Goal: Task Accomplishment & Management: Use online tool/utility

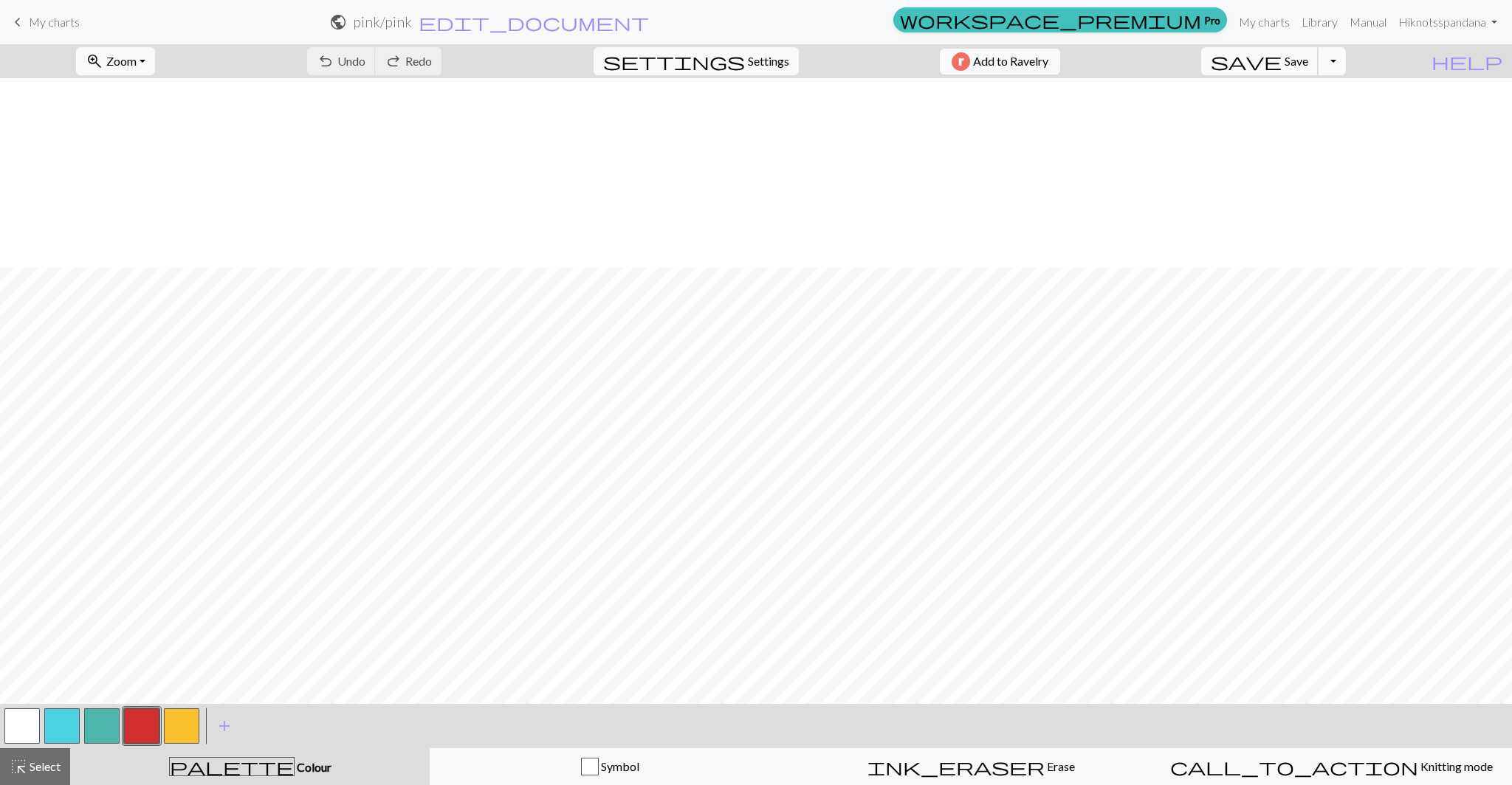
scroll to position [189, 0]
click at [1318, 69] on button "save Save Save" at bounding box center [1259, 61] width 117 height 28
click at [748, 63] on span "Settings" at bounding box center [769, 61] width 41 height 18
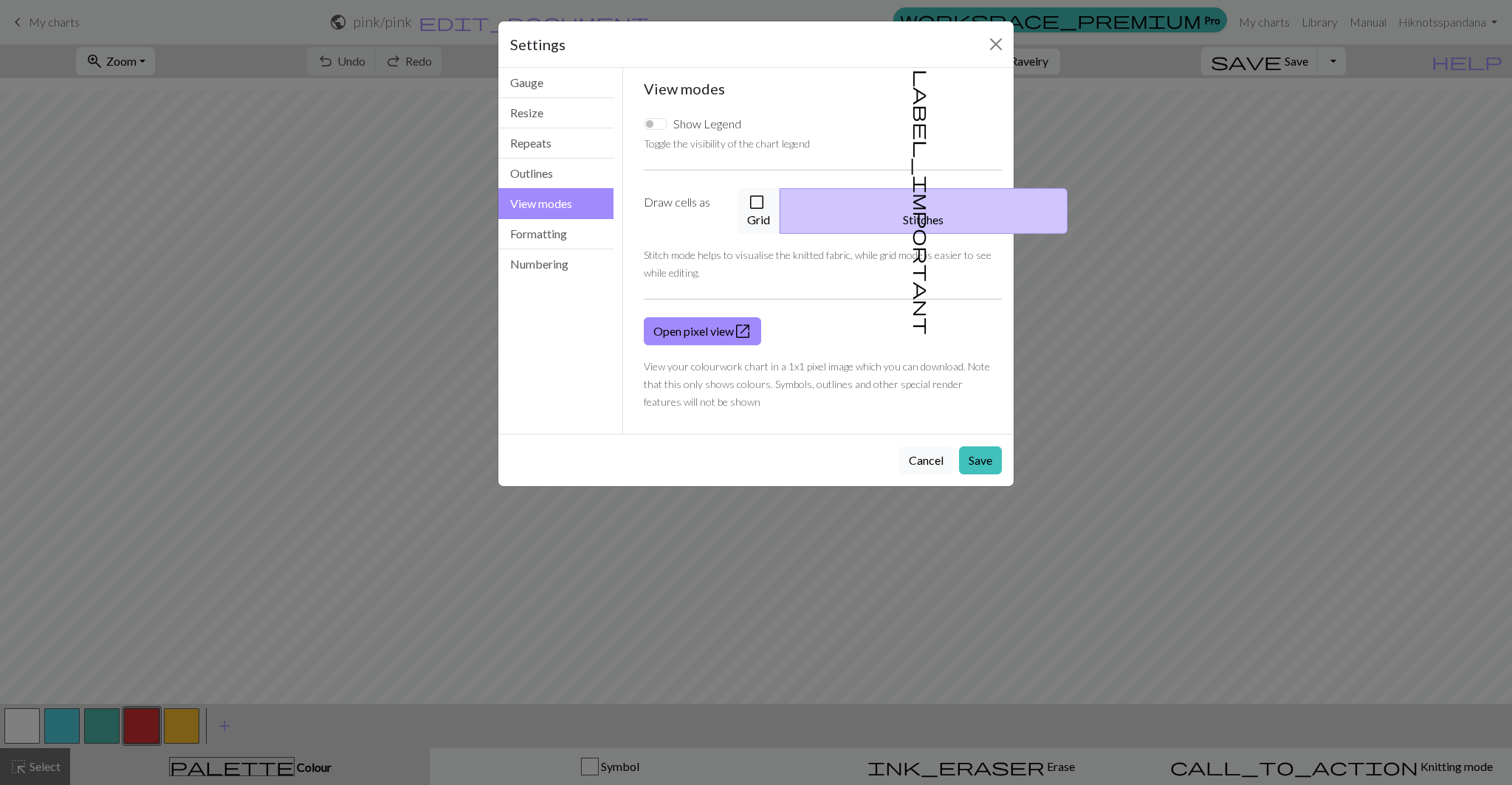
click at [1212, 437] on div "Settings View modes Gauge Resize Repeats Outlines View modes Formatting Numberi…" at bounding box center [756, 392] width 1512 height 785
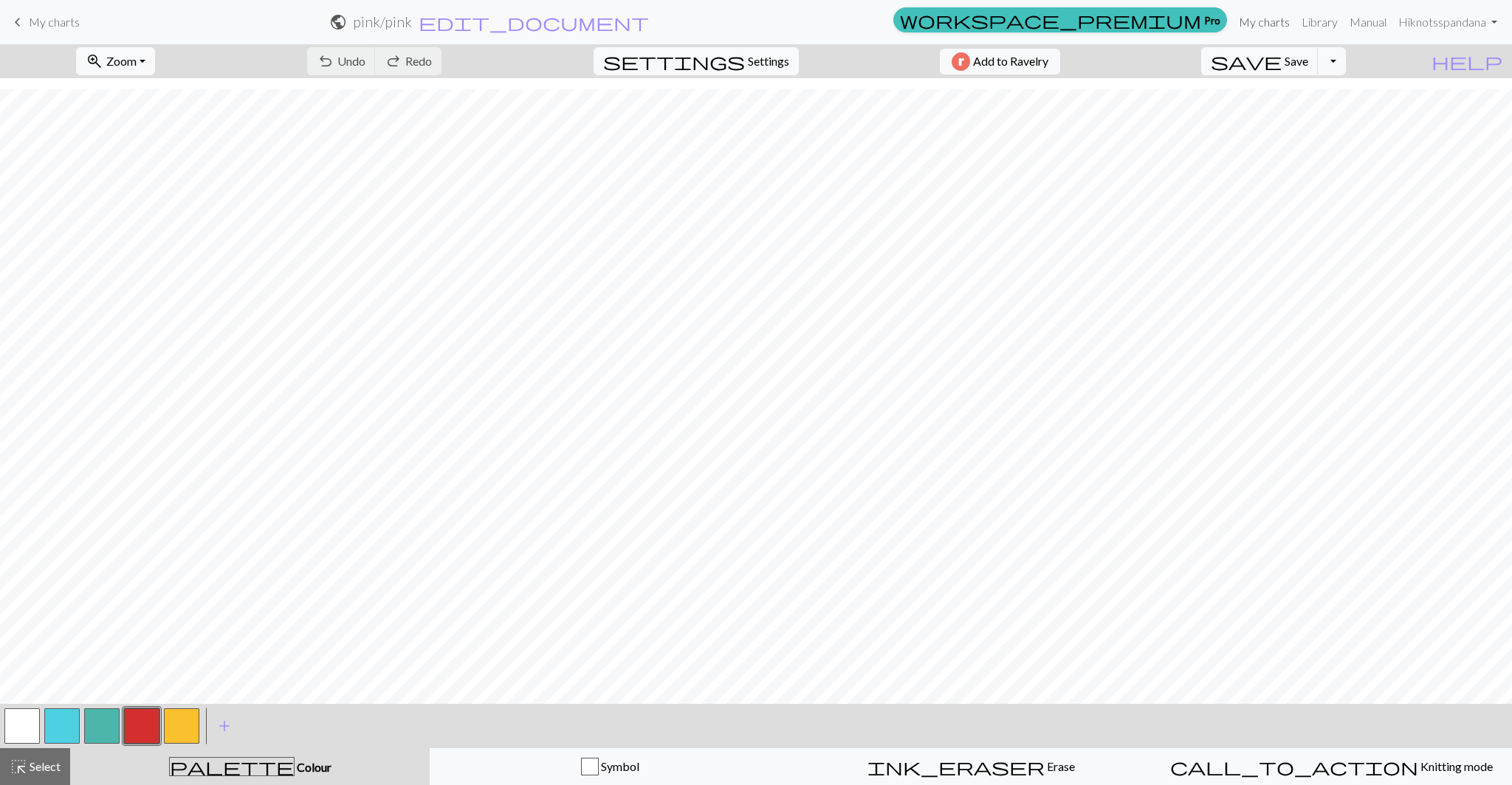
click at [1274, 26] on link "My charts" at bounding box center [1263, 22] width 63 height 29
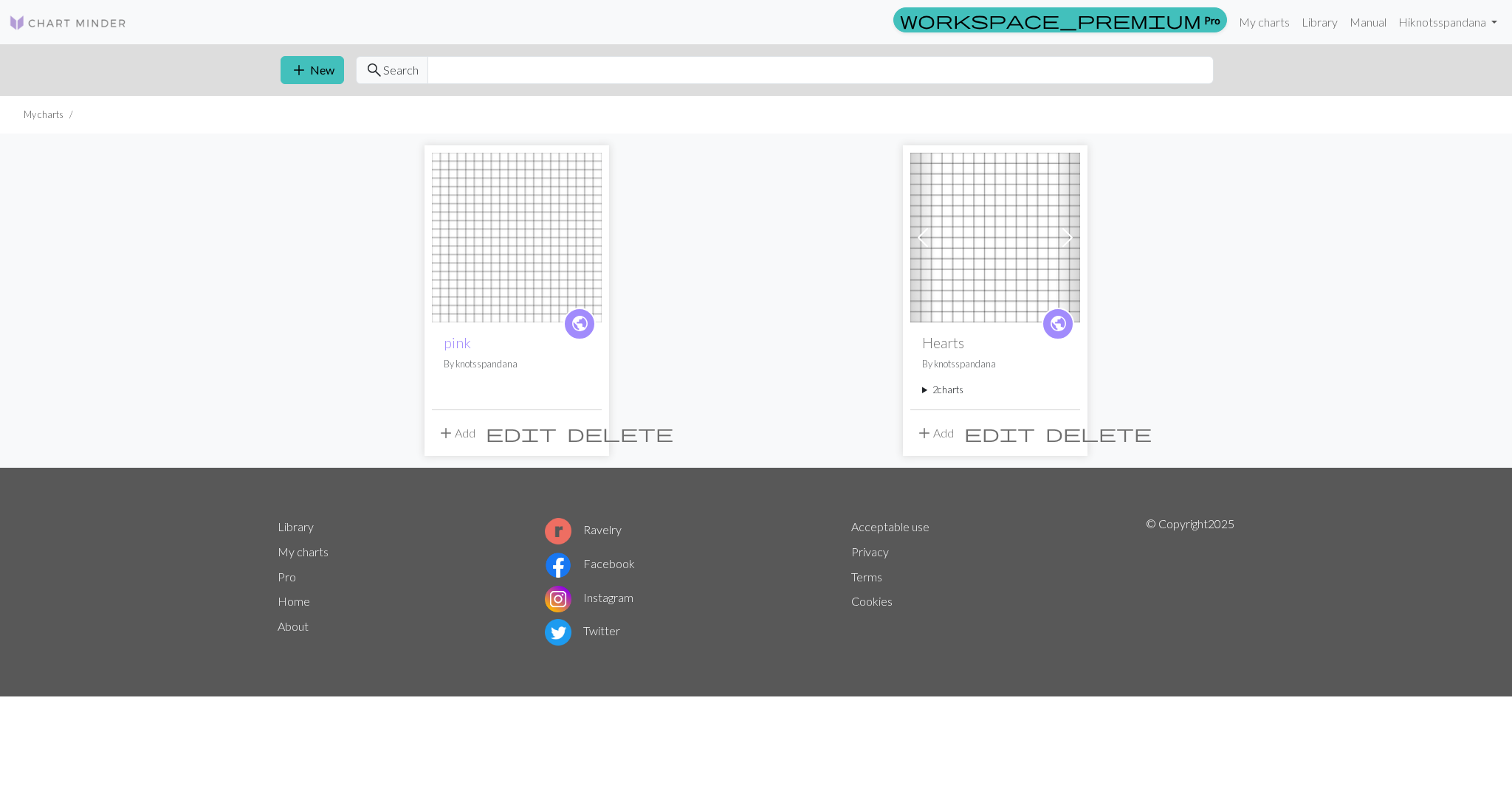
click at [455, 434] on button "add Add" at bounding box center [456, 433] width 49 height 28
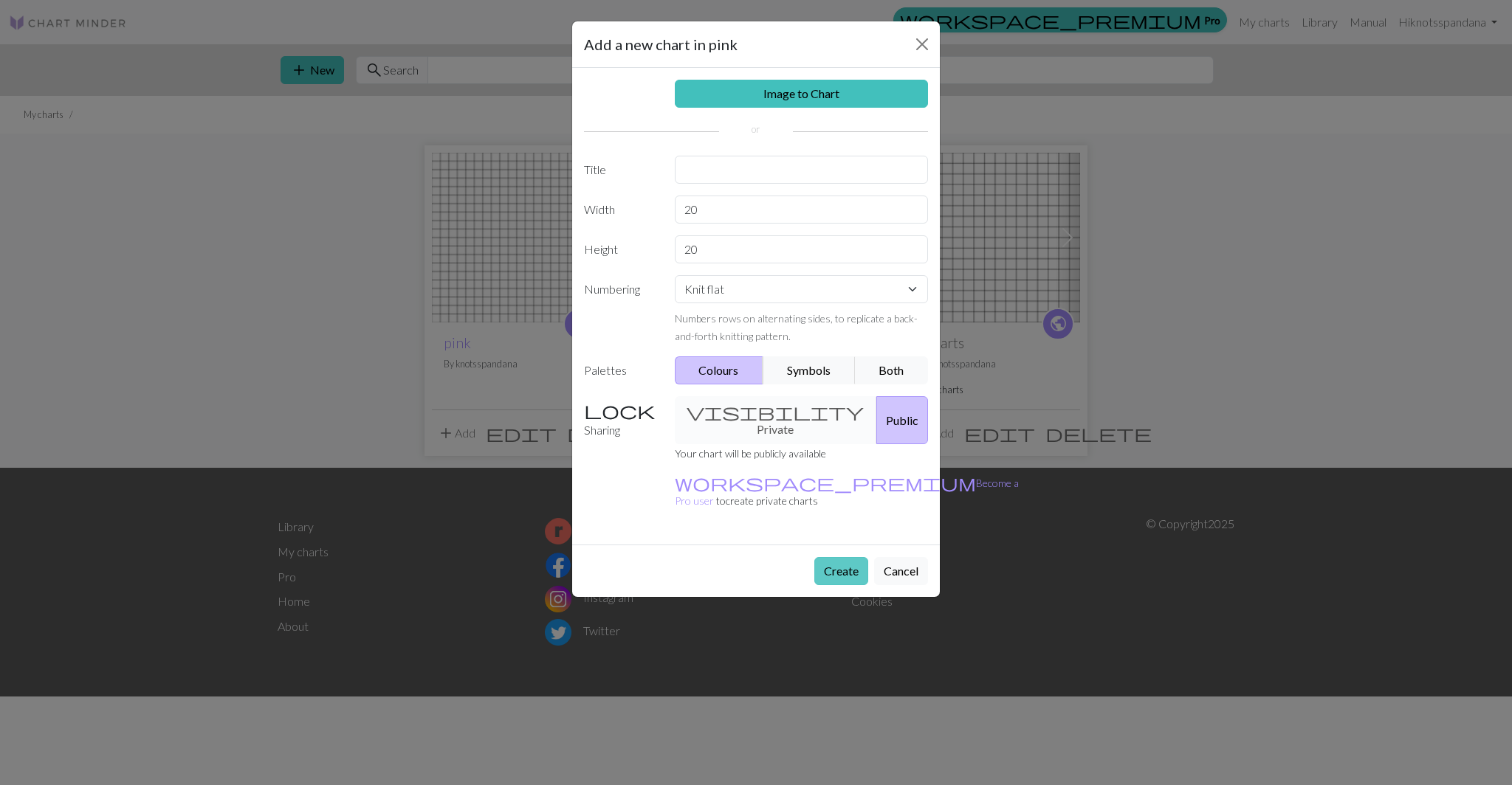
click at [840, 557] on button "Create" at bounding box center [841, 571] width 54 height 28
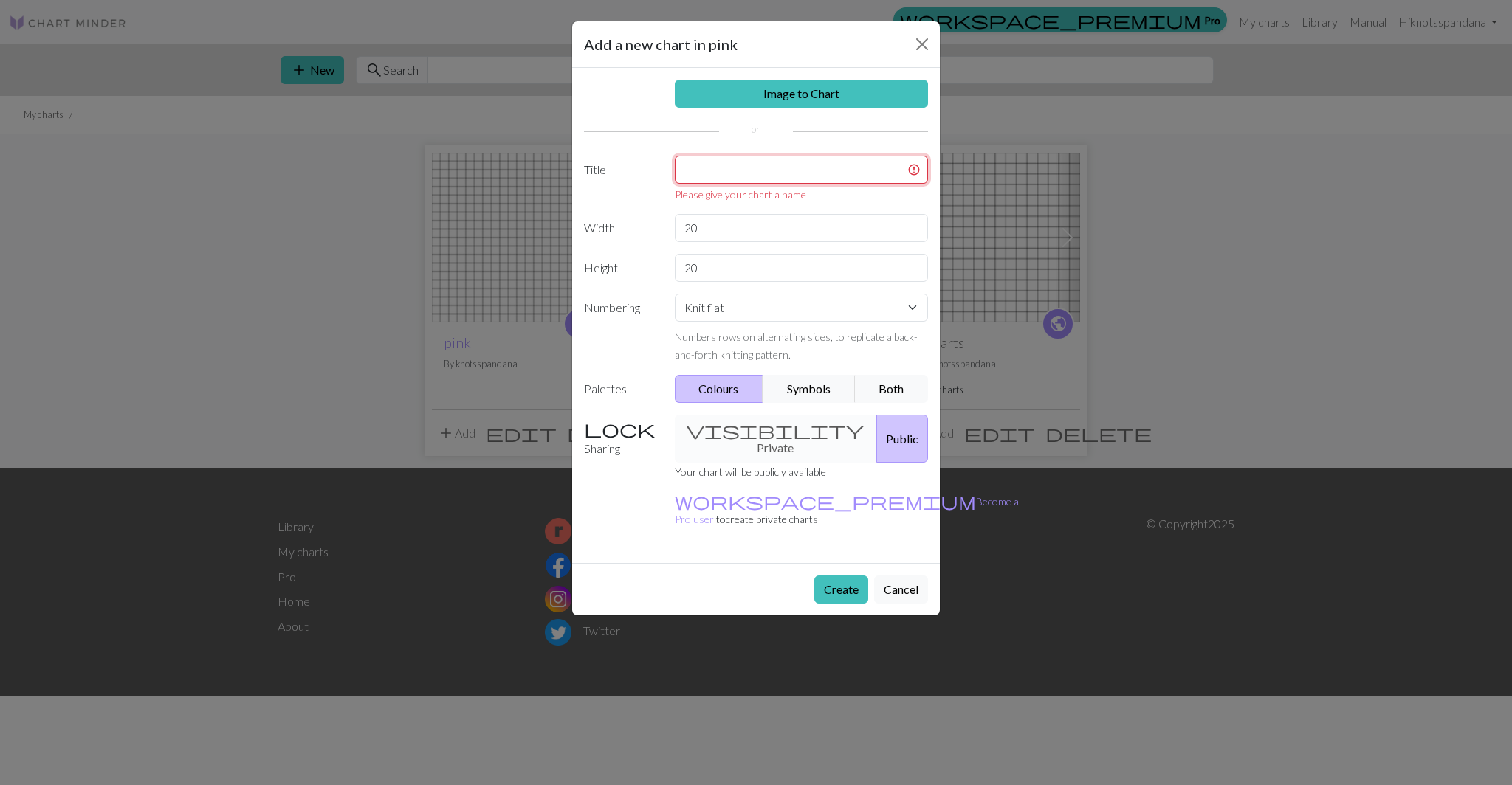
click at [731, 175] on input "text" at bounding box center [801, 170] width 254 height 28
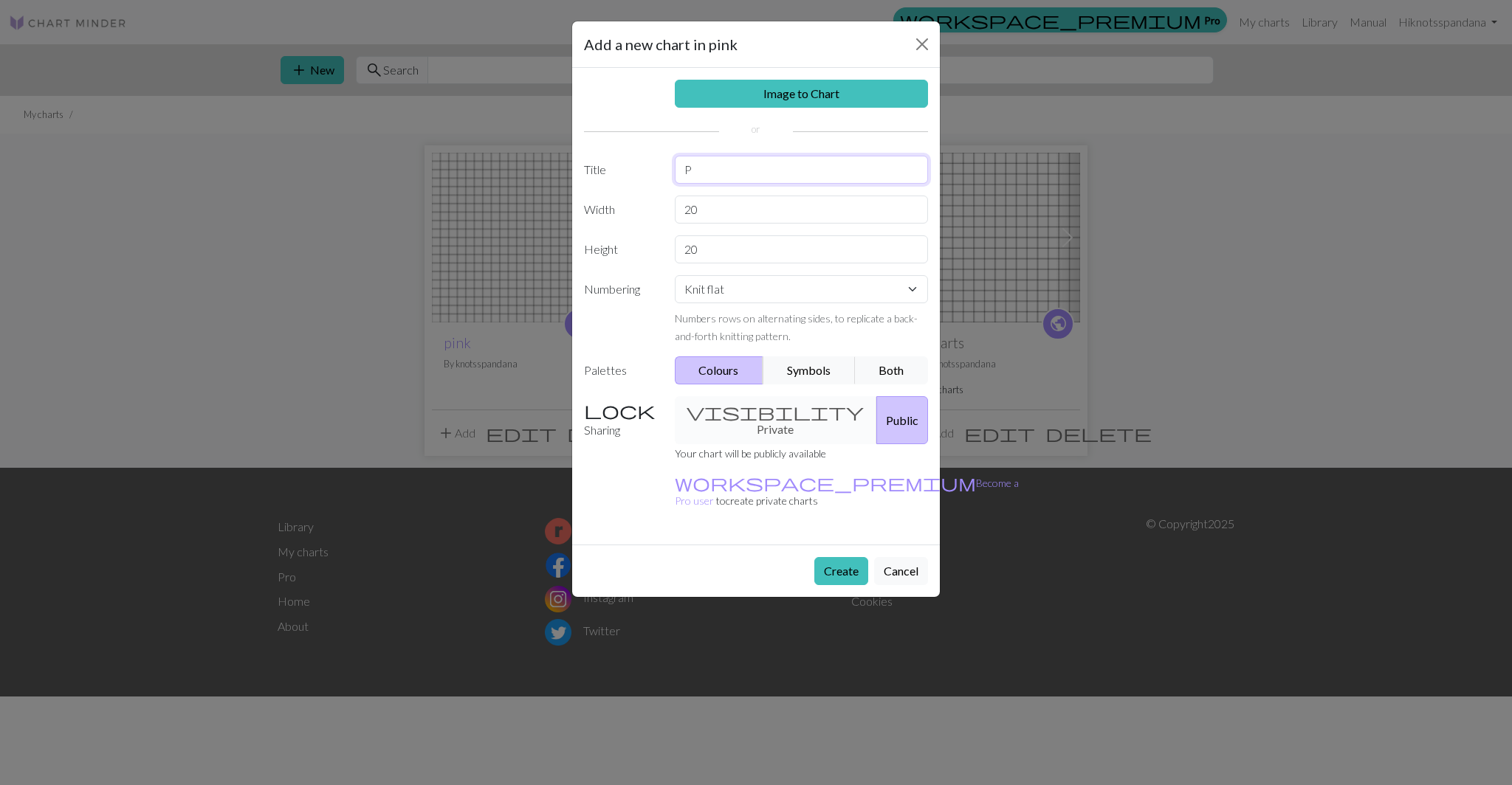
type input "P"
click at [849, 557] on button "Create" at bounding box center [841, 571] width 54 height 28
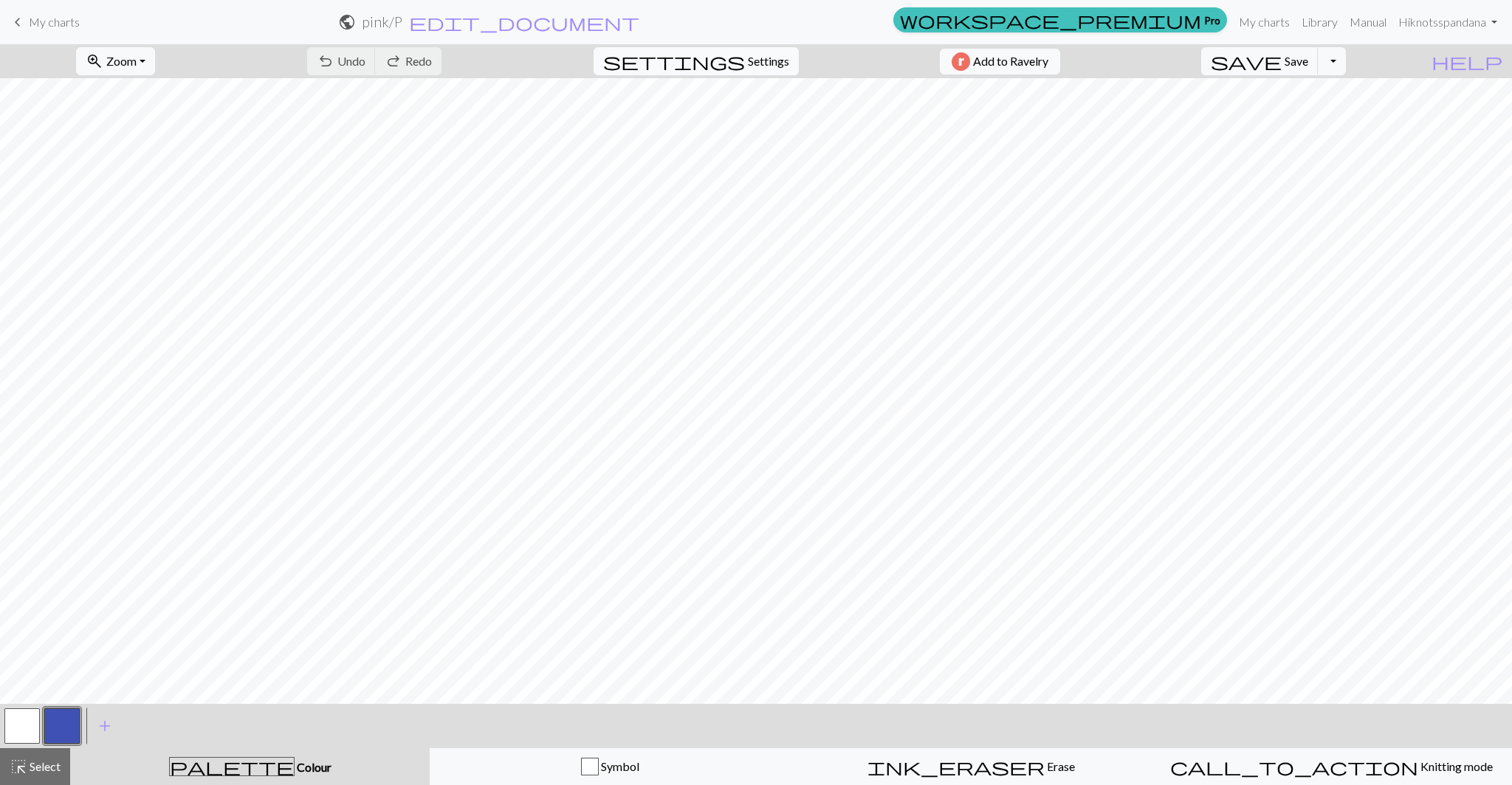
click at [711, 63] on button "settings Settings" at bounding box center [695, 61] width 205 height 28
select select "aran"
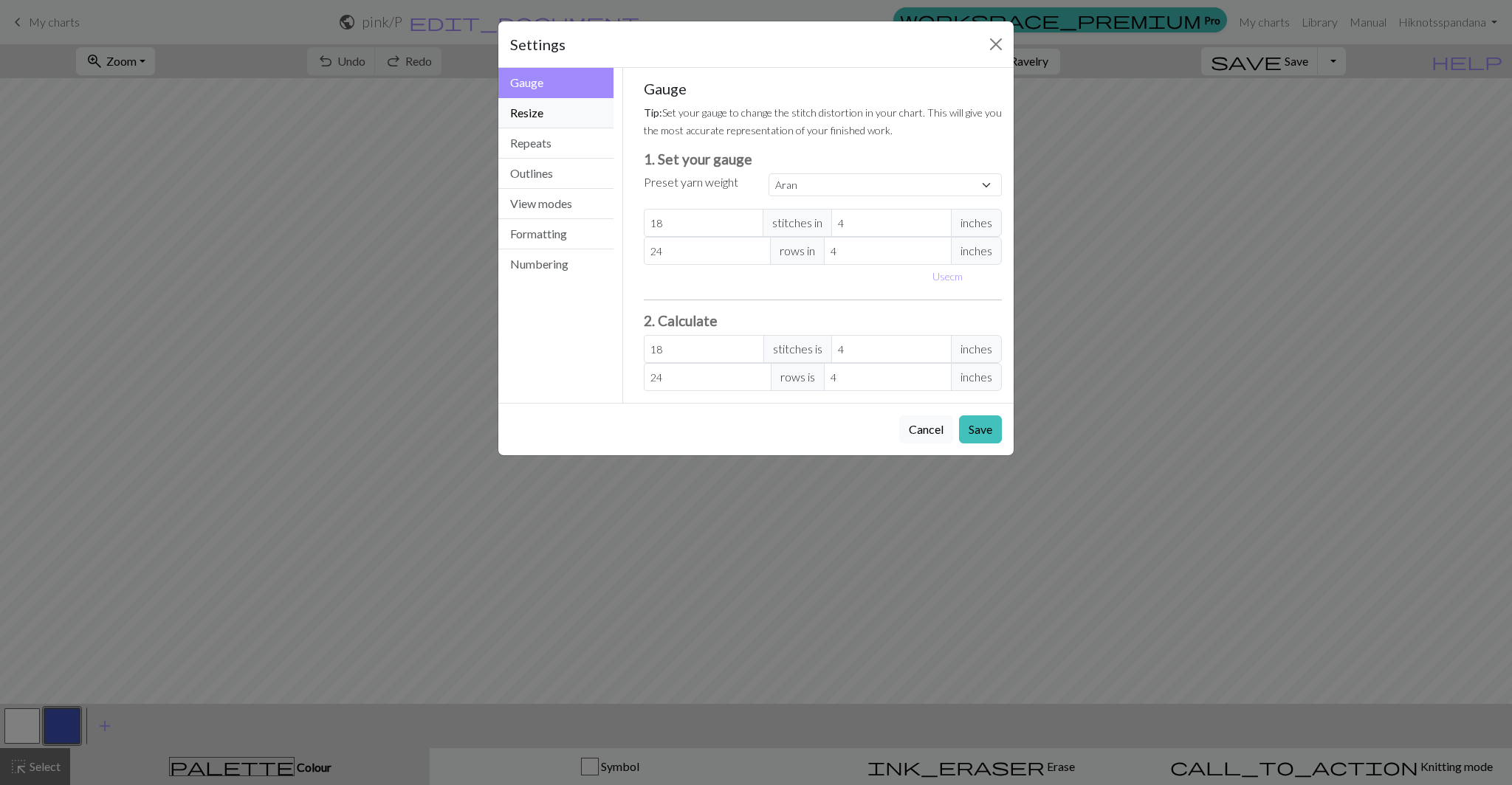
click at [567, 119] on button "Resize" at bounding box center [555, 113] width 115 height 30
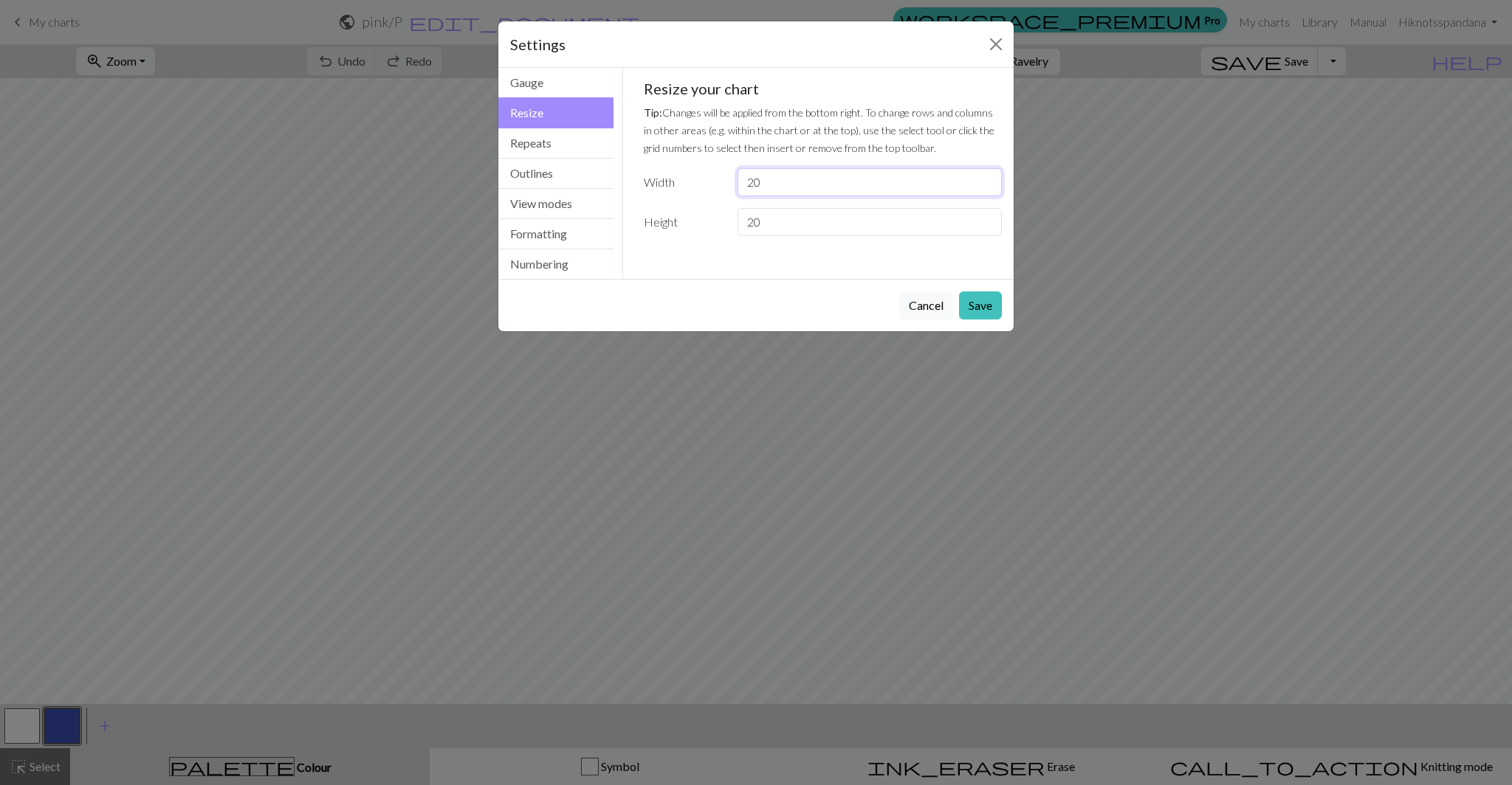
click at [765, 184] on input "20" at bounding box center [869, 182] width 264 height 28
type input "2"
type input "31"
click at [778, 228] on input "20" at bounding box center [869, 222] width 264 height 28
type input "2"
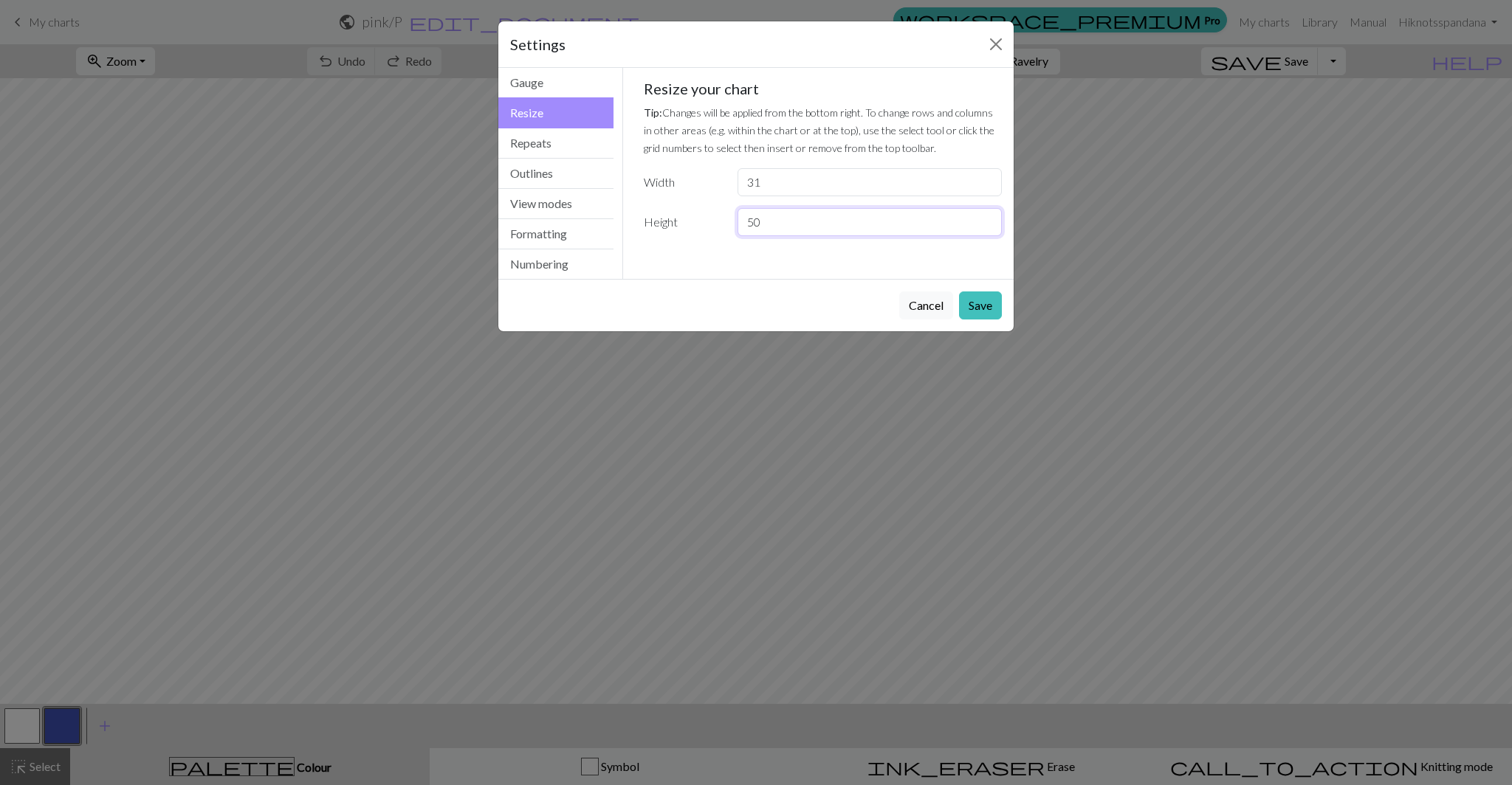
type input "5"
type input "30"
click at [789, 183] on input "31" at bounding box center [869, 182] width 264 height 28
type input "30"
click at [976, 304] on button "Save" at bounding box center [981, 305] width 43 height 28
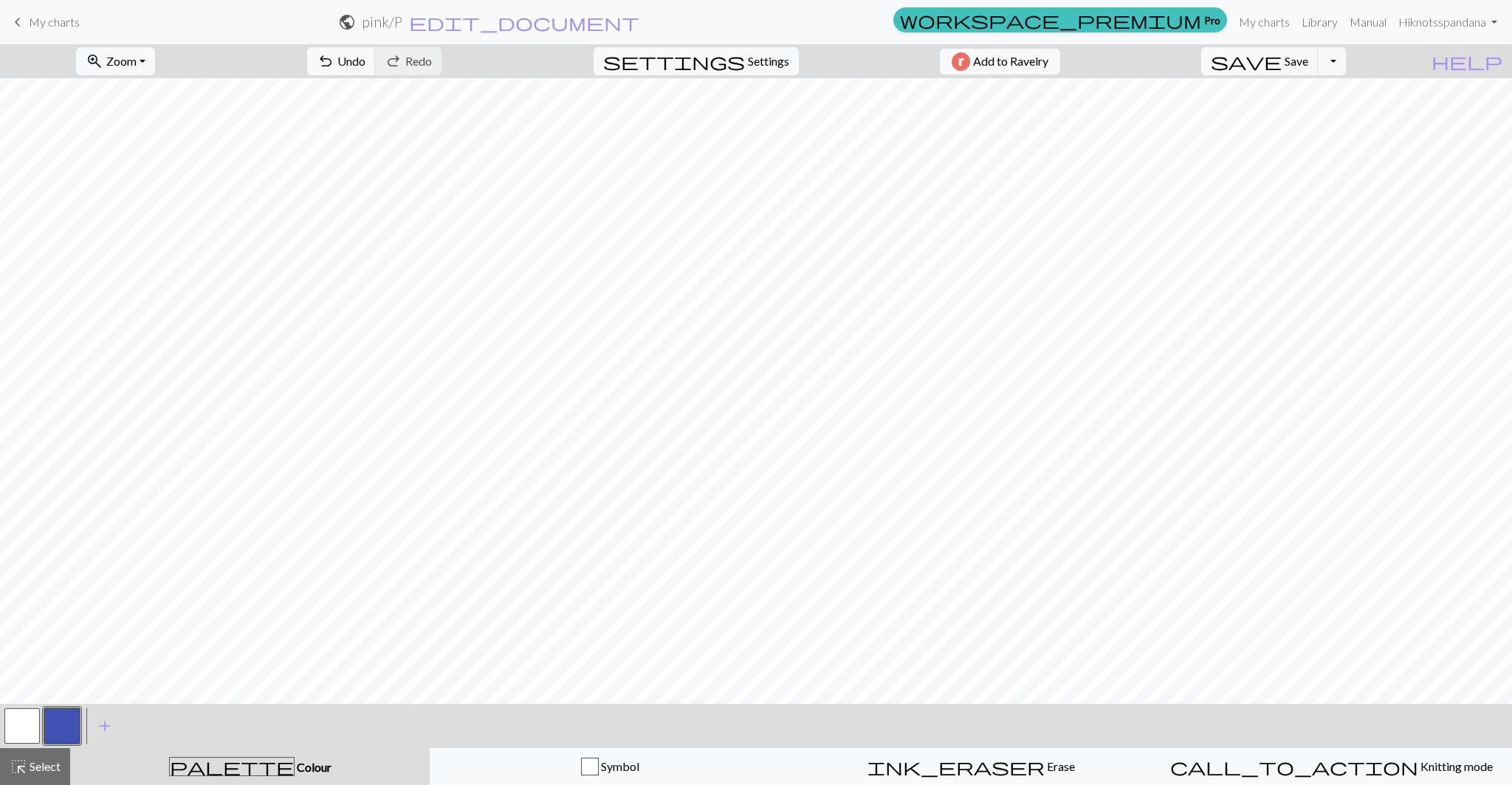
click at [72, 729] on button "button" at bounding box center [62, 726] width 35 height 35
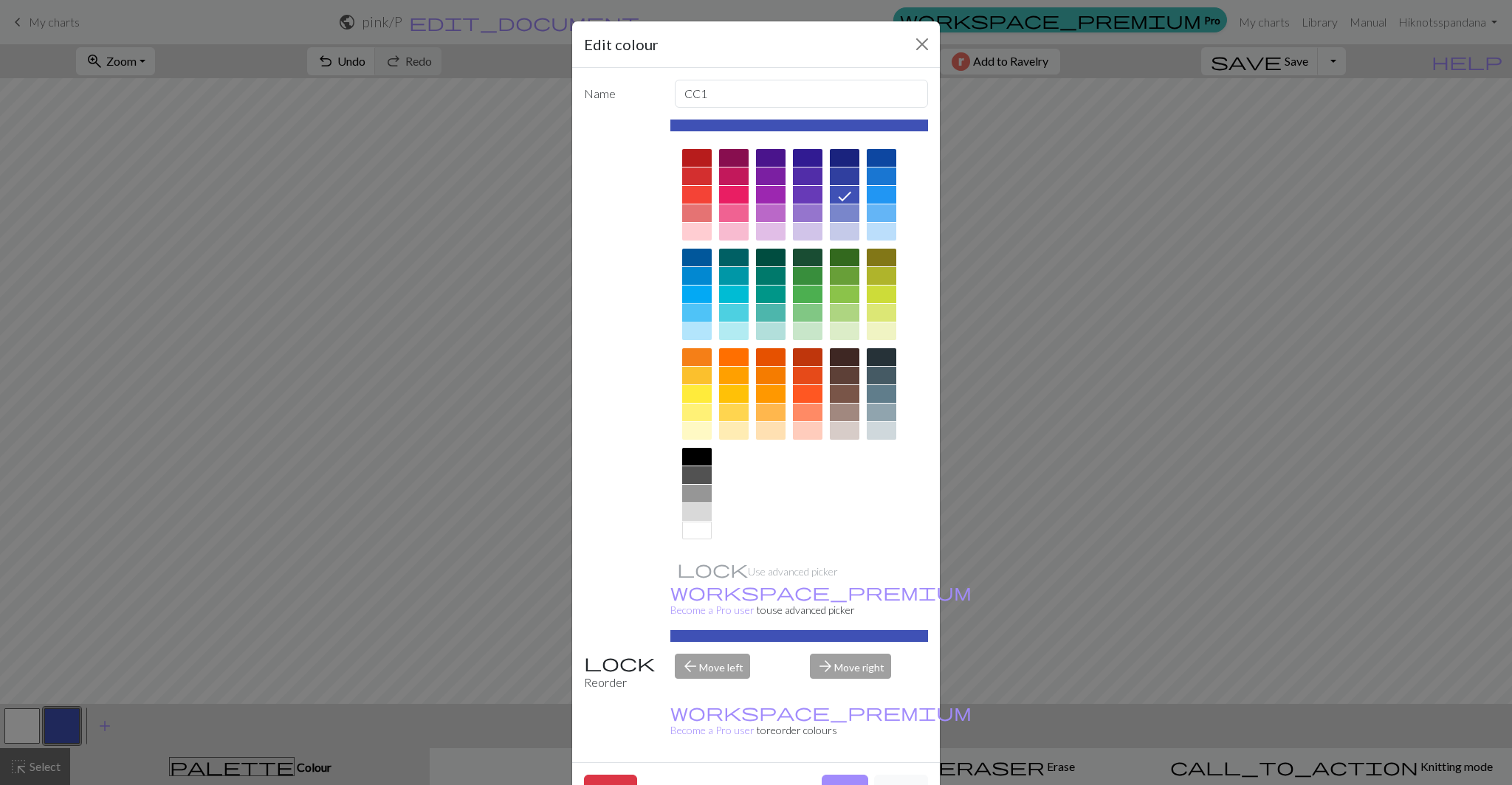
click at [703, 311] on div at bounding box center [697, 313] width 29 height 18
click at [693, 297] on div at bounding box center [697, 294] width 29 height 18
click at [694, 334] on div at bounding box center [697, 331] width 29 height 18
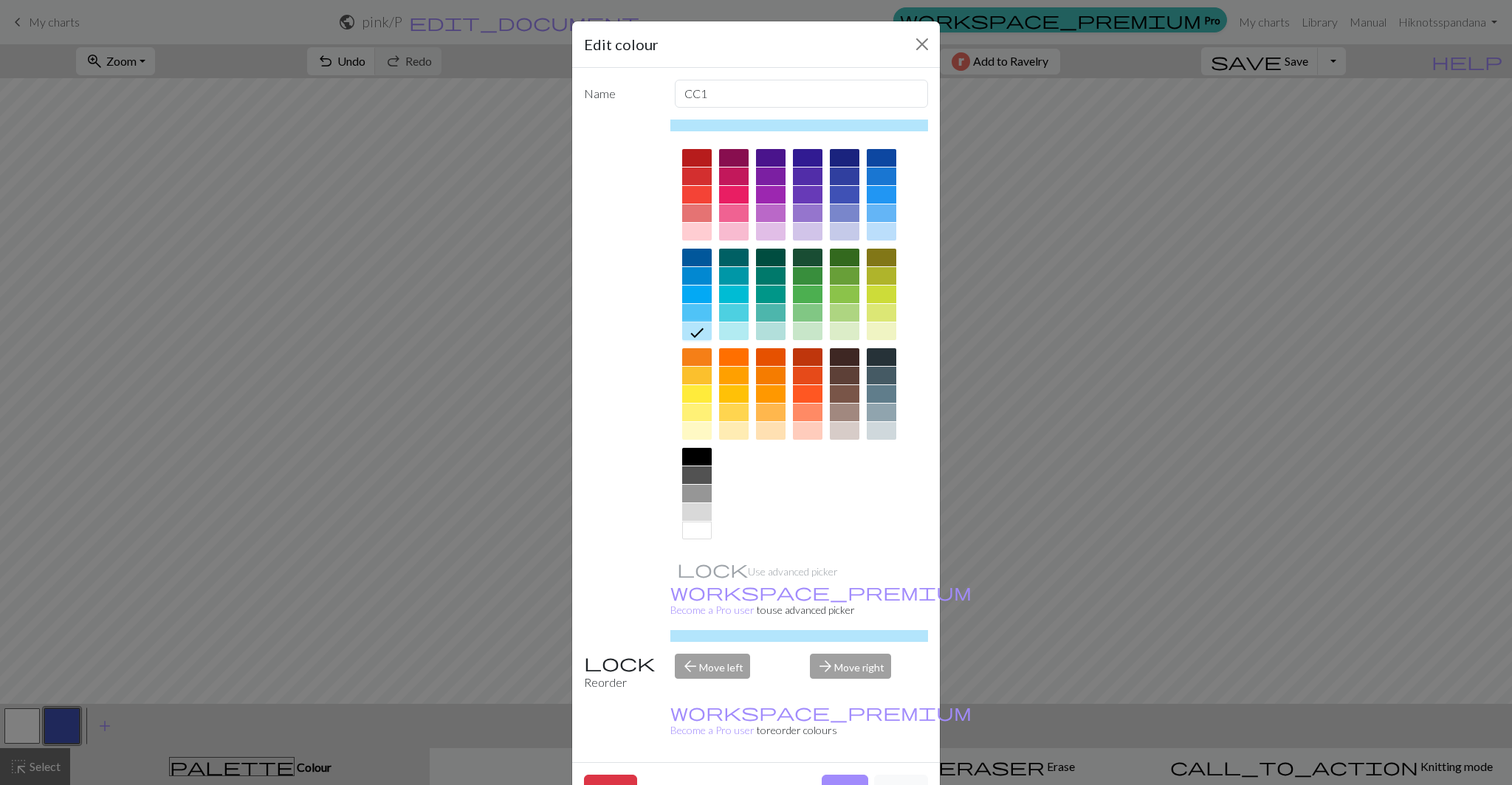
click at [698, 315] on div at bounding box center [697, 313] width 29 height 18
click at [693, 329] on div at bounding box center [697, 331] width 29 height 18
click at [843, 775] on button "Done" at bounding box center [845, 788] width 46 height 28
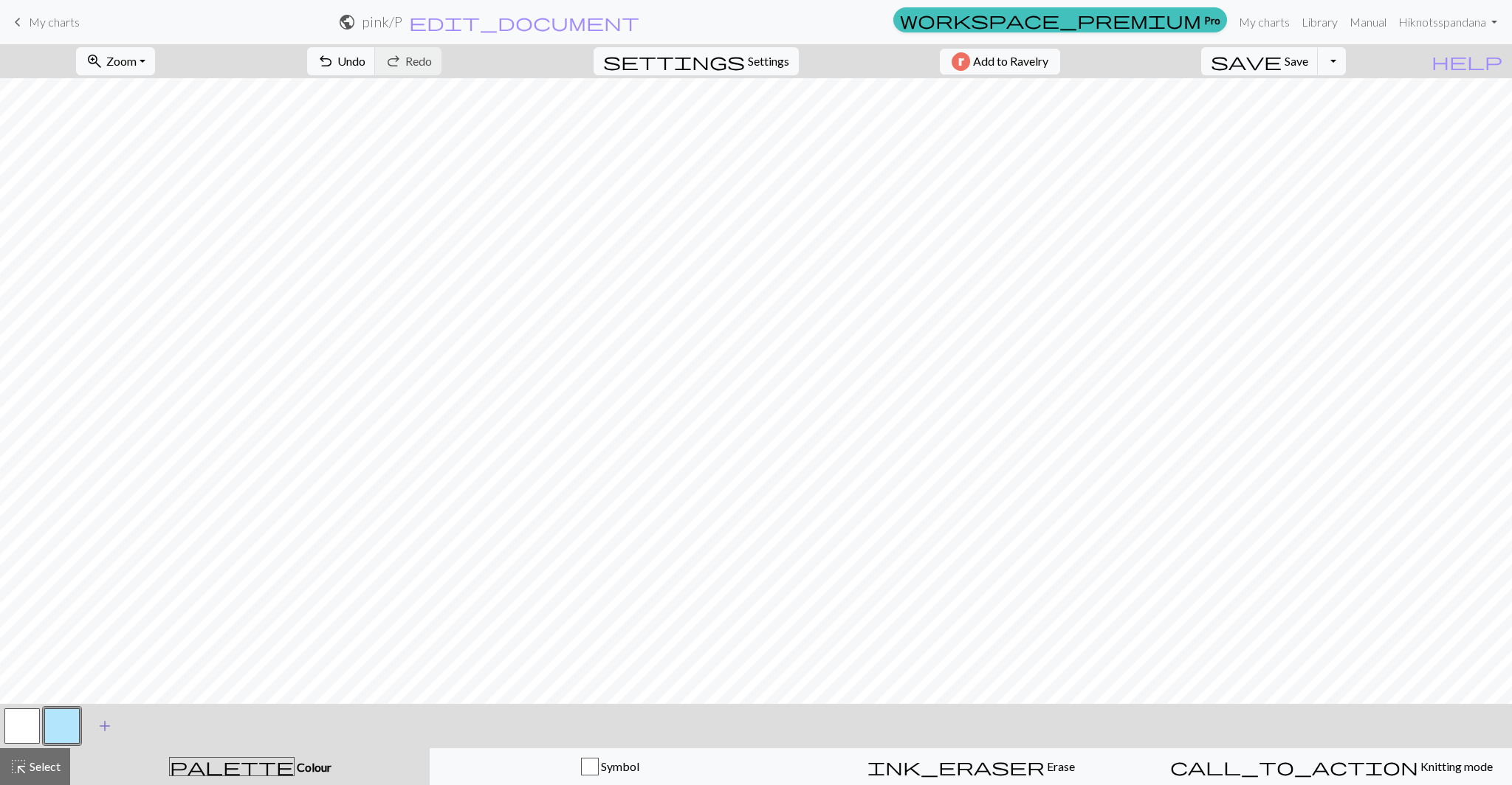
click at [101, 725] on span "add" at bounding box center [105, 726] width 18 height 21
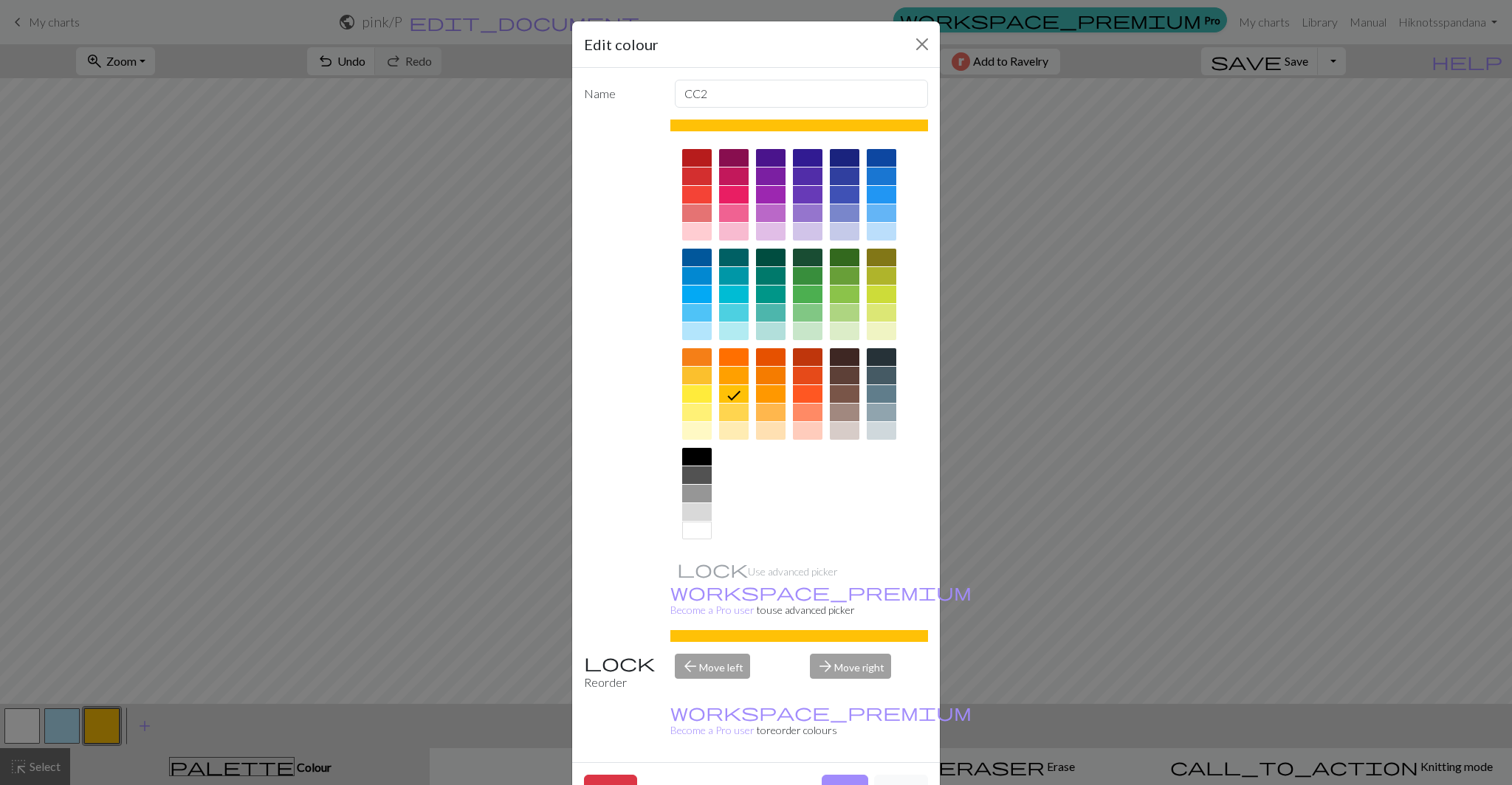
click at [723, 234] on div at bounding box center [734, 231] width 29 height 18
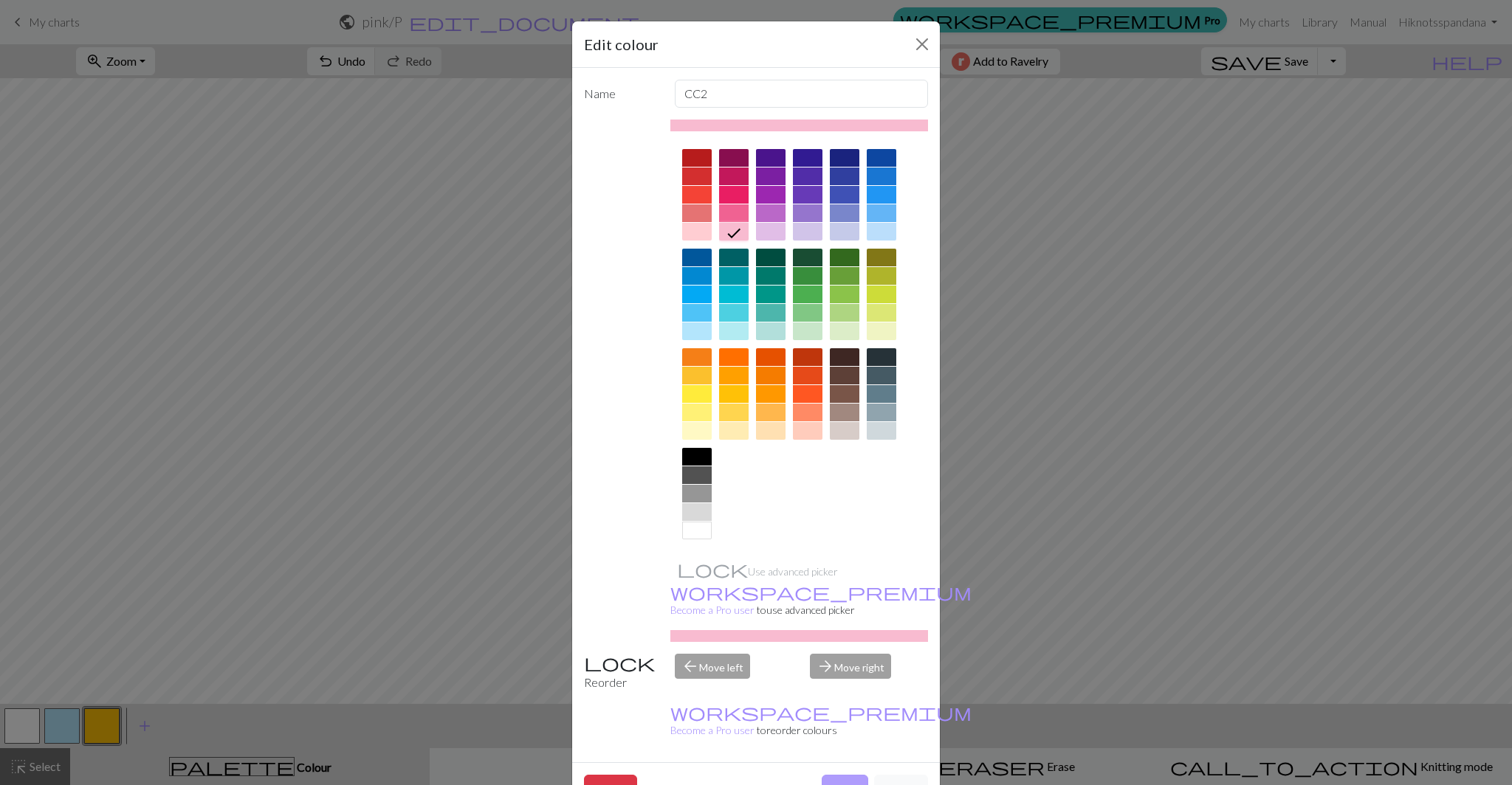
click at [847, 775] on button "Done" at bounding box center [845, 788] width 46 height 28
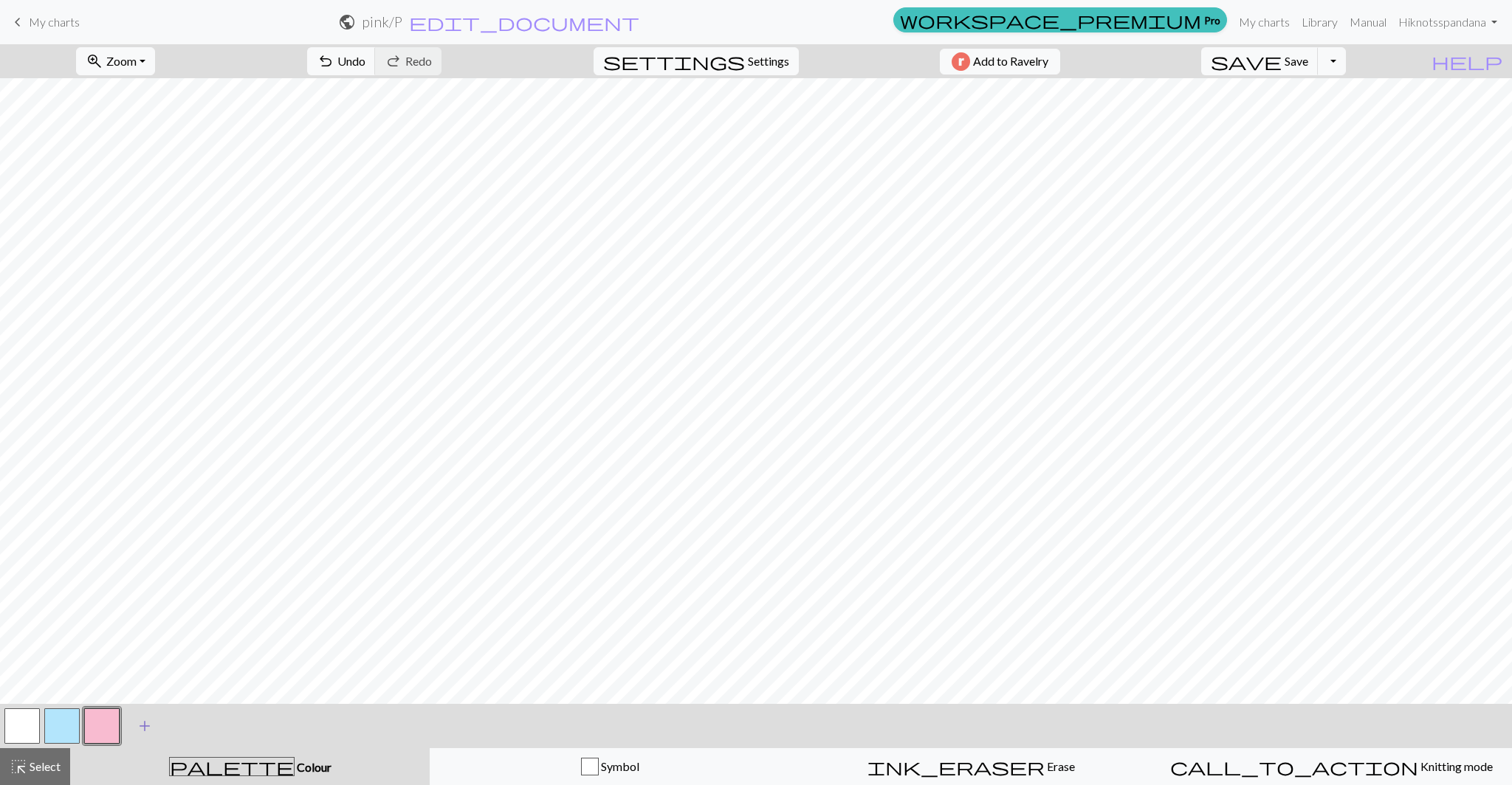
click at [139, 723] on span "add" at bounding box center [144, 726] width 18 height 21
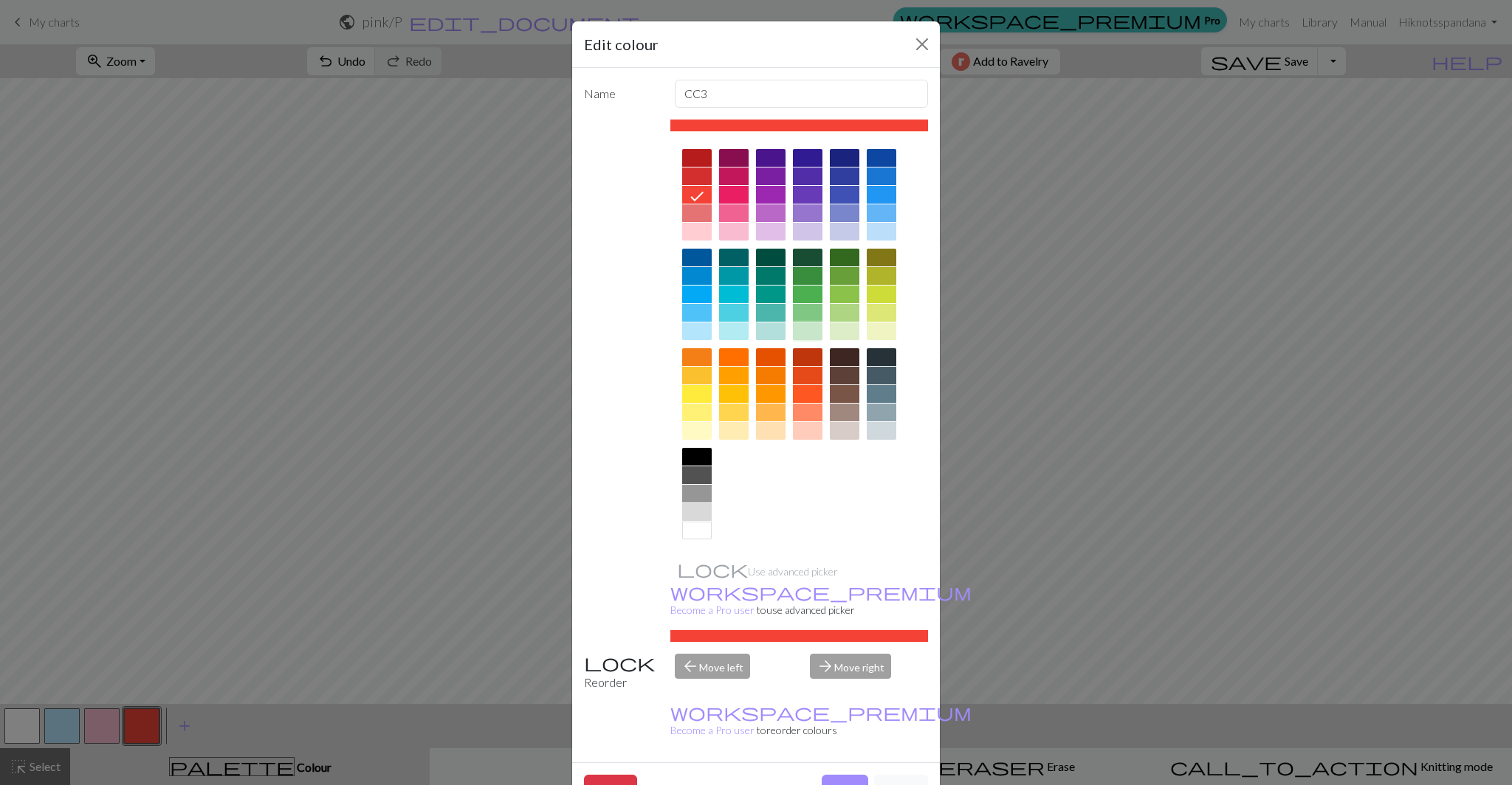
click at [807, 333] on div at bounding box center [807, 331] width 29 height 18
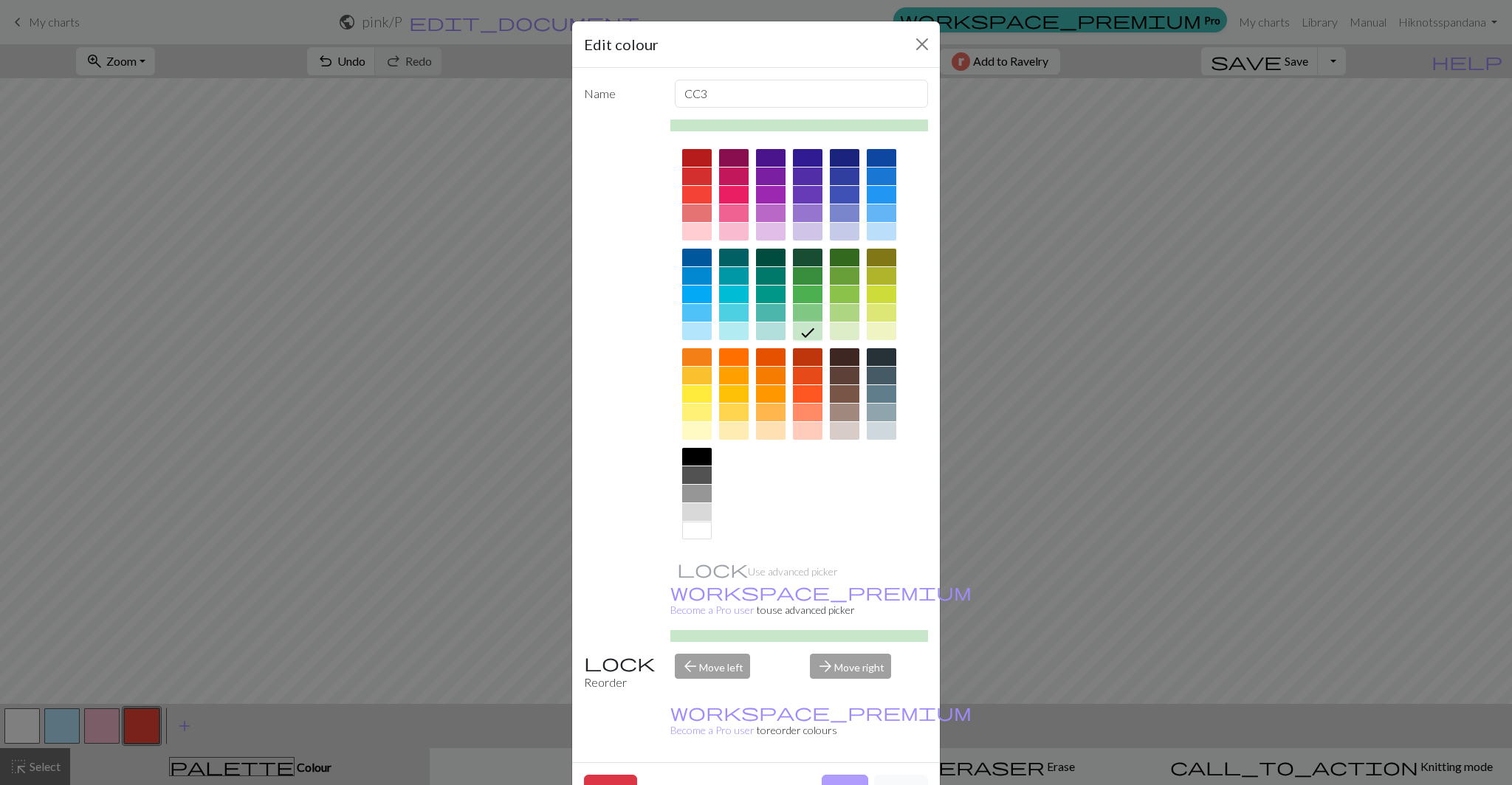
click at [842, 775] on button "Done" at bounding box center [845, 788] width 46 height 28
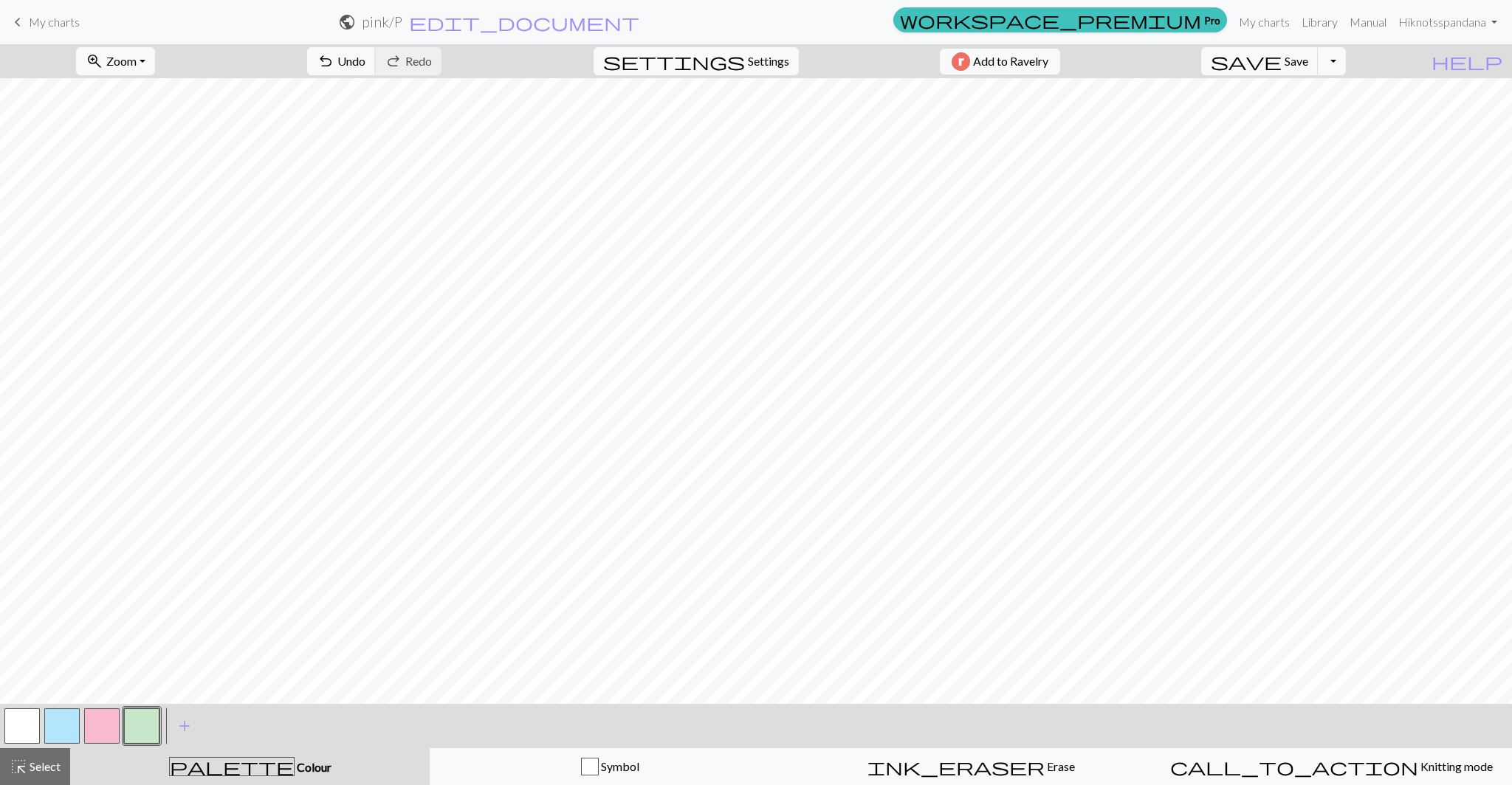
click at [56, 724] on button "button" at bounding box center [62, 726] width 35 height 35
click at [741, 47] on button "settings Settings" at bounding box center [695, 61] width 205 height 28
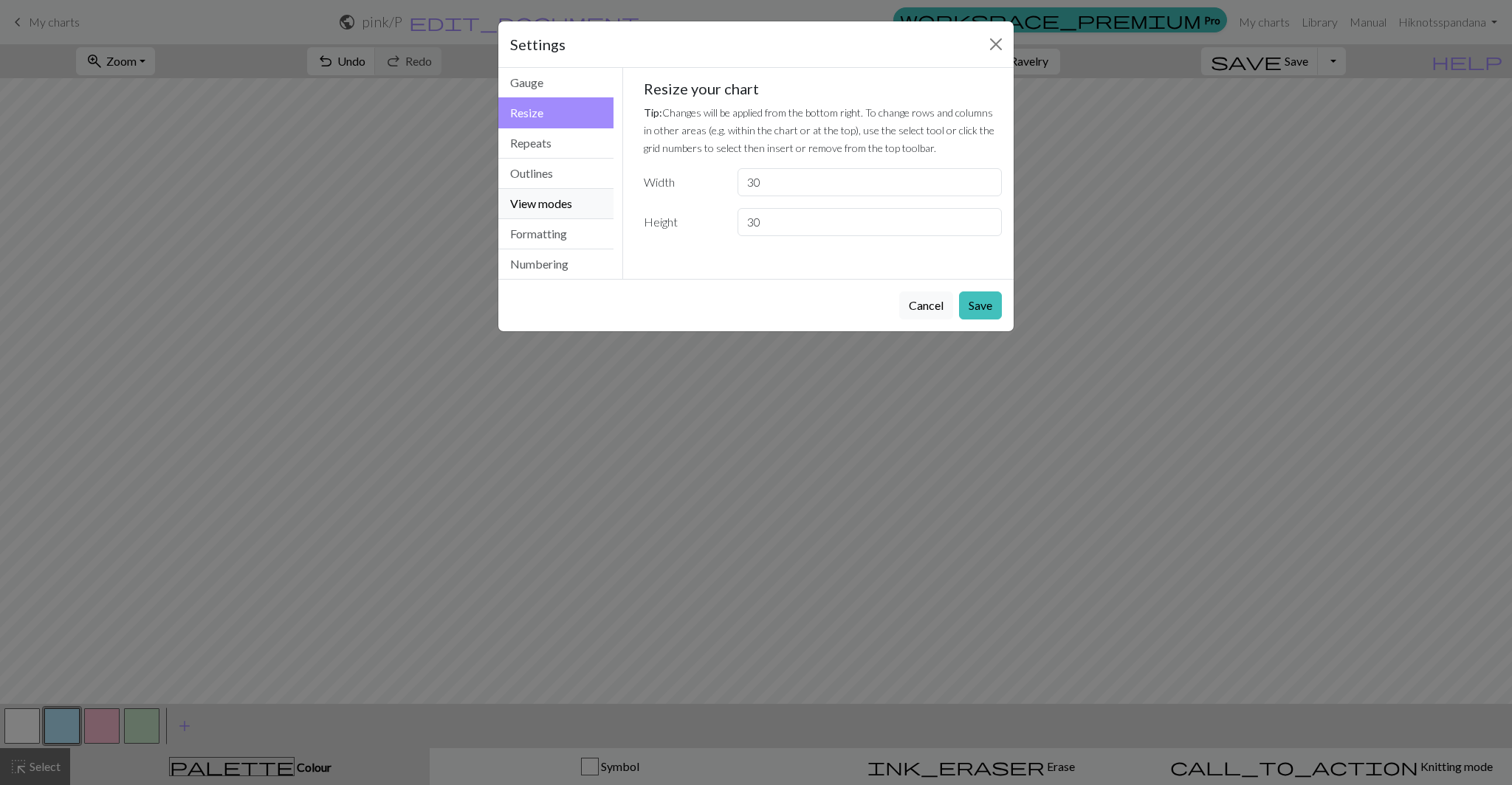
click at [538, 214] on button "View modes" at bounding box center [555, 203] width 115 height 30
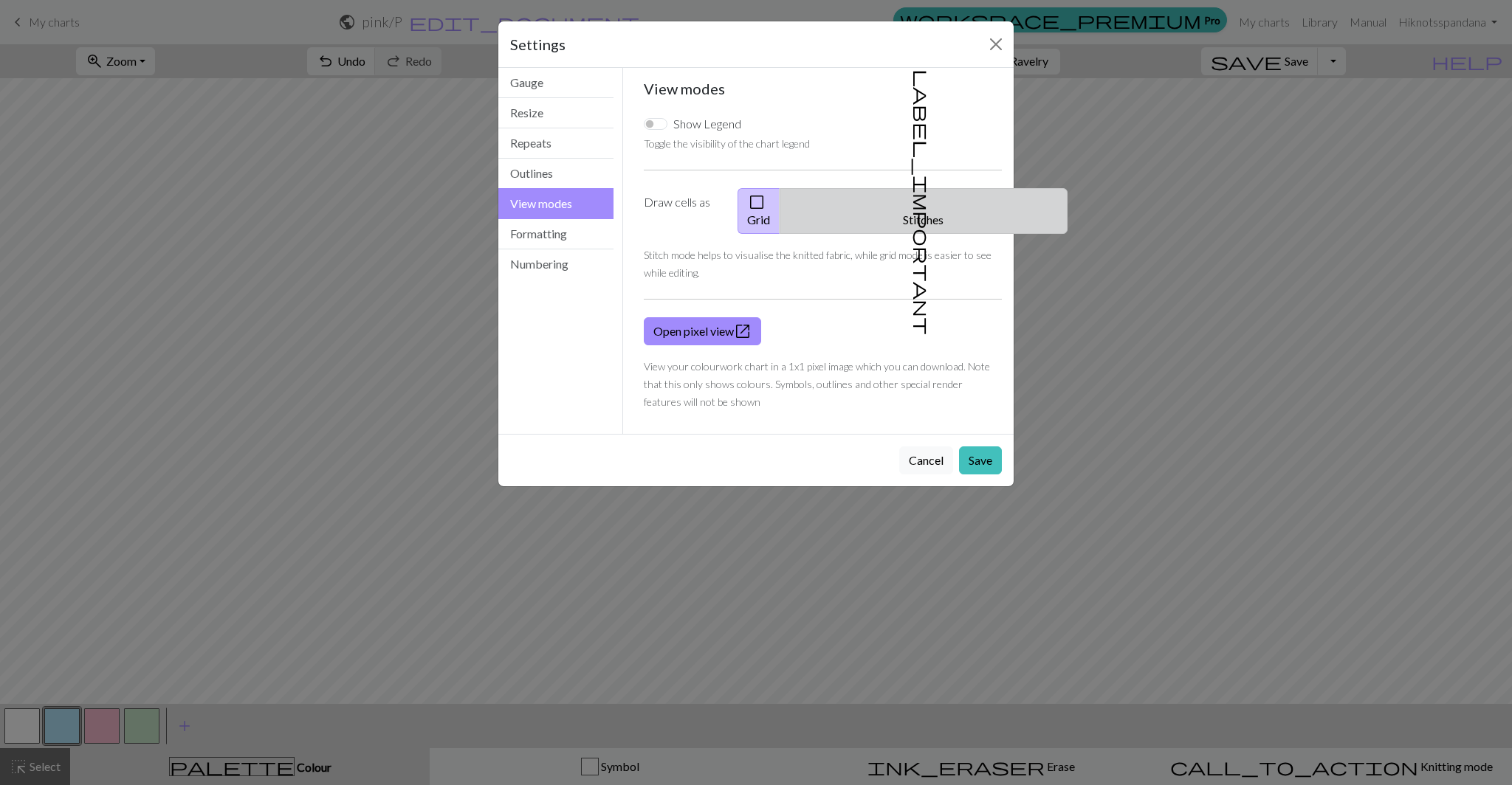
click at [934, 200] on button "label_important Stitches" at bounding box center [924, 211] width 288 height 45
click at [975, 446] on button "Save" at bounding box center [981, 460] width 43 height 28
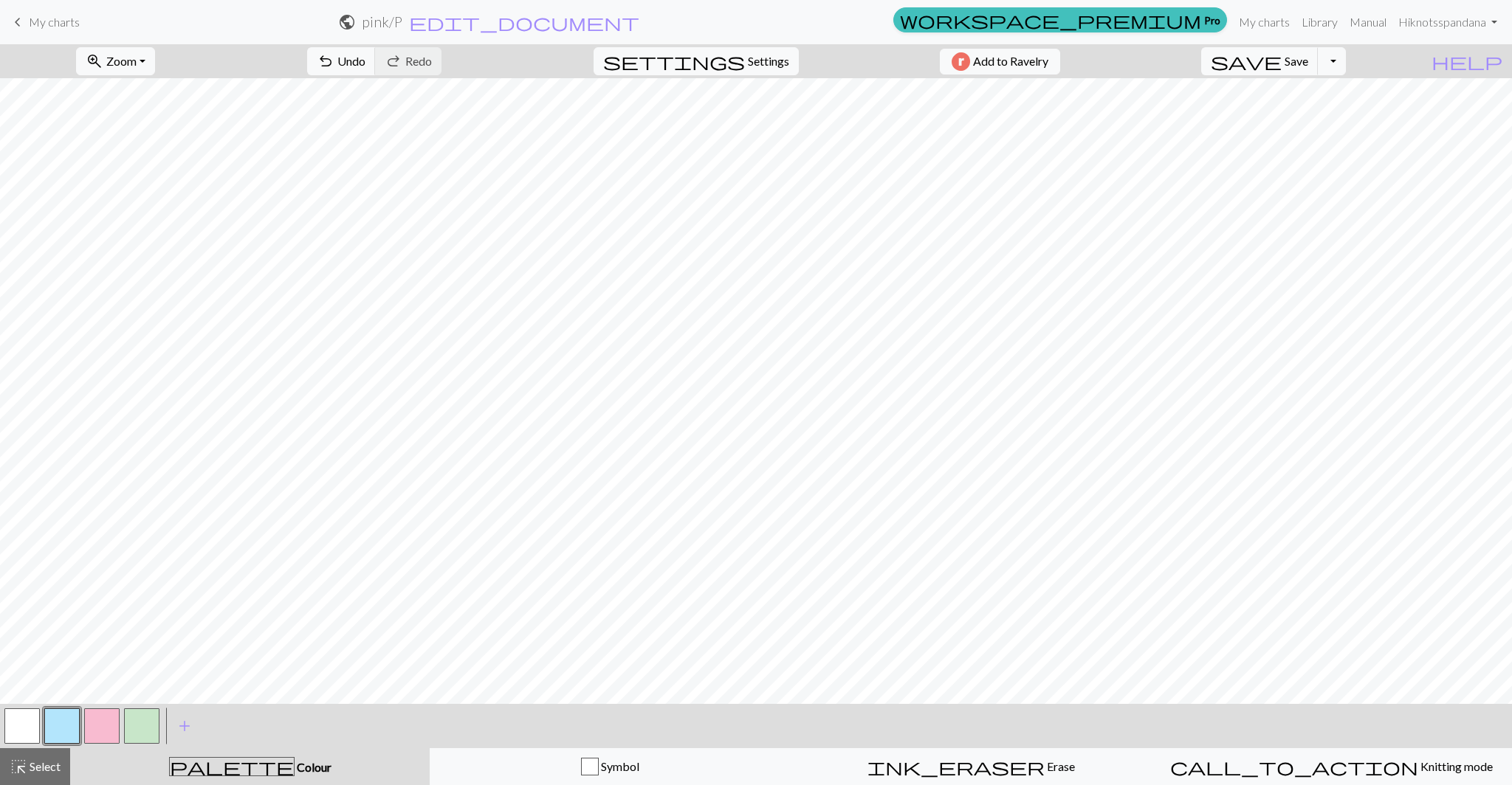
click at [29, 717] on button "button" at bounding box center [21, 726] width 35 height 35
click at [131, 718] on button "button" at bounding box center [141, 726] width 35 height 35
click at [365, 60] on span "Undo" at bounding box center [351, 61] width 28 height 14
click at [375, 72] on button "undo Undo Undo" at bounding box center [341, 61] width 69 height 28
click at [365, 65] on span "Undo" at bounding box center [351, 61] width 28 height 14
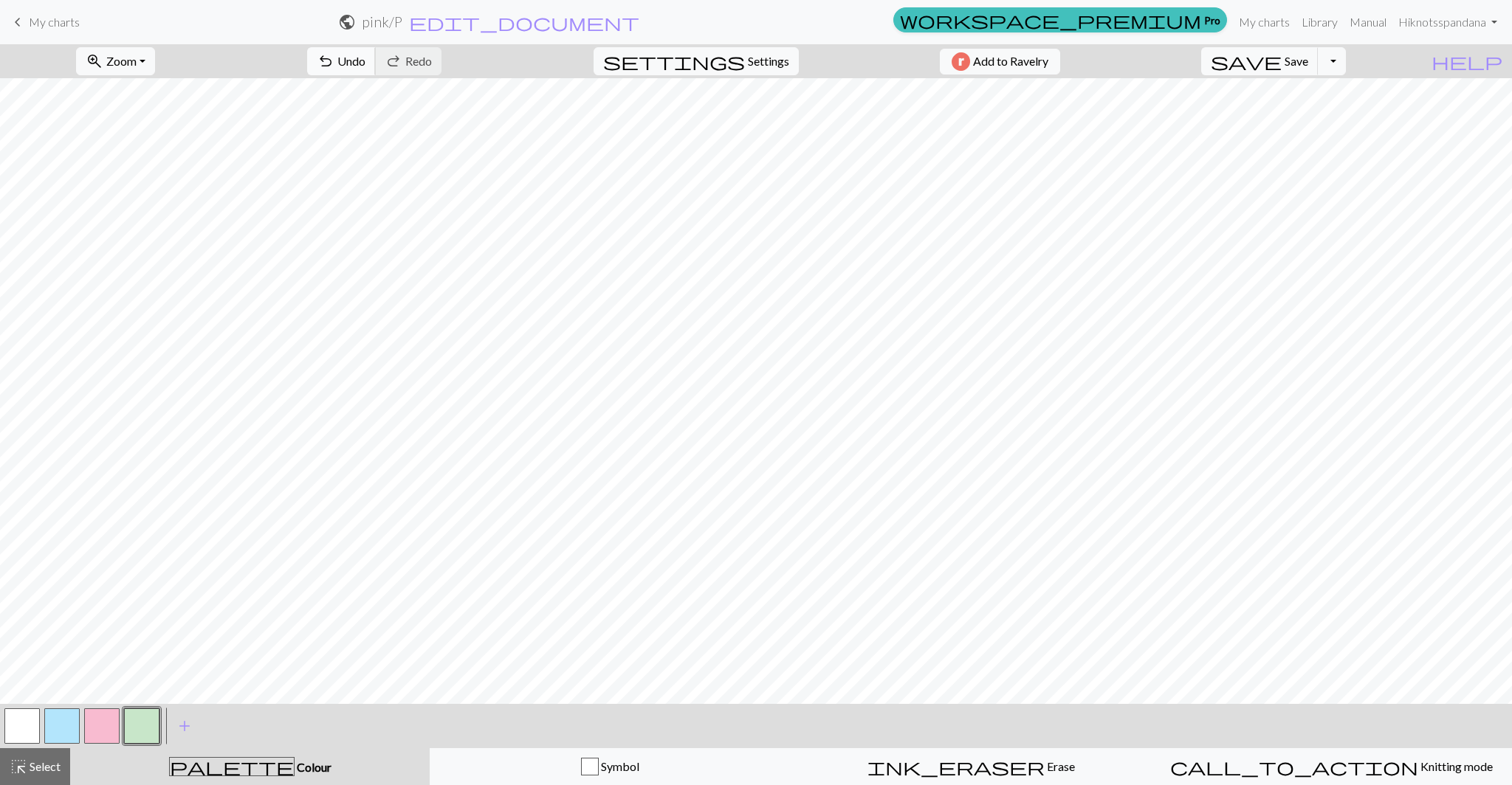
click at [334, 61] on span "undo" at bounding box center [326, 61] width 18 height 21
click at [365, 63] on span "Undo" at bounding box center [351, 61] width 28 height 14
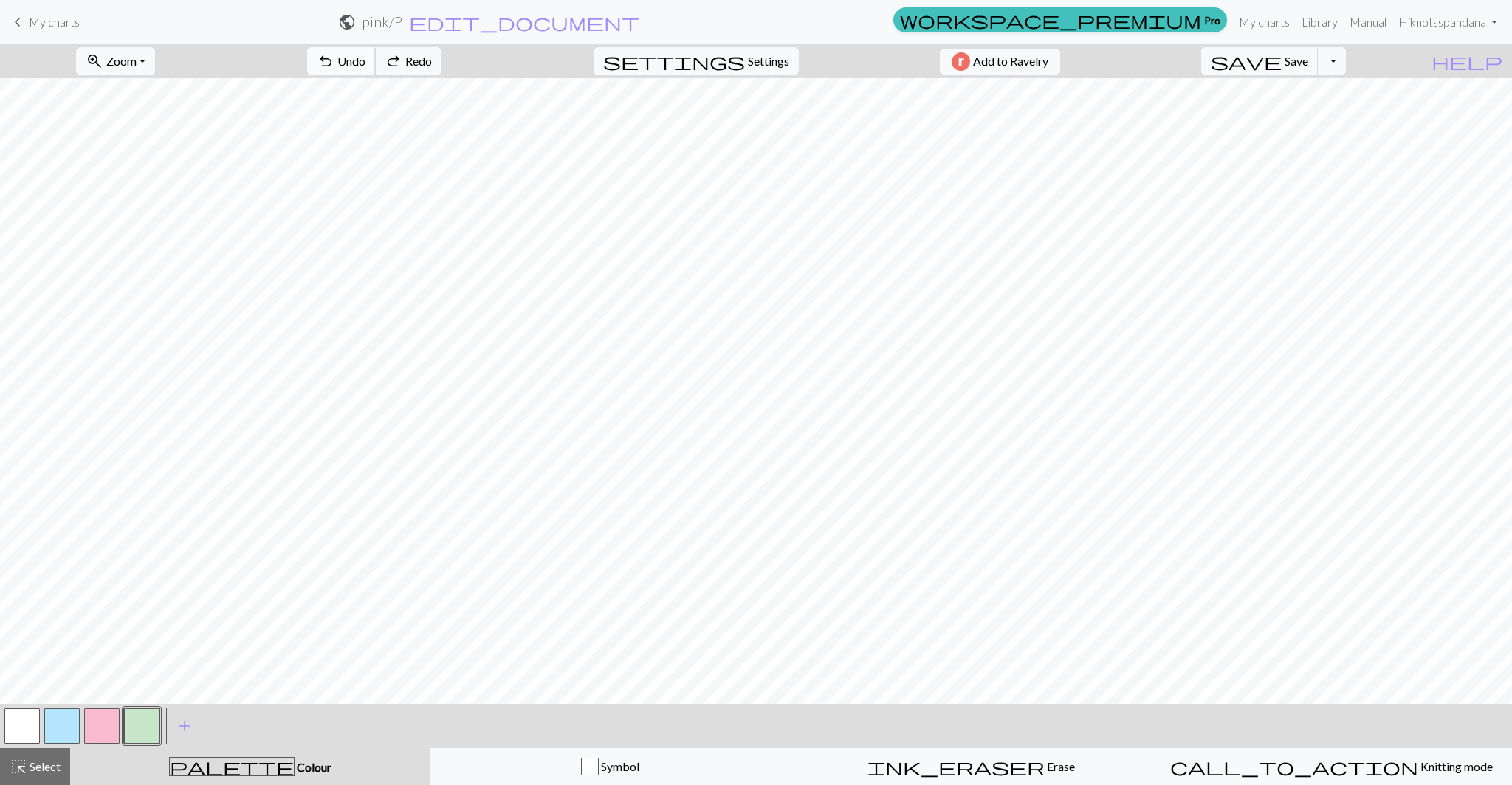
click at [365, 63] on span "Undo" at bounding box center [351, 61] width 28 height 14
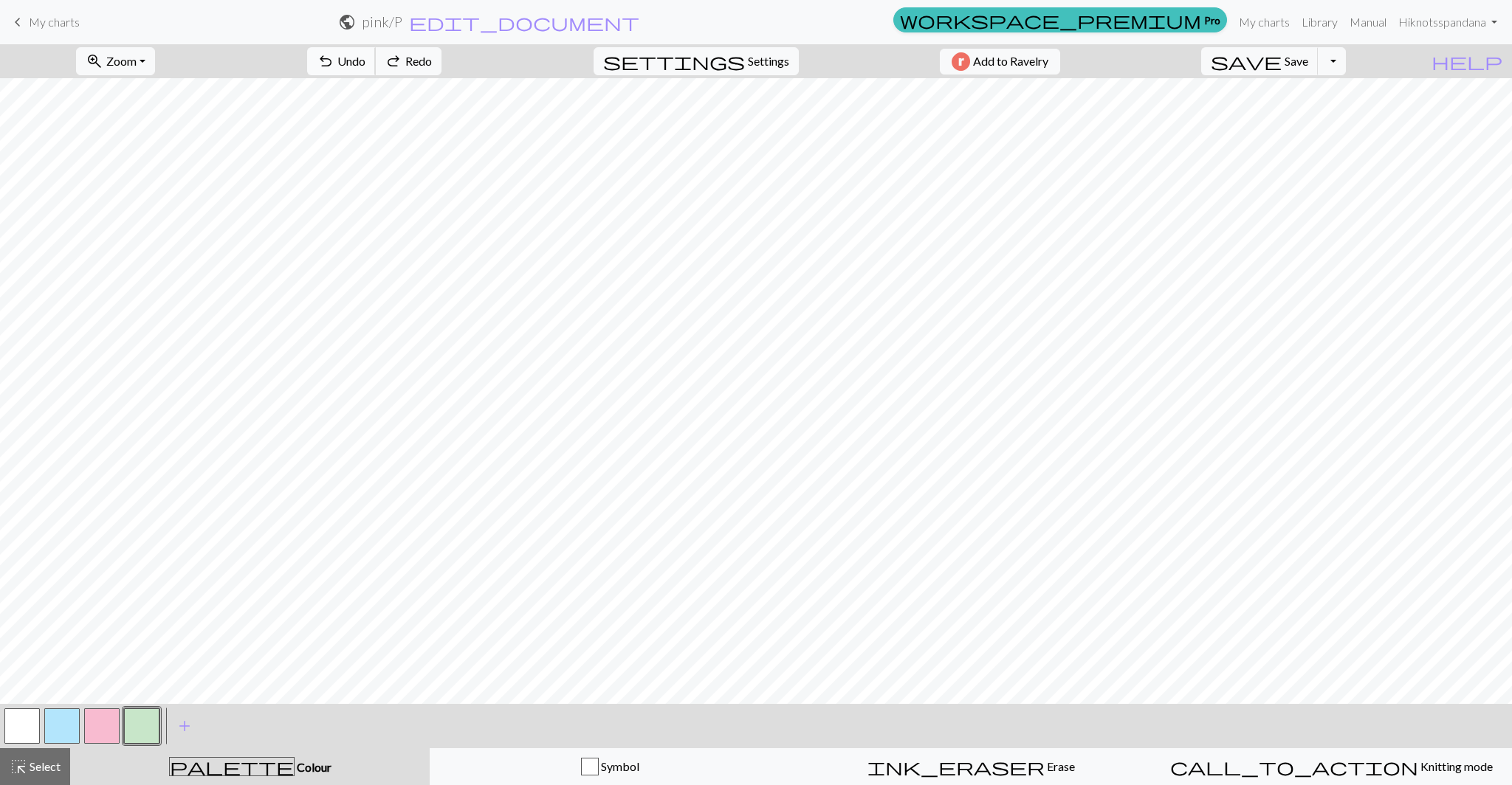
click at [365, 63] on span "Undo" at bounding box center [351, 61] width 28 height 14
click at [29, 727] on button "button" at bounding box center [21, 726] width 35 height 35
click at [133, 726] on button "button" at bounding box center [141, 726] width 35 height 35
click at [365, 65] on span "Undo" at bounding box center [351, 61] width 28 height 14
click at [375, 70] on button "undo Undo Undo" at bounding box center [341, 61] width 69 height 28
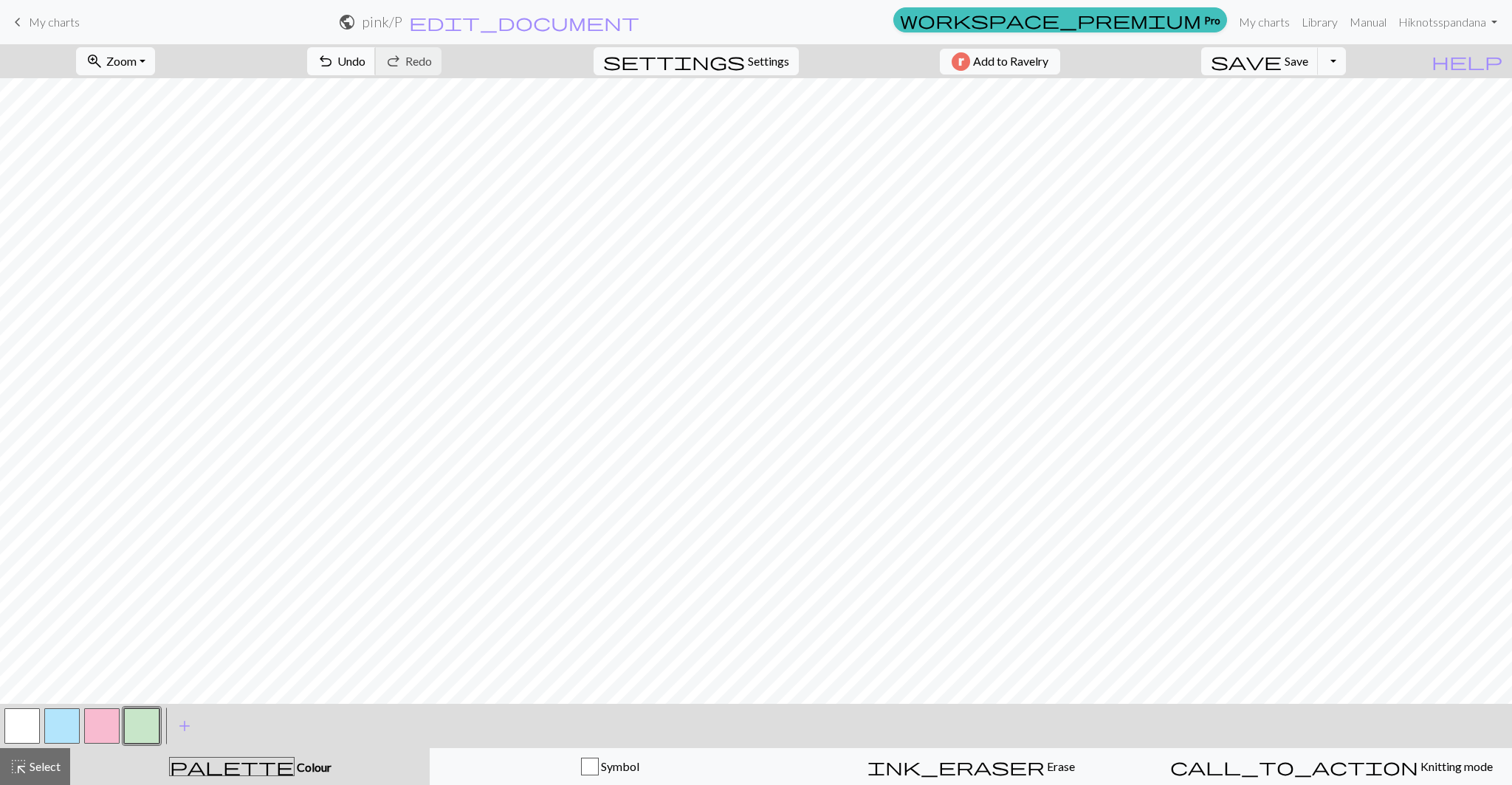
click at [334, 67] on span "undo" at bounding box center [326, 61] width 18 height 21
click at [748, 67] on span "Settings" at bounding box center [769, 61] width 41 height 18
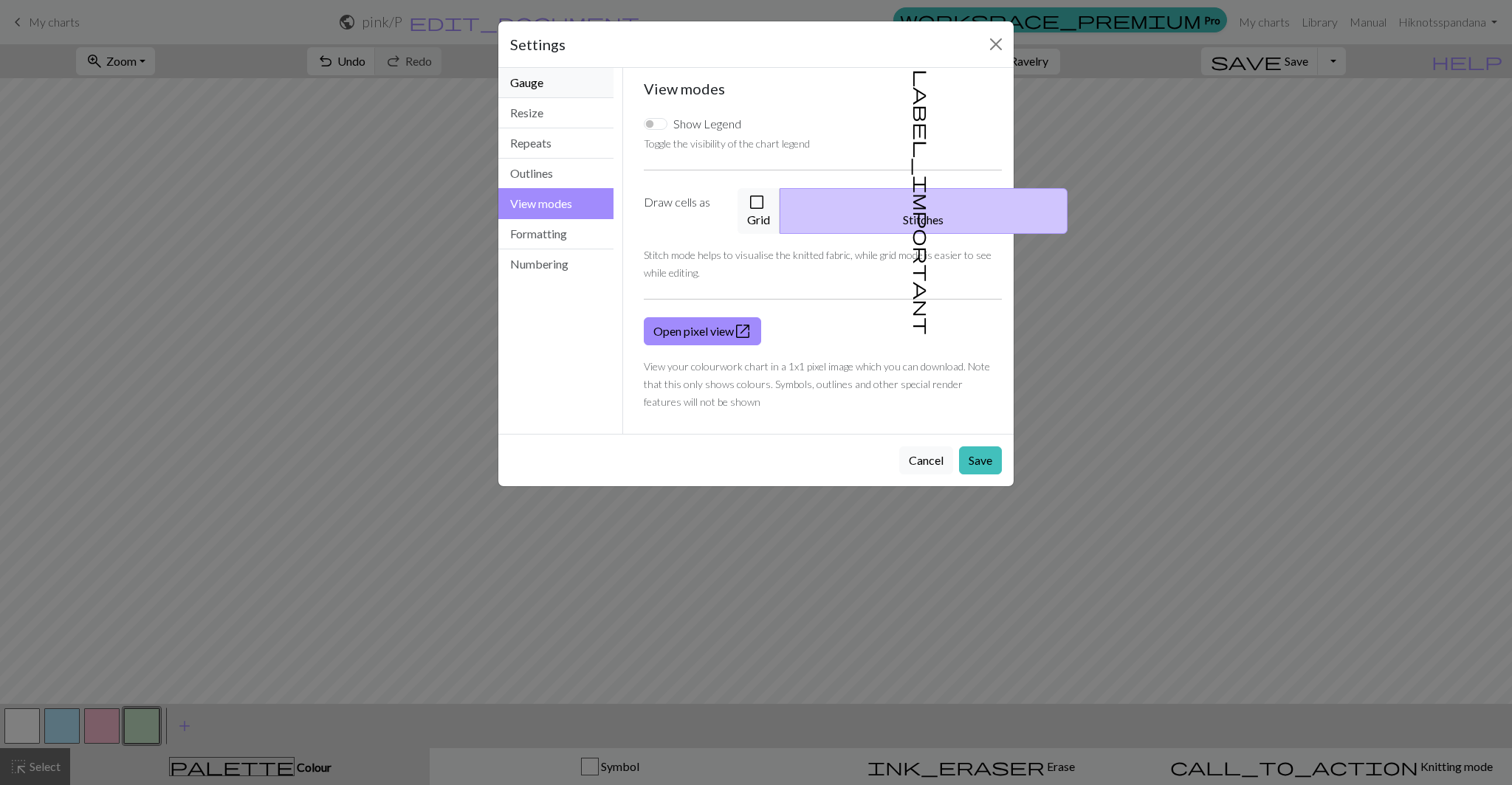
click at [563, 86] on button "Gauge" at bounding box center [555, 82] width 115 height 30
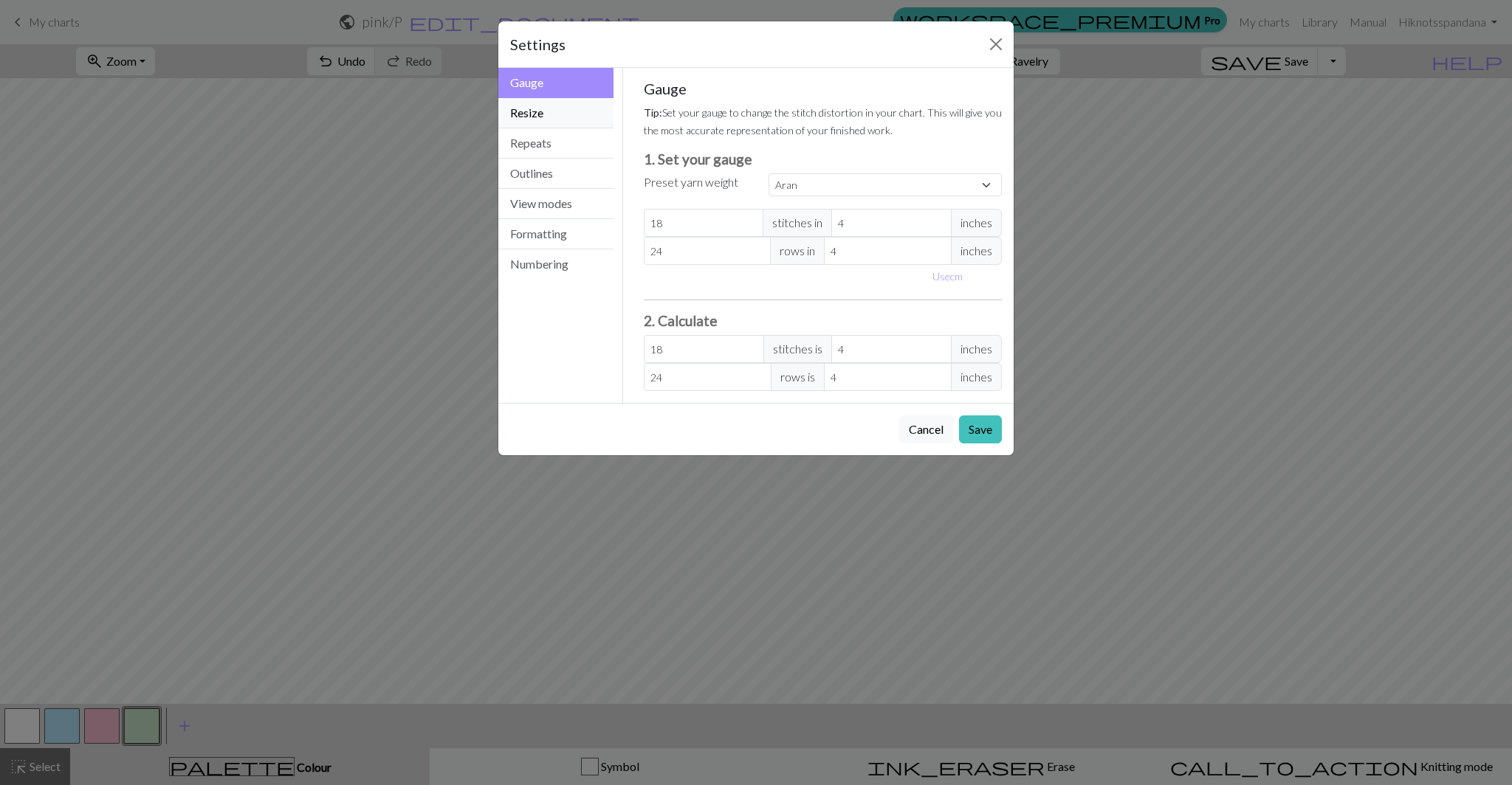
click at [560, 115] on button "Resize" at bounding box center [555, 113] width 115 height 30
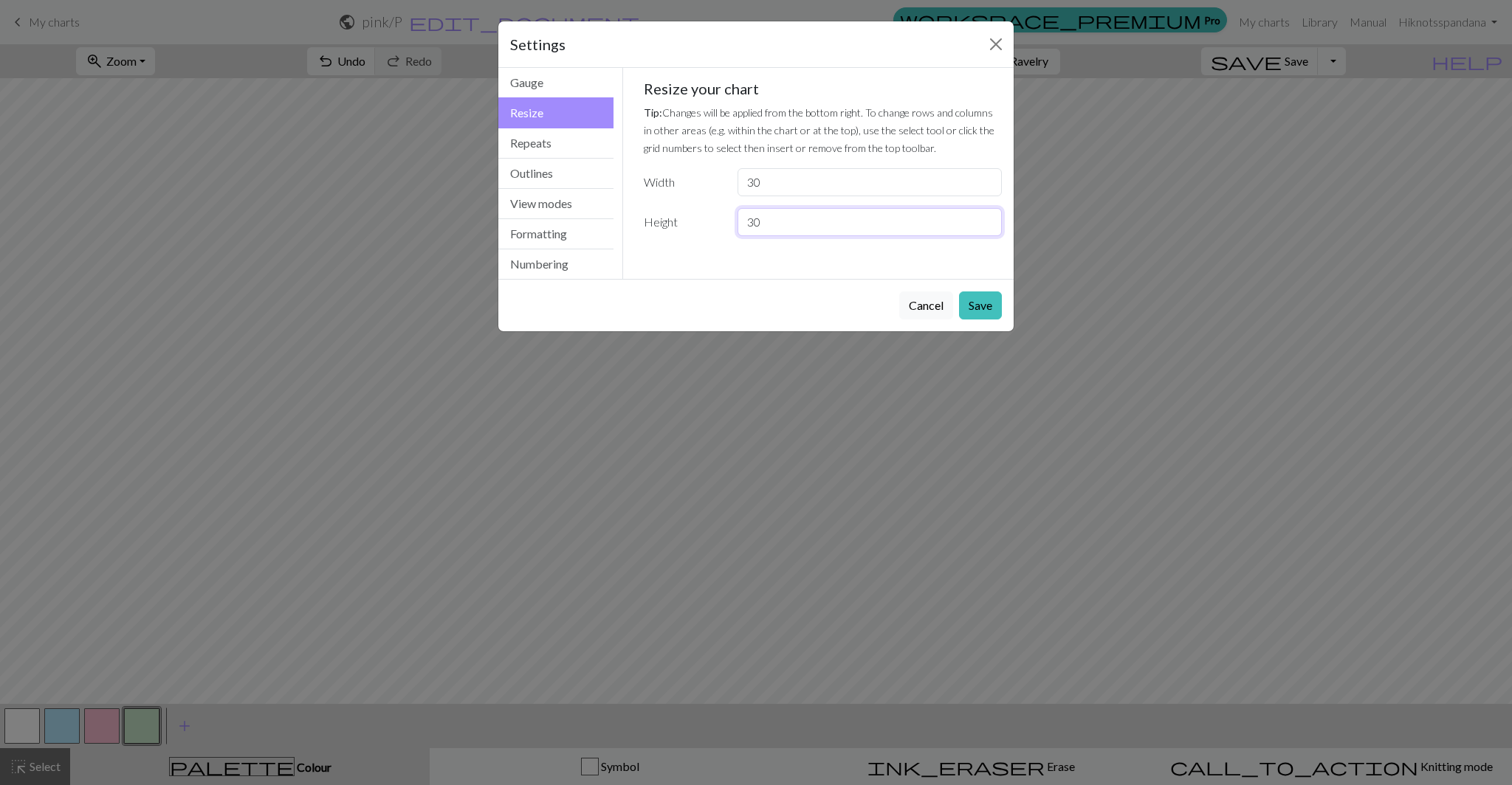
click at [772, 216] on input "30" at bounding box center [869, 222] width 264 height 28
type input "32"
click at [987, 297] on button "Save" at bounding box center [981, 305] width 43 height 28
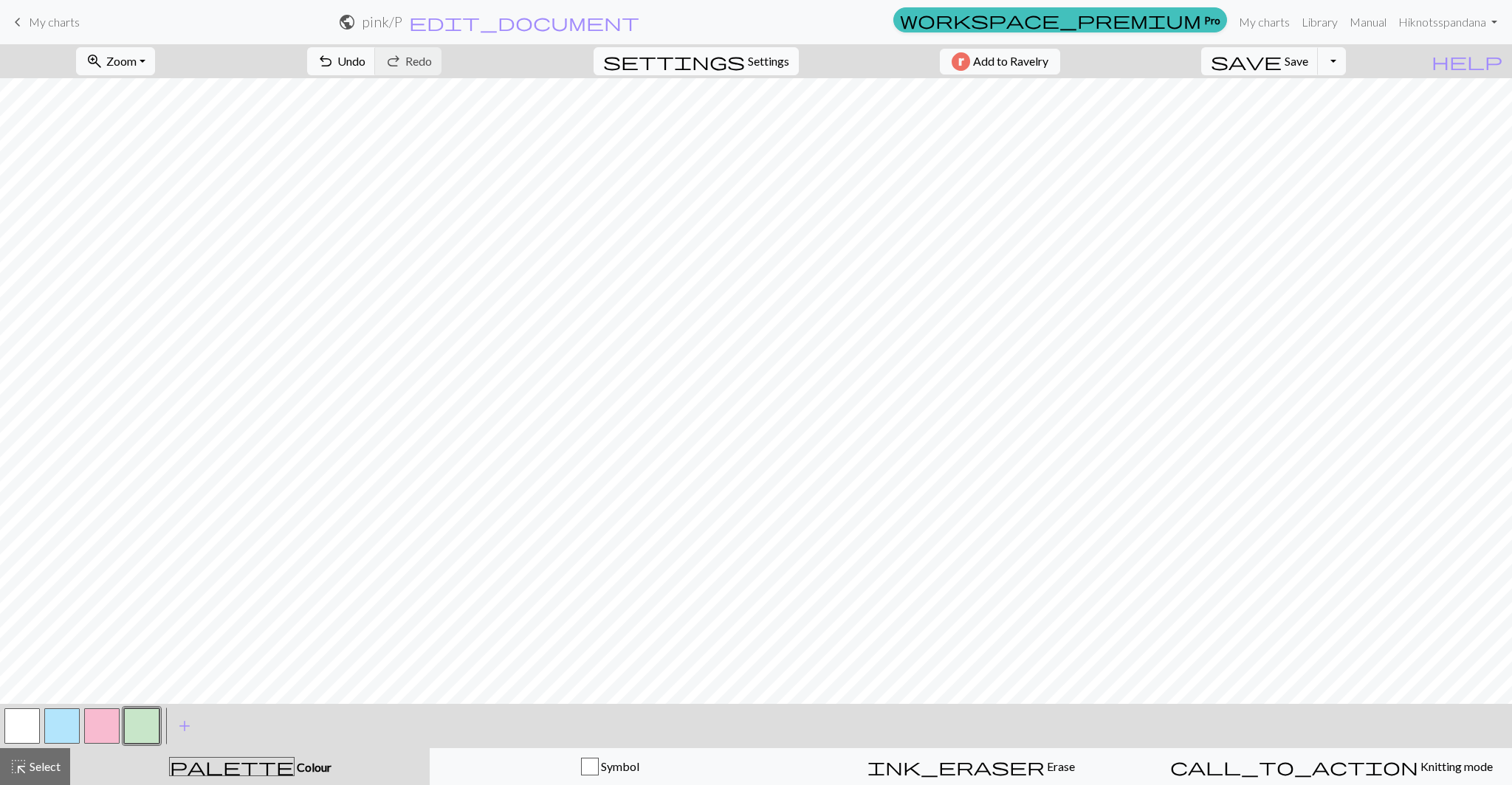
click at [751, 69] on span "Settings" at bounding box center [769, 61] width 41 height 18
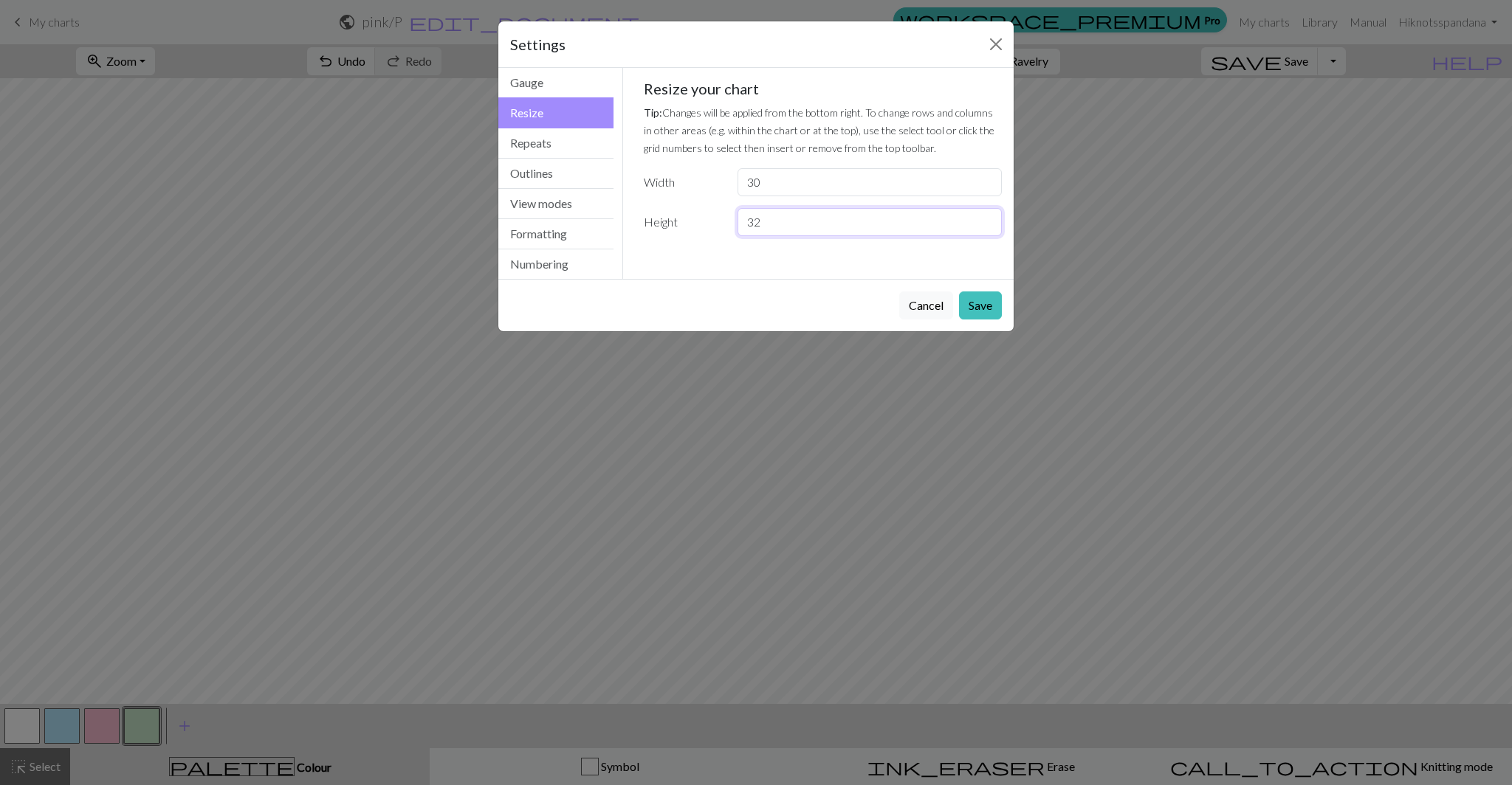
click at [791, 213] on input "32" at bounding box center [869, 222] width 264 height 28
type input "30"
click at [987, 297] on button "Save" at bounding box center [981, 305] width 43 height 28
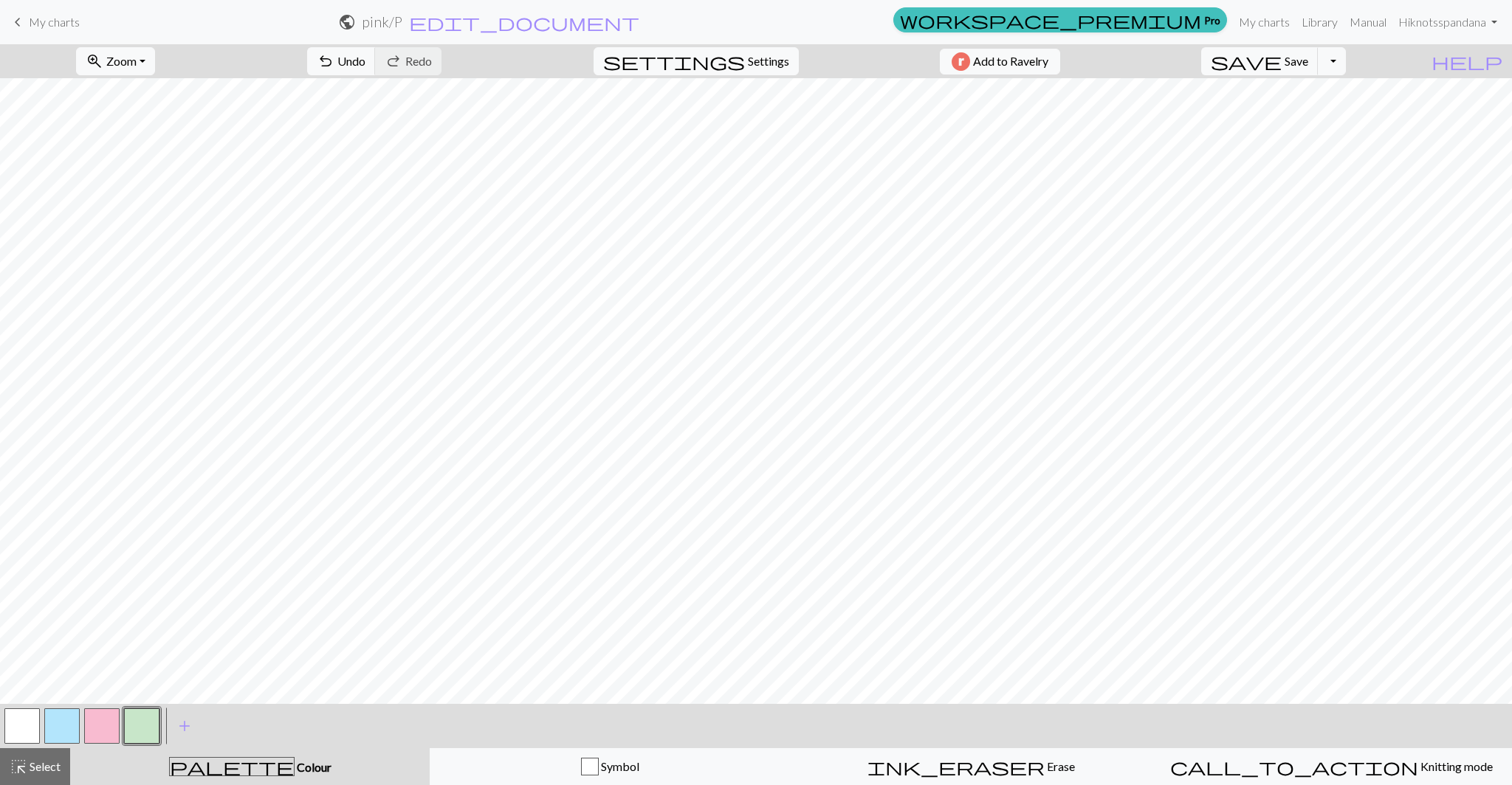
click at [99, 719] on button "button" at bounding box center [101, 726] width 35 height 35
click at [375, 74] on button "undo Undo Undo" at bounding box center [341, 61] width 69 height 28
click at [365, 63] on span "Undo" at bounding box center [351, 61] width 28 height 14
click at [375, 61] on button "undo Undo Undo" at bounding box center [341, 61] width 69 height 28
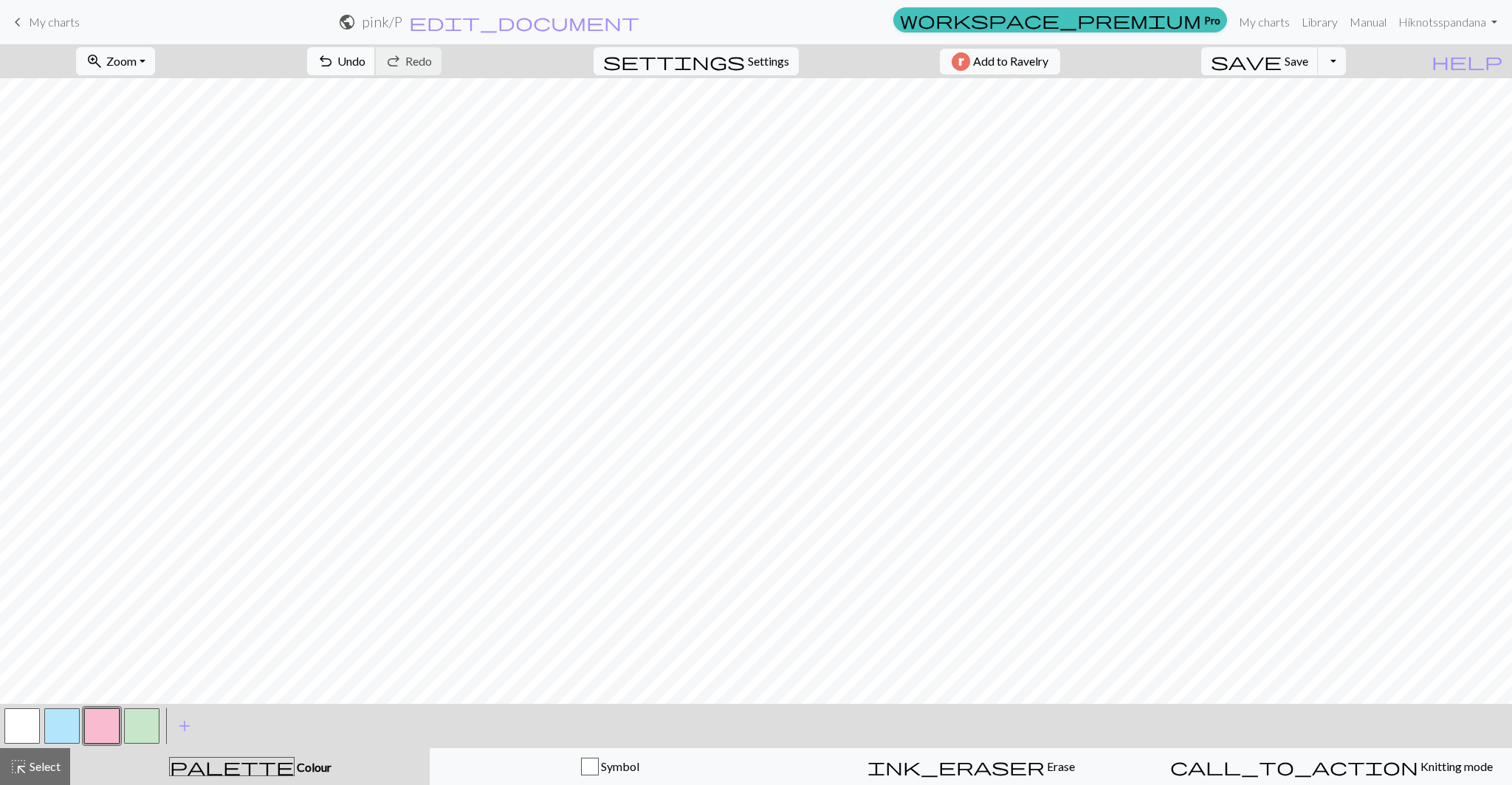
click at [365, 55] on span "Undo" at bounding box center [351, 61] width 28 height 14
click at [1281, 52] on span "save" at bounding box center [1246, 61] width 71 height 21
click at [14, 23] on span "keyboard_arrow_left" at bounding box center [17, 22] width 18 height 21
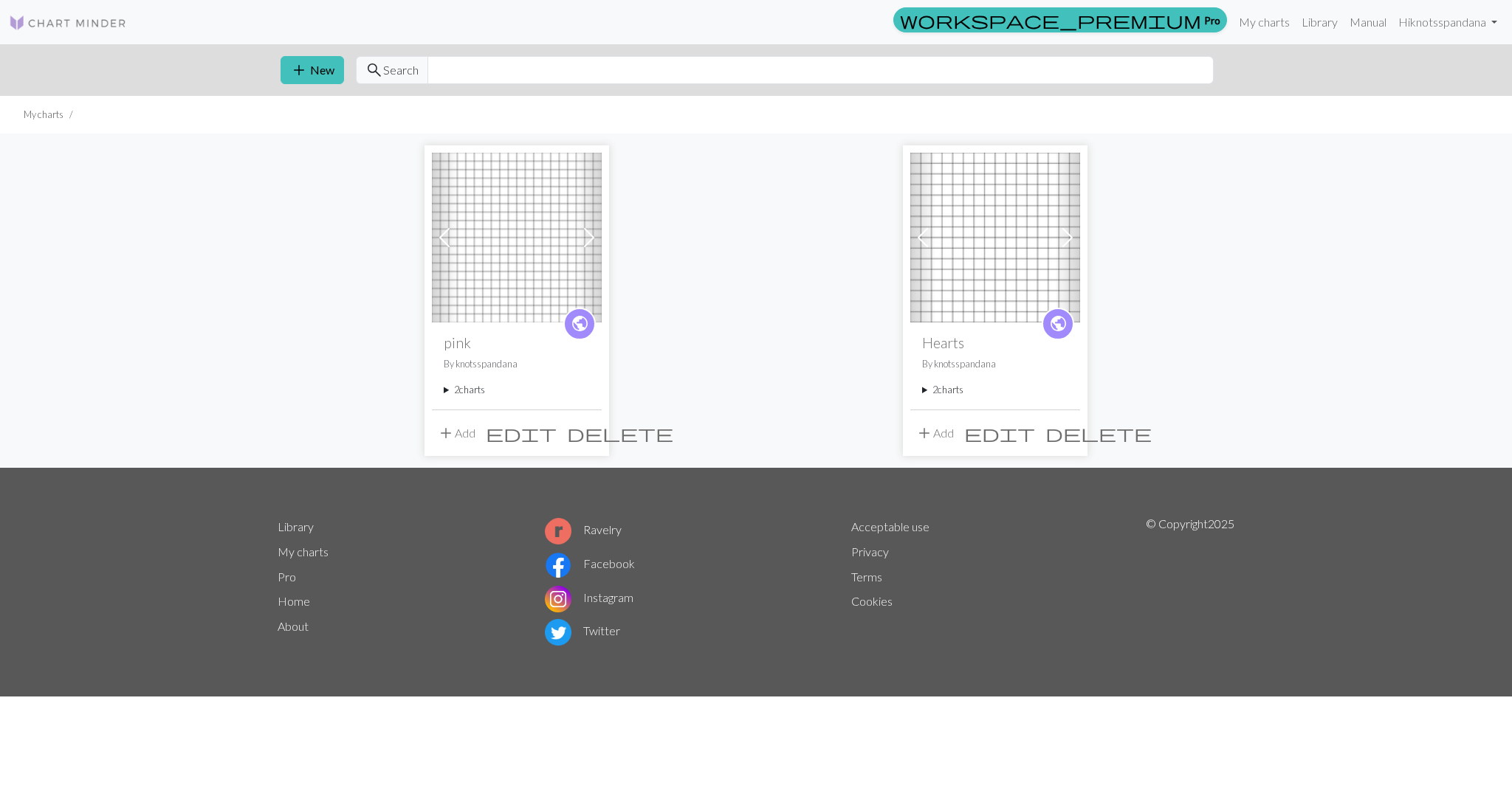
click at [455, 427] on button "add Add" at bounding box center [456, 433] width 49 height 28
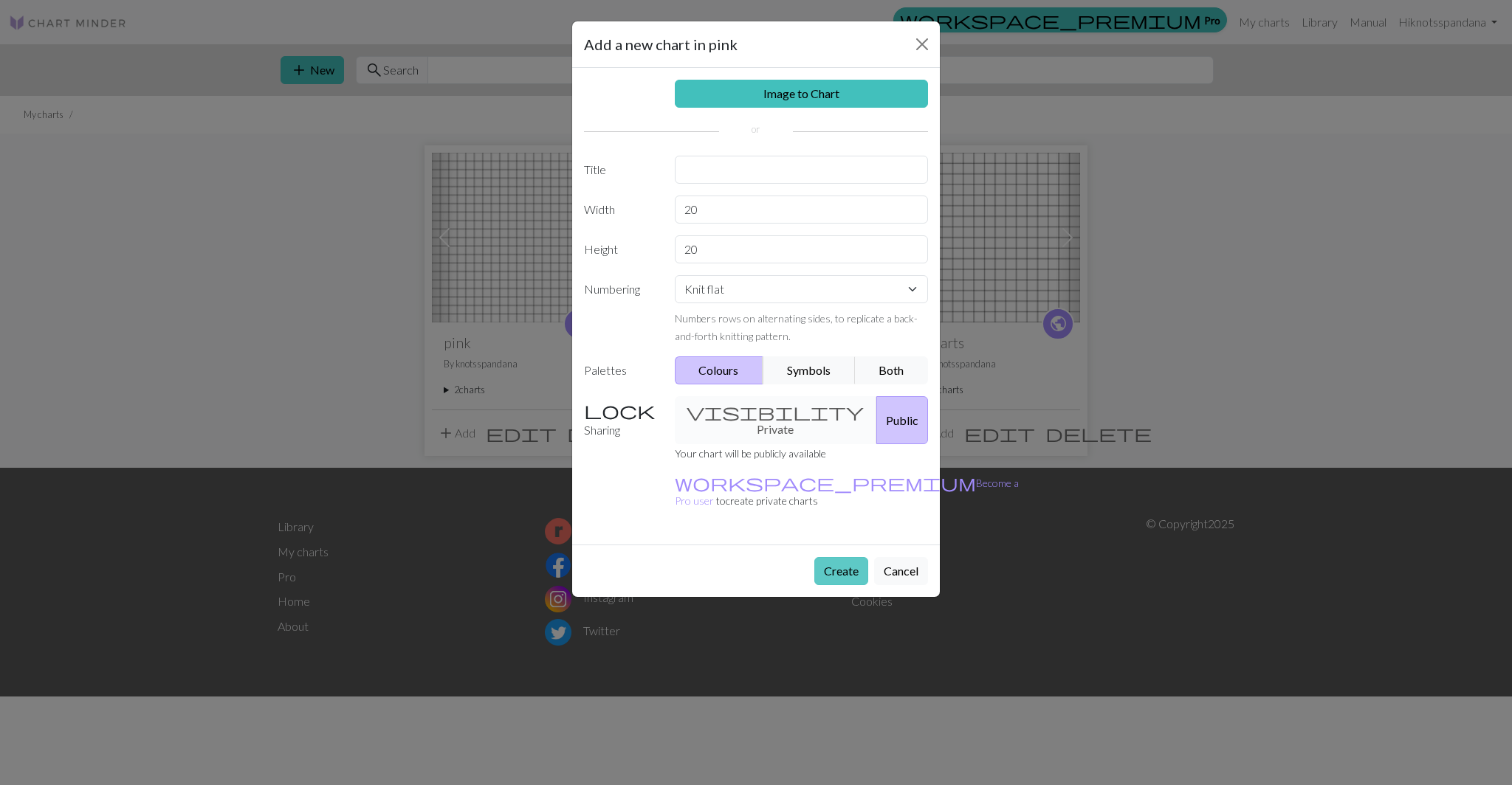
click at [848, 557] on button "Create" at bounding box center [841, 571] width 54 height 28
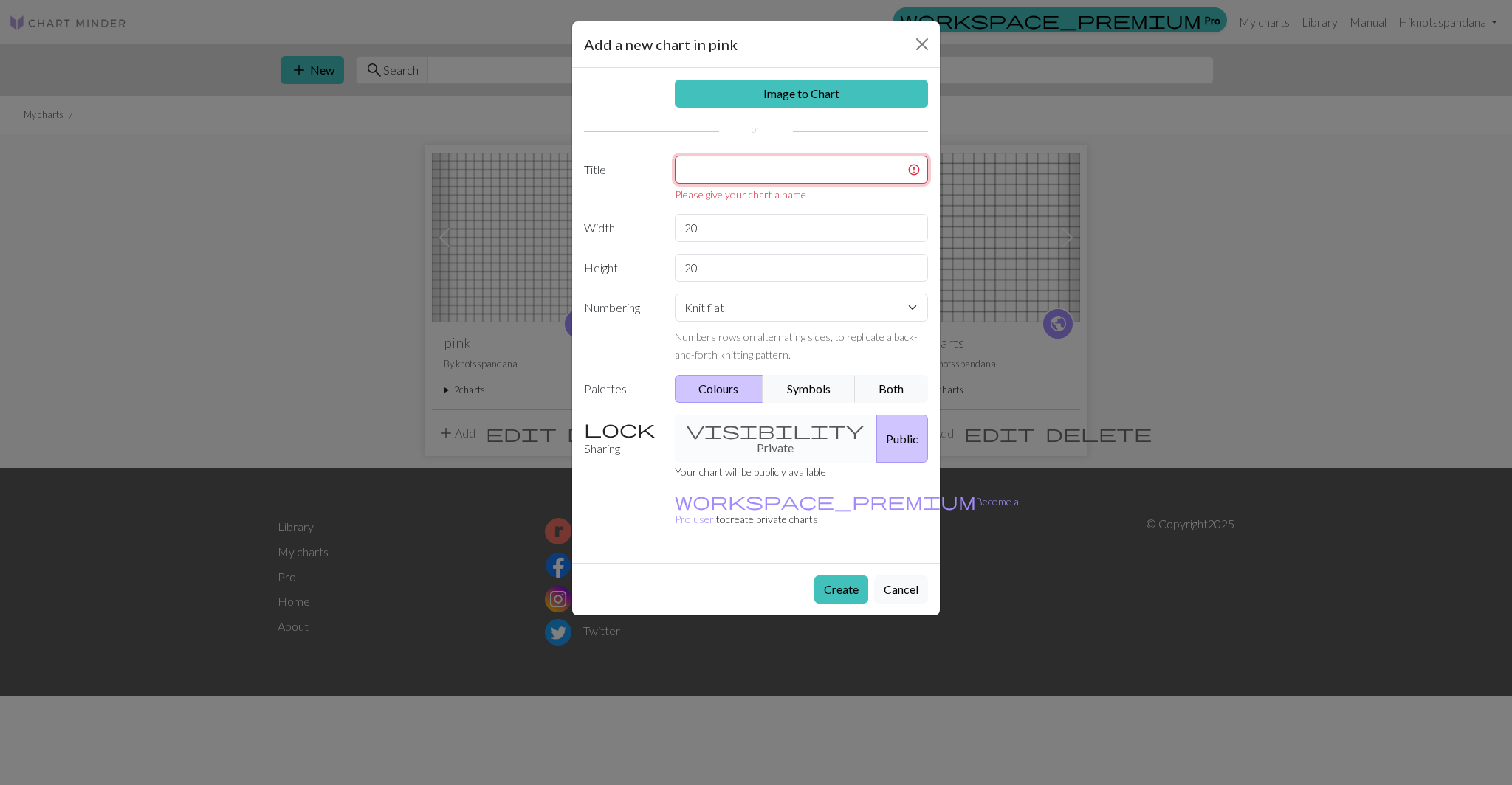
click at [723, 177] on input "text" at bounding box center [801, 170] width 254 height 28
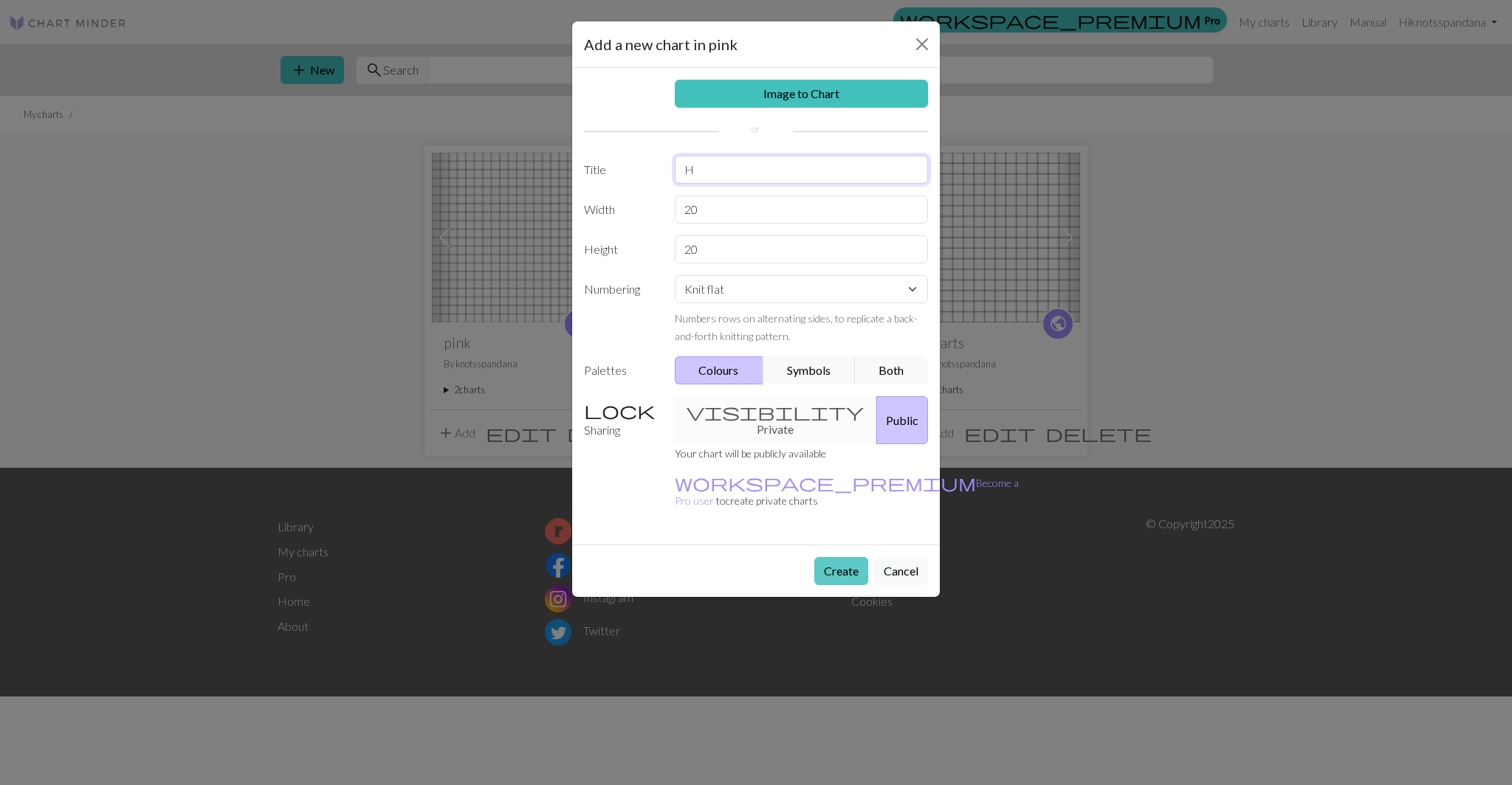
type input "H"
click at [834, 557] on button "Create" at bounding box center [841, 571] width 54 height 28
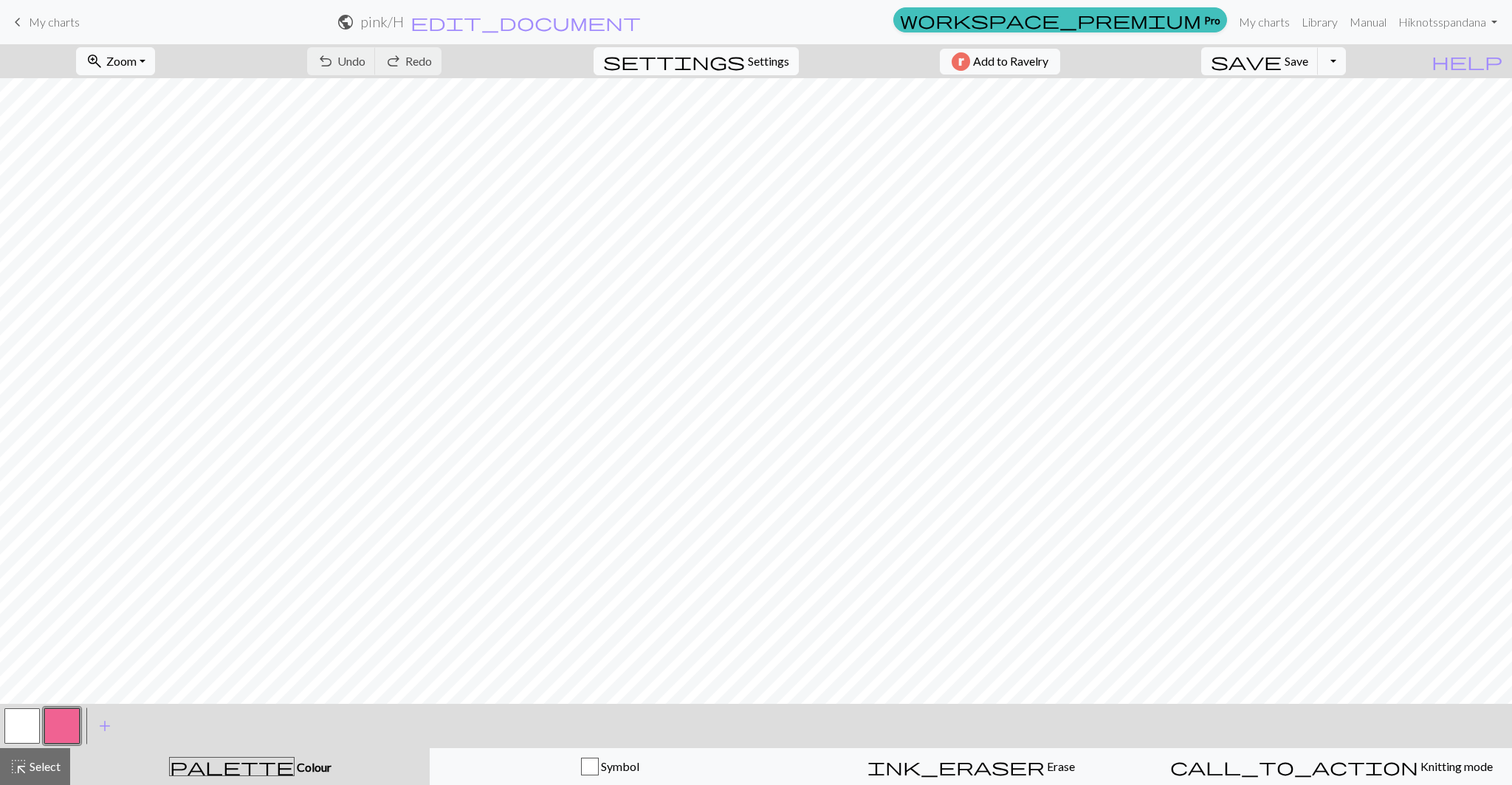
click at [735, 63] on button "settings Settings" at bounding box center [695, 61] width 205 height 28
select select "aran"
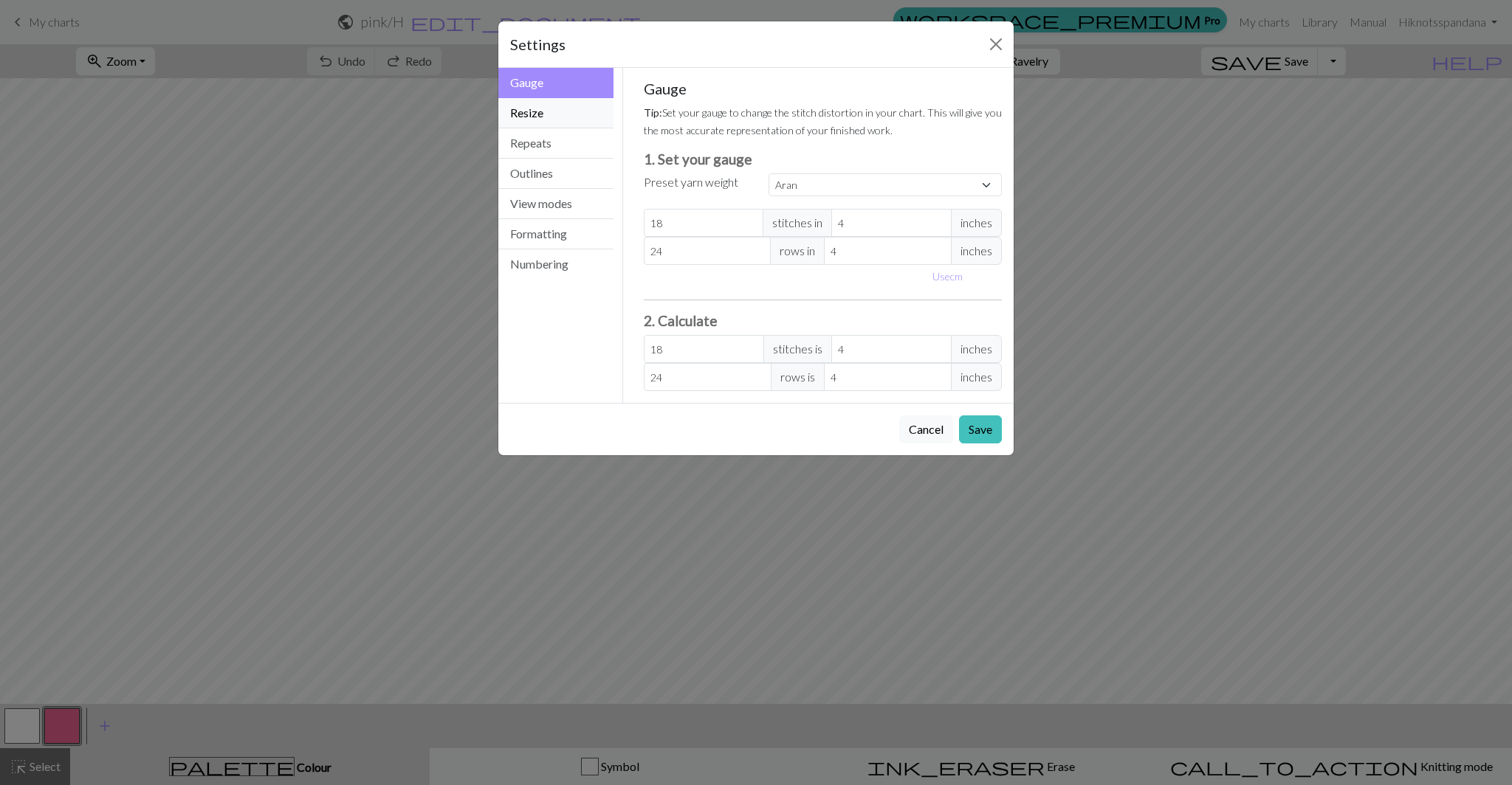
click at [556, 118] on button "Resize" at bounding box center [555, 113] width 115 height 30
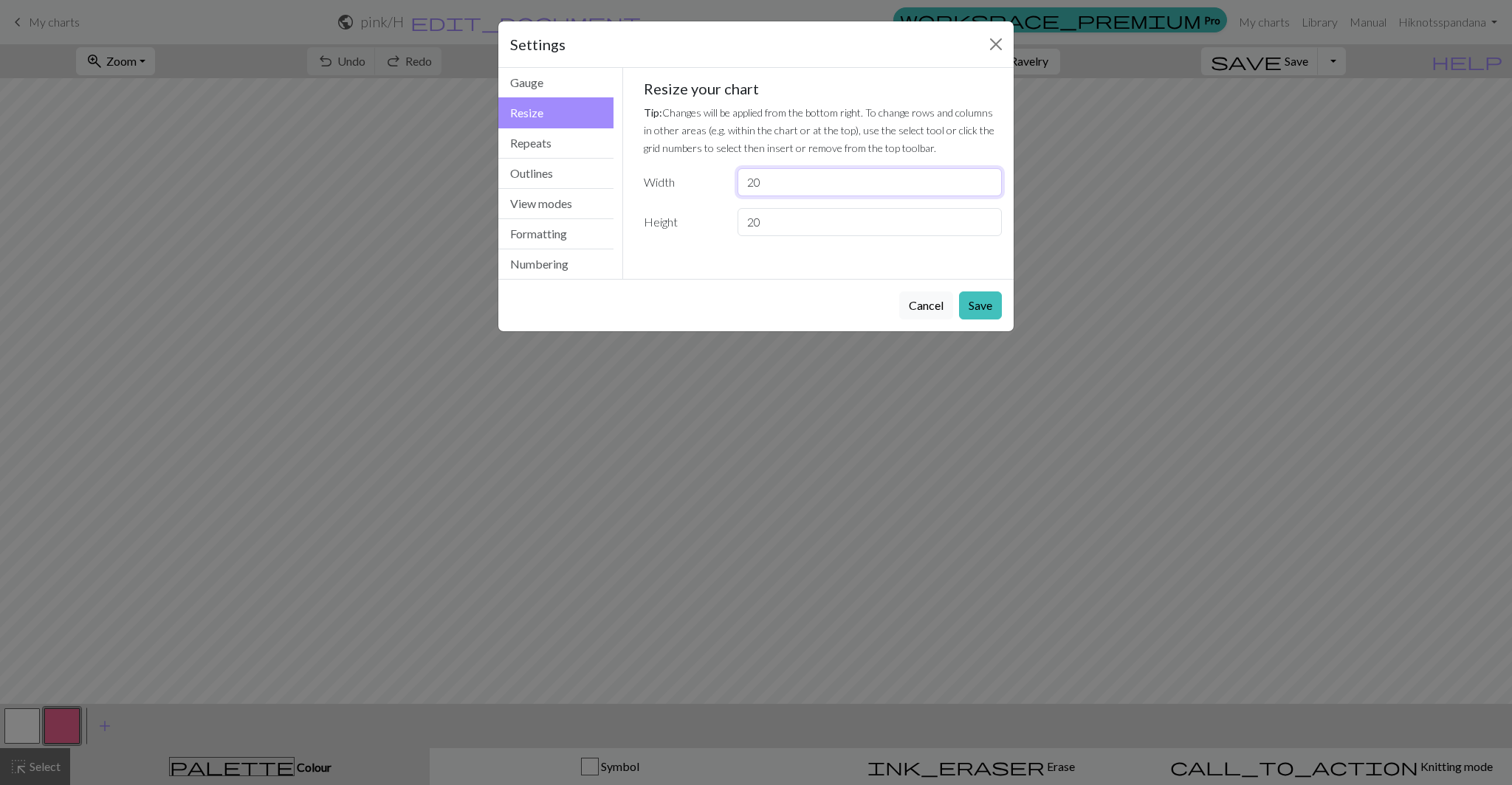
click at [782, 189] on input "20" at bounding box center [869, 182] width 264 height 28
type input "2"
type input "30"
click at [795, 222] on input "20" at bounding box center [869, 222] width 264 height 28
type input "2"
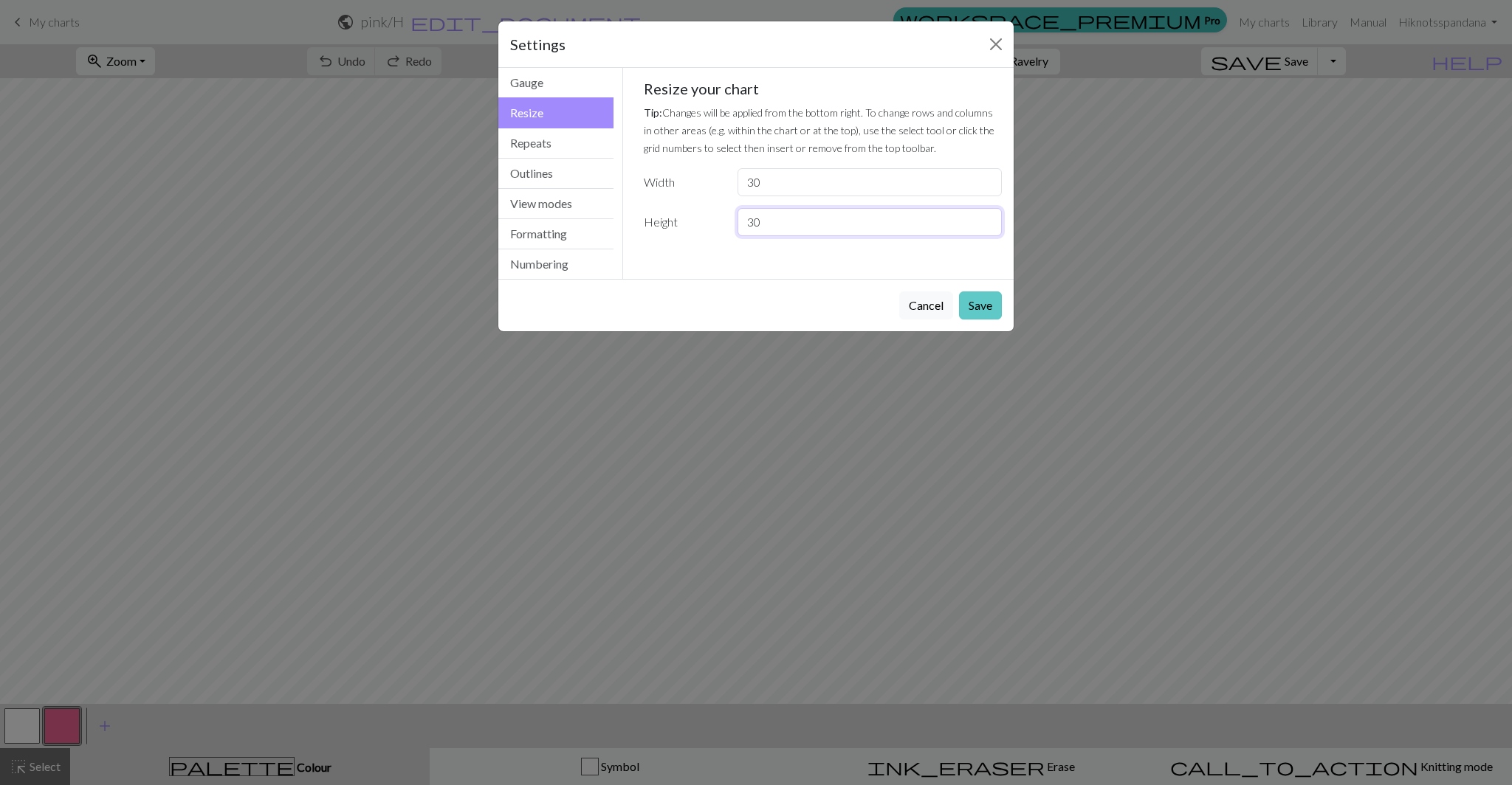
type input "30"
click at [980, 311] on button "Save" at bounding box center [981, 305] width 43 height 28
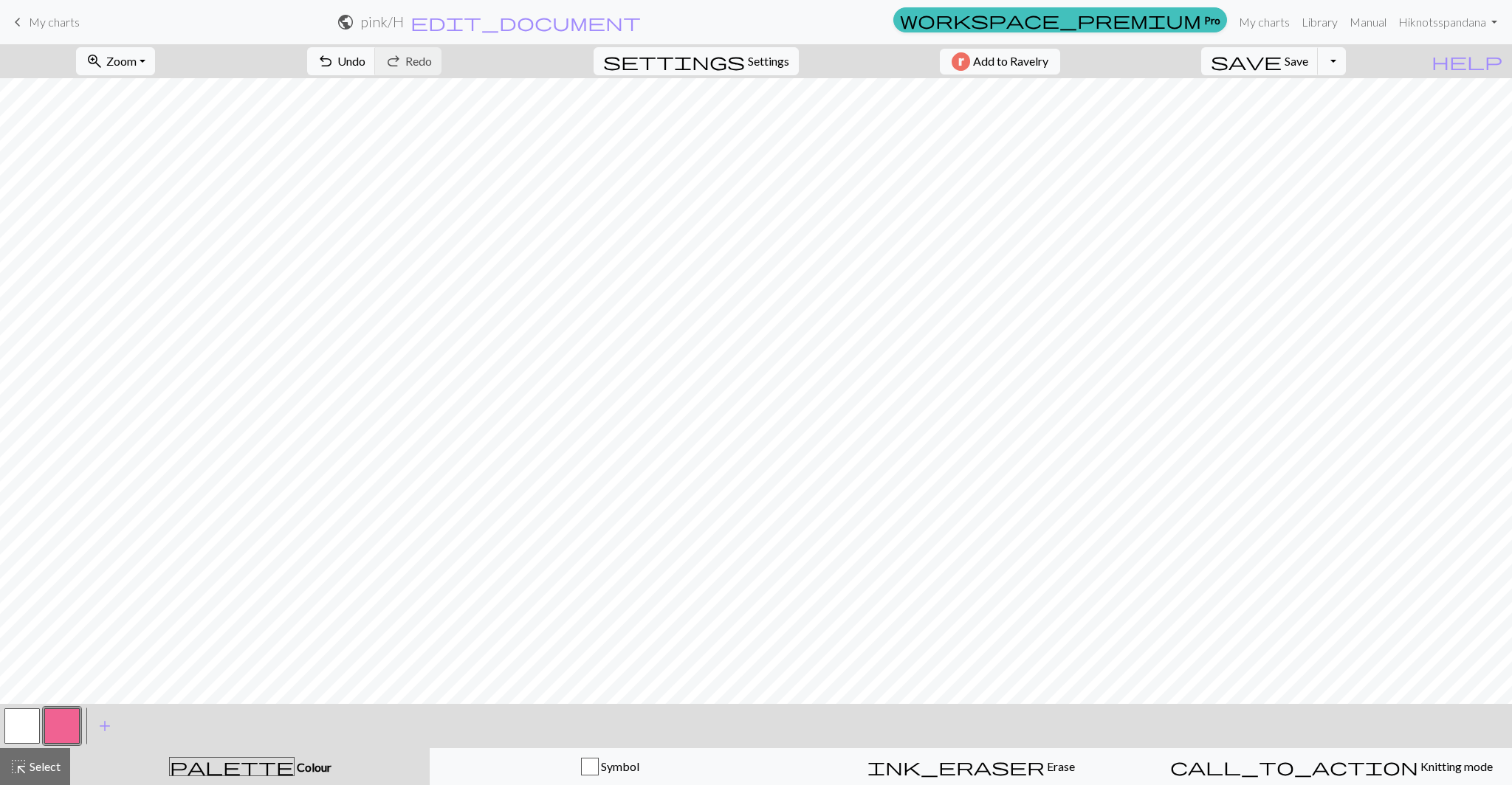
click at [70, 724] on button "button" at bounding box center [62, 726] width 35 height 35
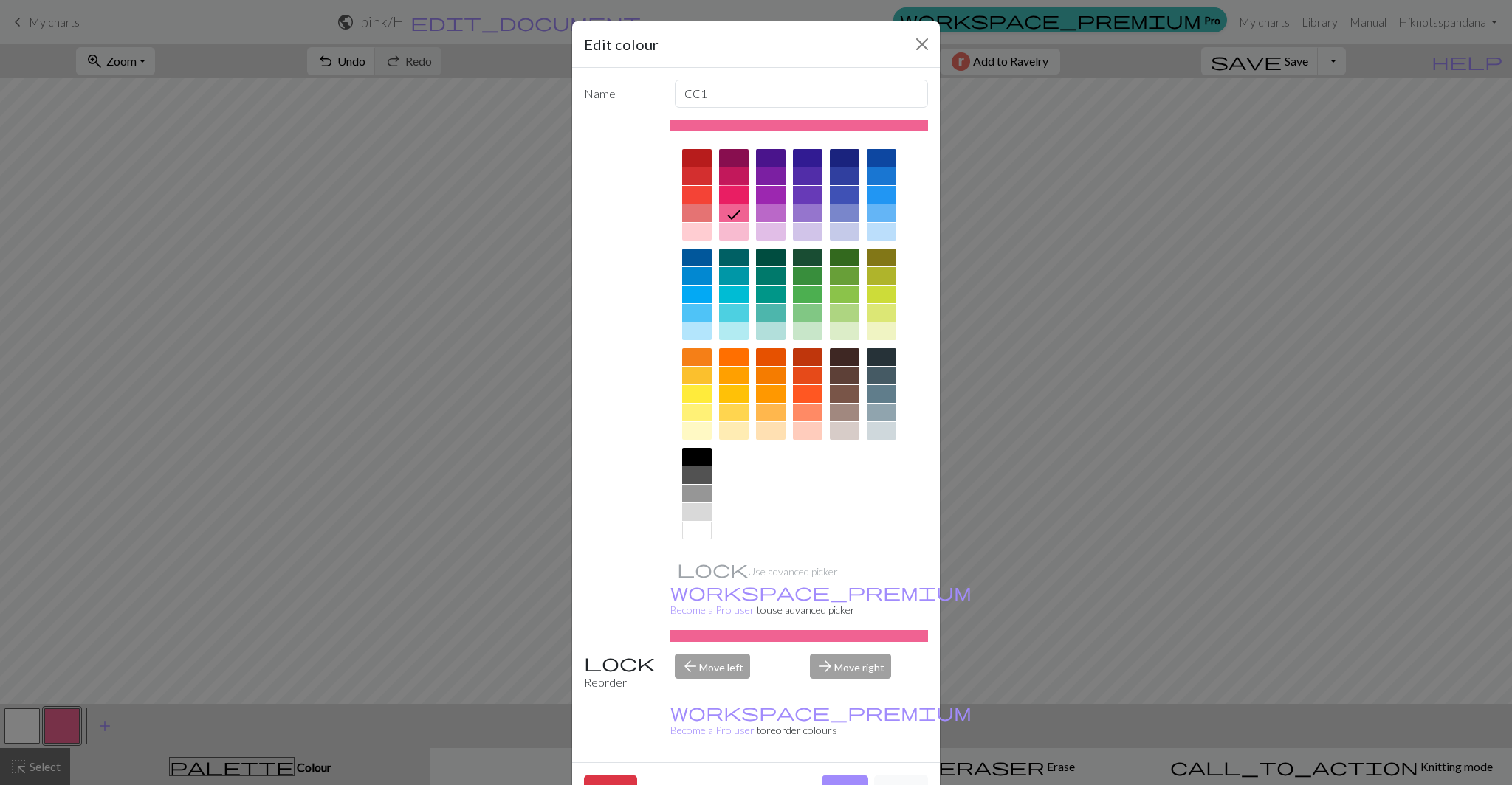
click at [728, 196] on div at bounding box center [734, 195] width 29 height 18
click at [843, 775] on button "Done" at bounding box center [845, 788] width 46 height 28
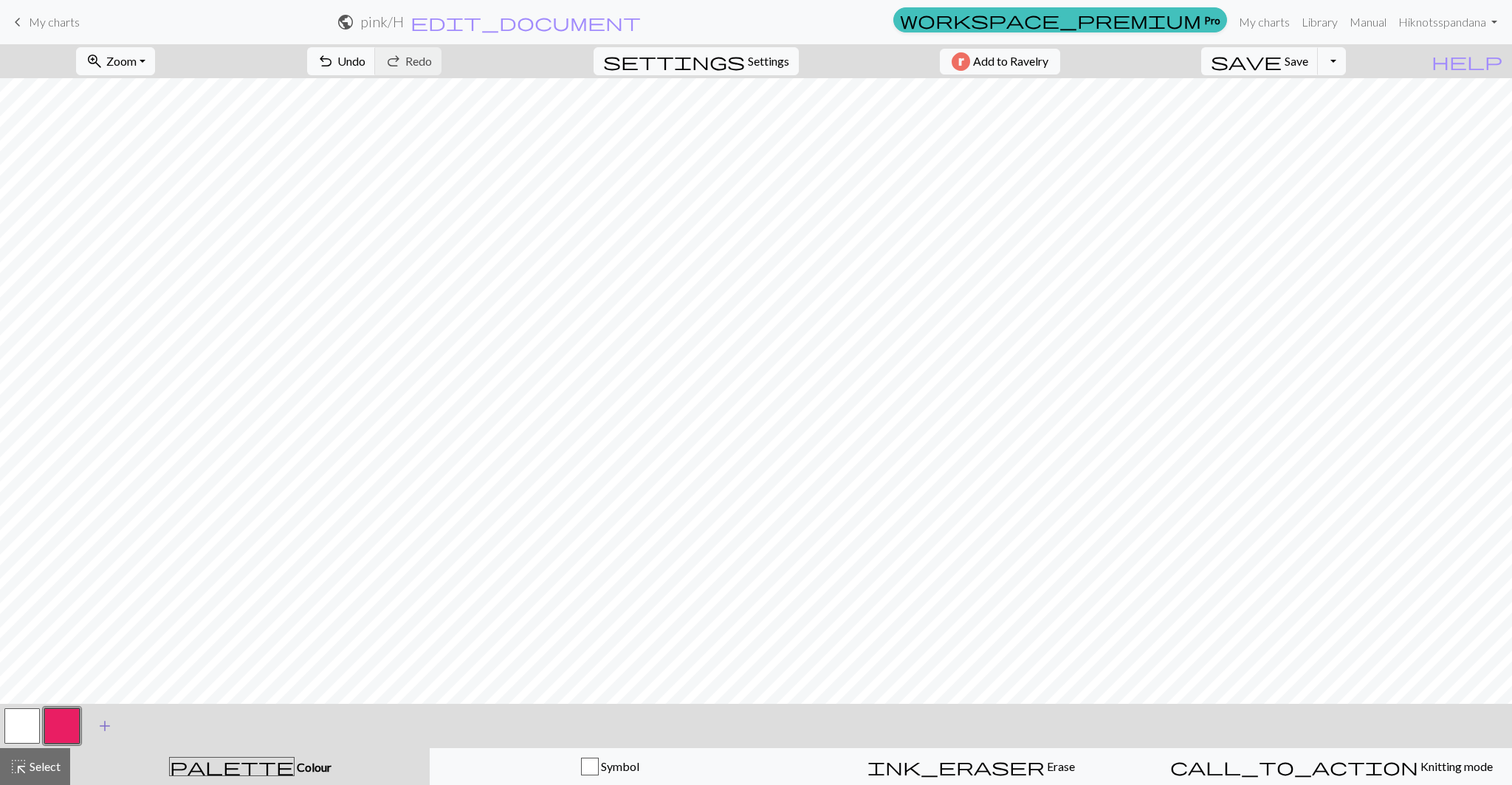
click at [94, 732] on button "add Add a colour" at bounding box center [105, 726] width 37 height 37
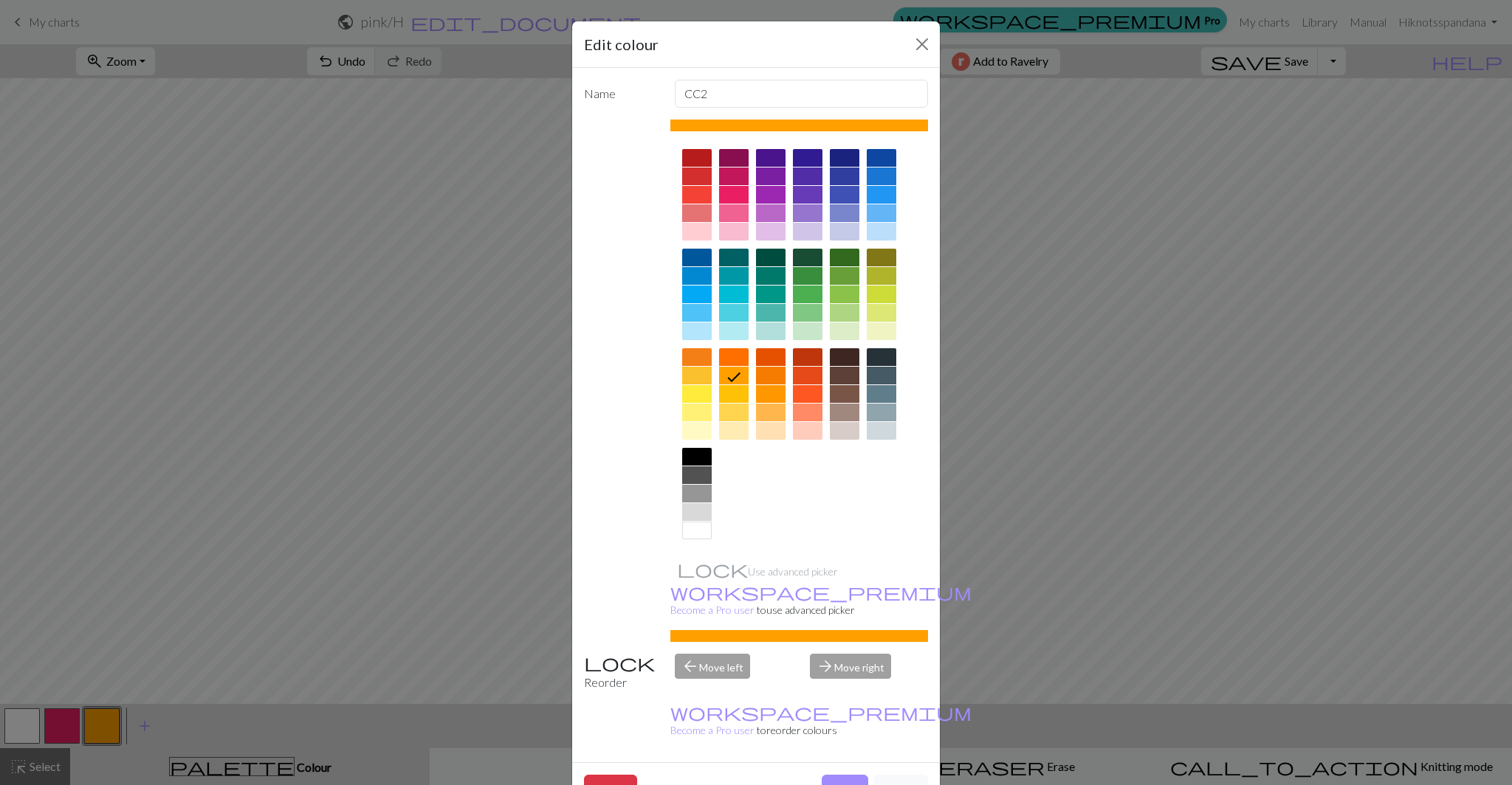
click at [795, 328] on div at bounding box center [807, 331] width 29 height 18
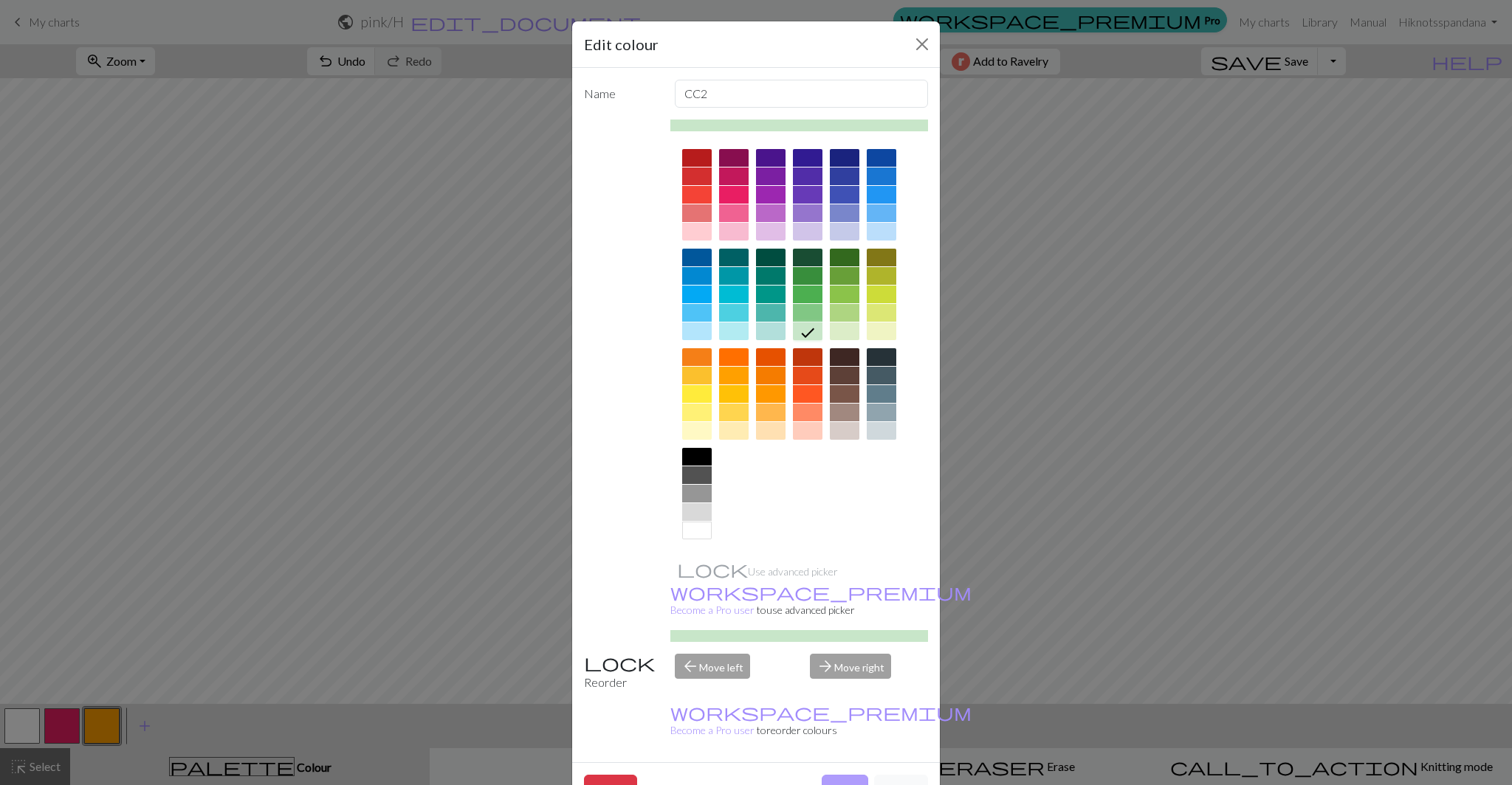
click at [837, 775] on button "Done" at bounding box center [845, 788] width 46 height 28
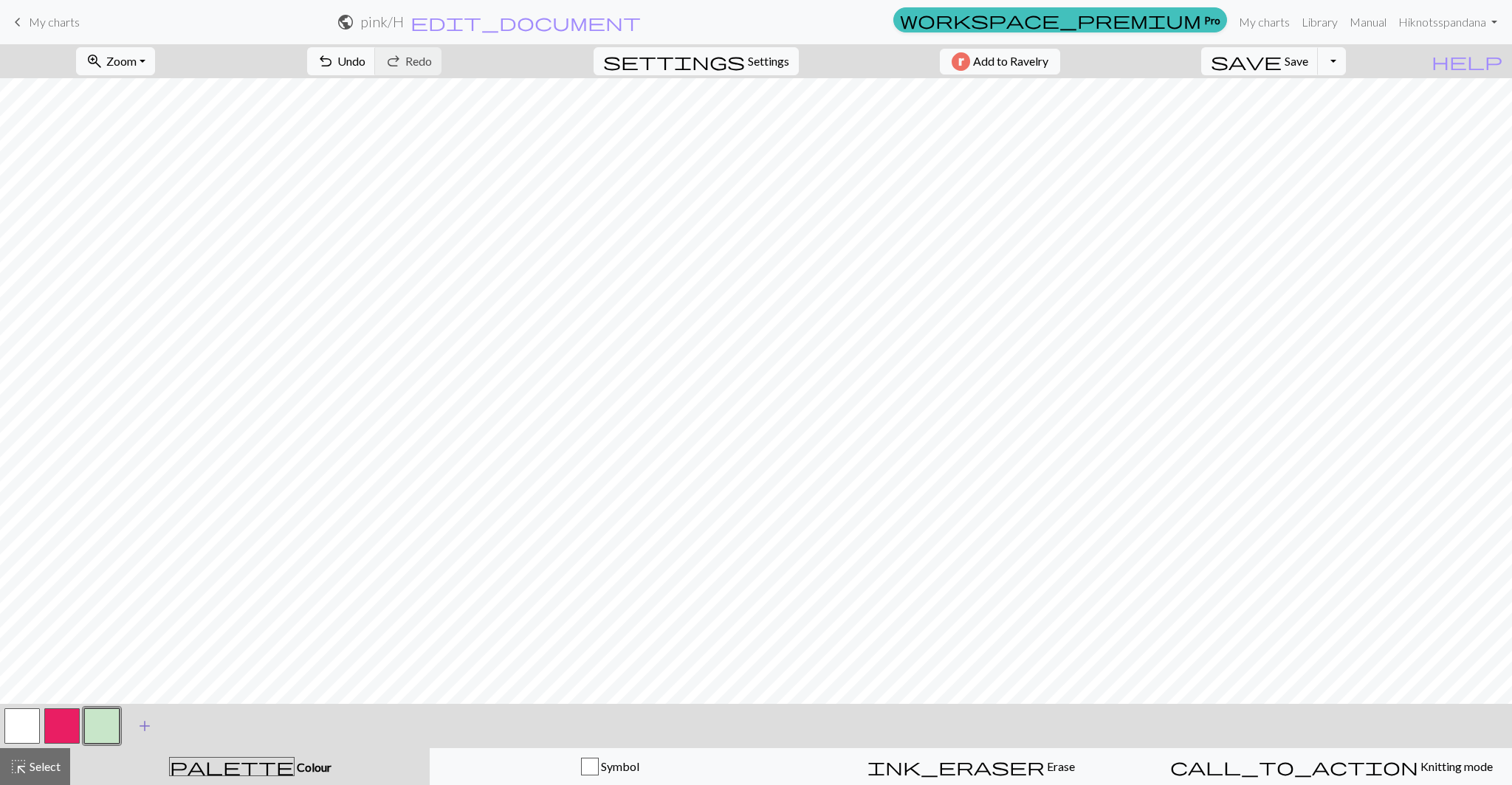
click at [135, 714] on button "add Add a colour" at bounding box center [144, 726] width 37 height 37
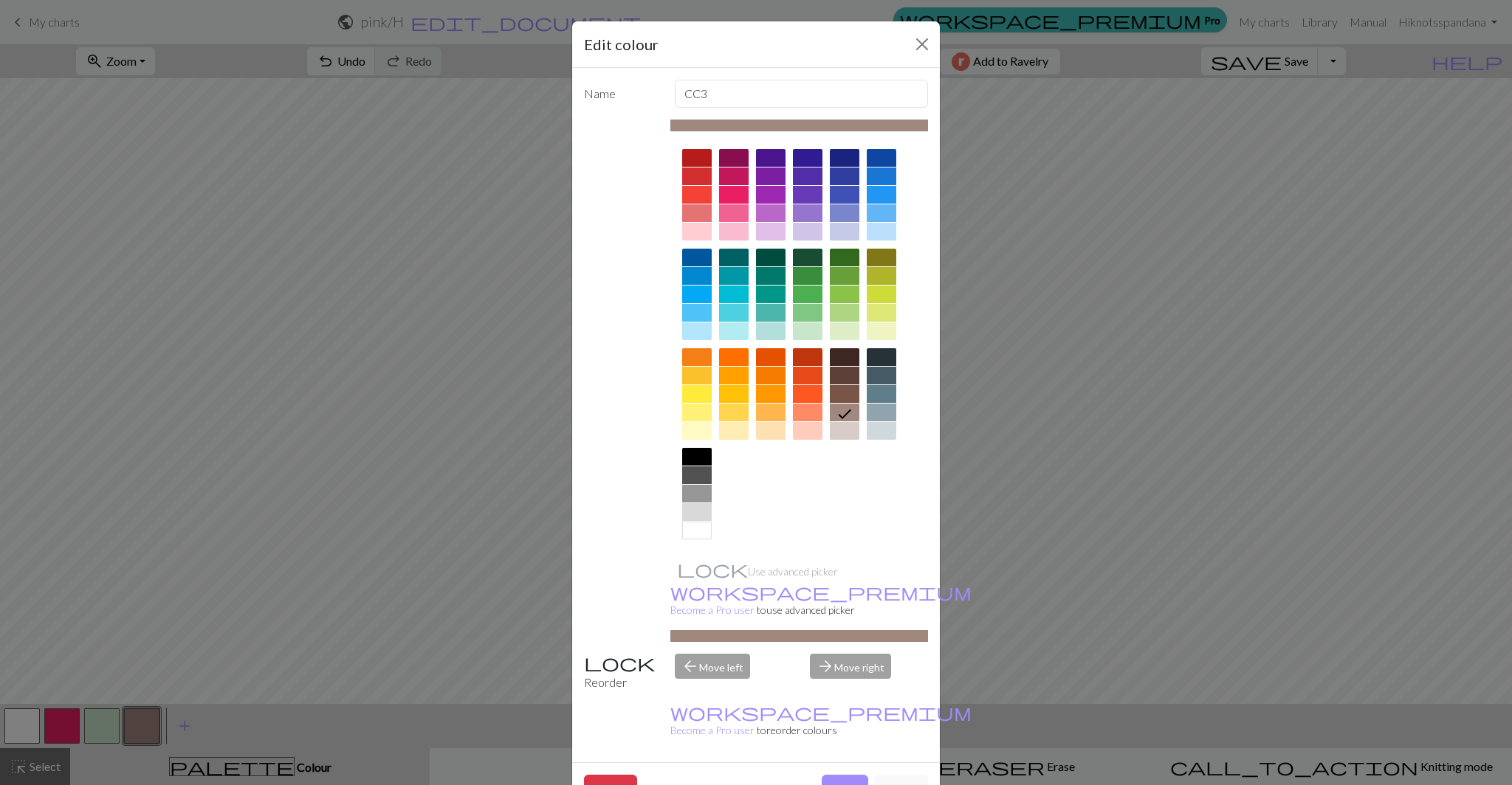
click at [735, 233] on div at bounding box center [734, 231] width 29 height 18
click at [822, 775] on button "Done" at bounding box center [845, 788] width 46 height 28
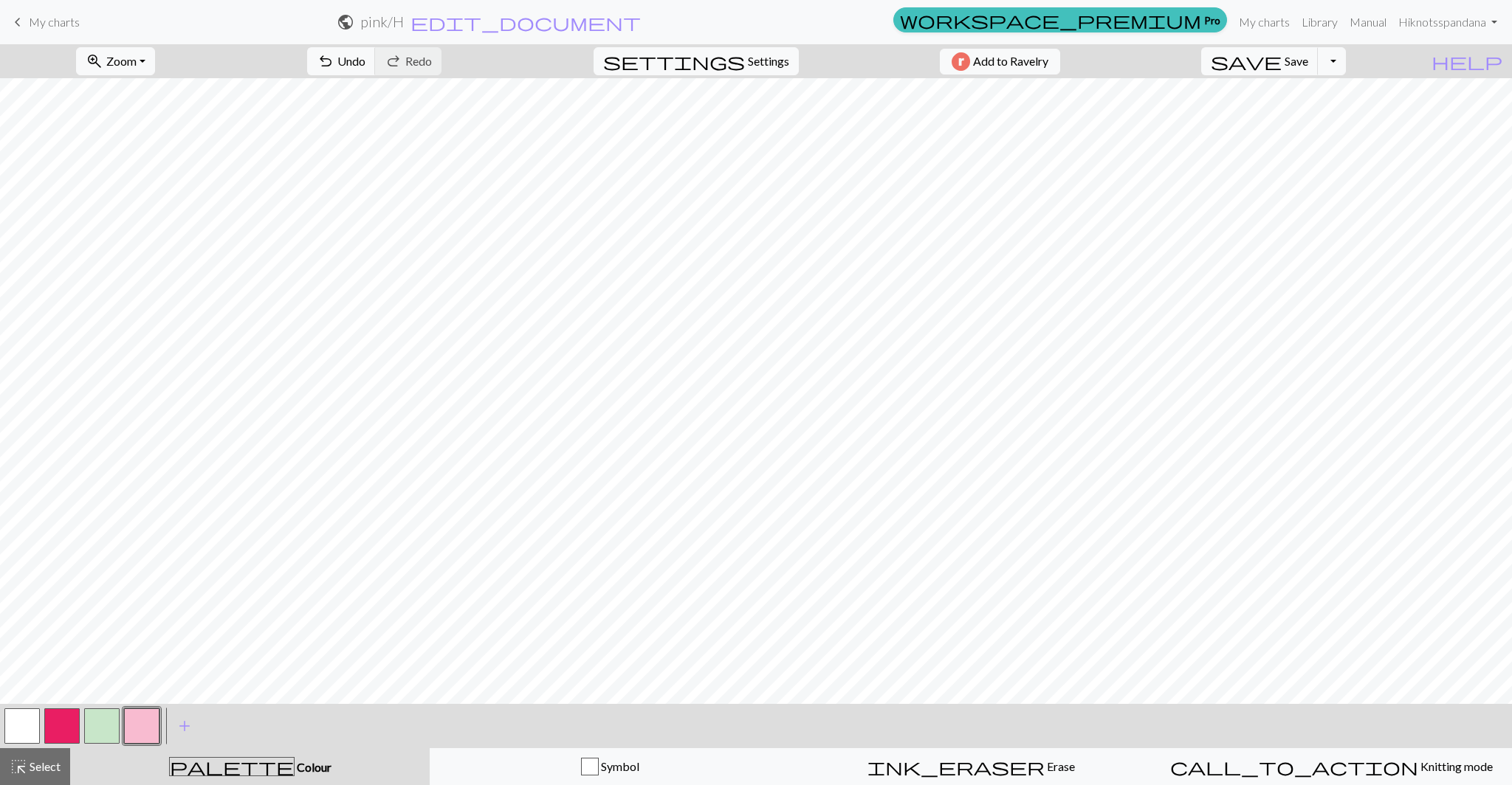
click at [33, 732] on button "button" at bounding box center [21, 726] width 35 height 35
click at [189, 727] on span "add" at bounding box center [184, 726] width 18 height 21
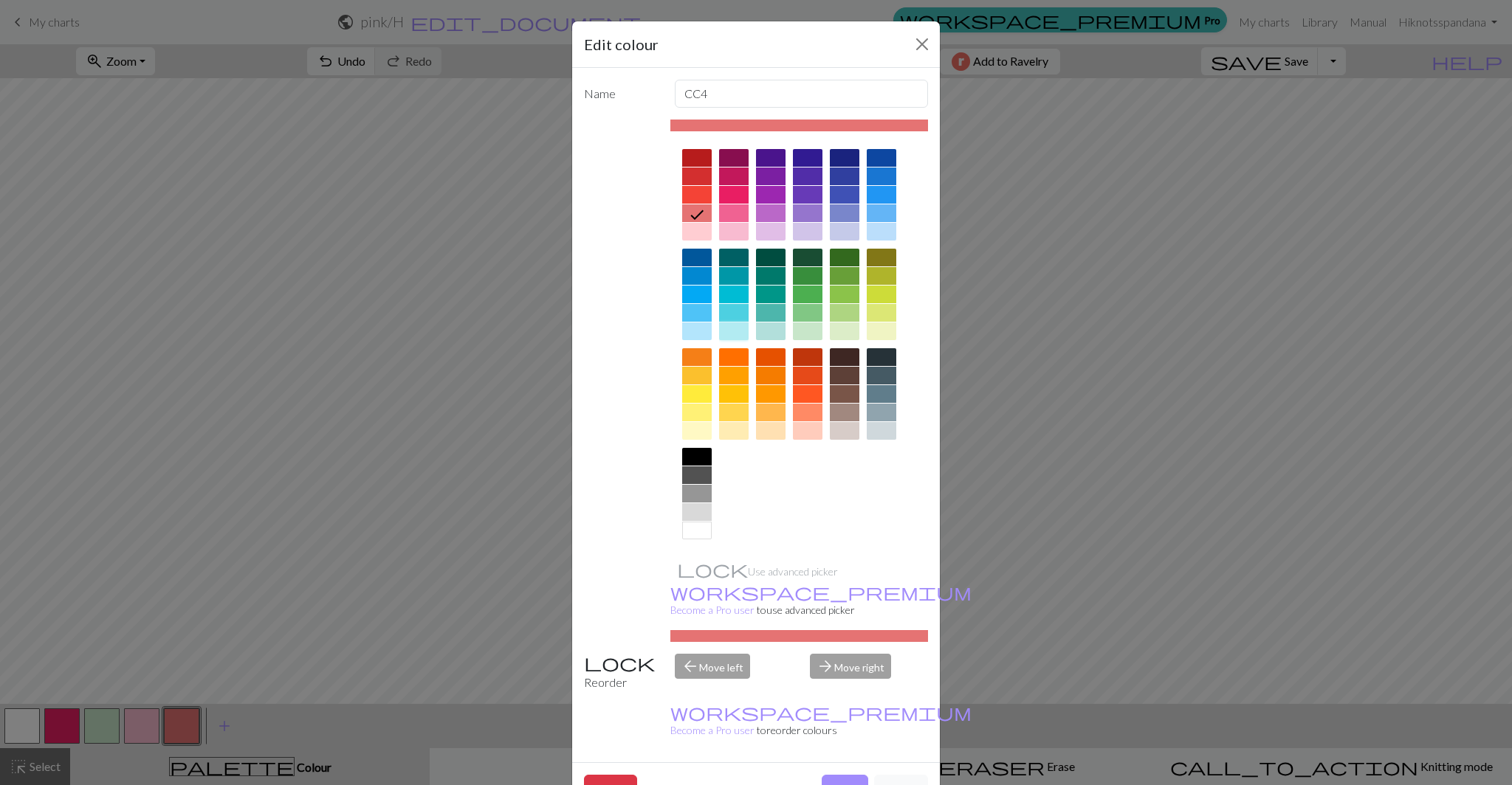
click at [728, 333] on div at bounding box center [734, 331] width 29 height 18
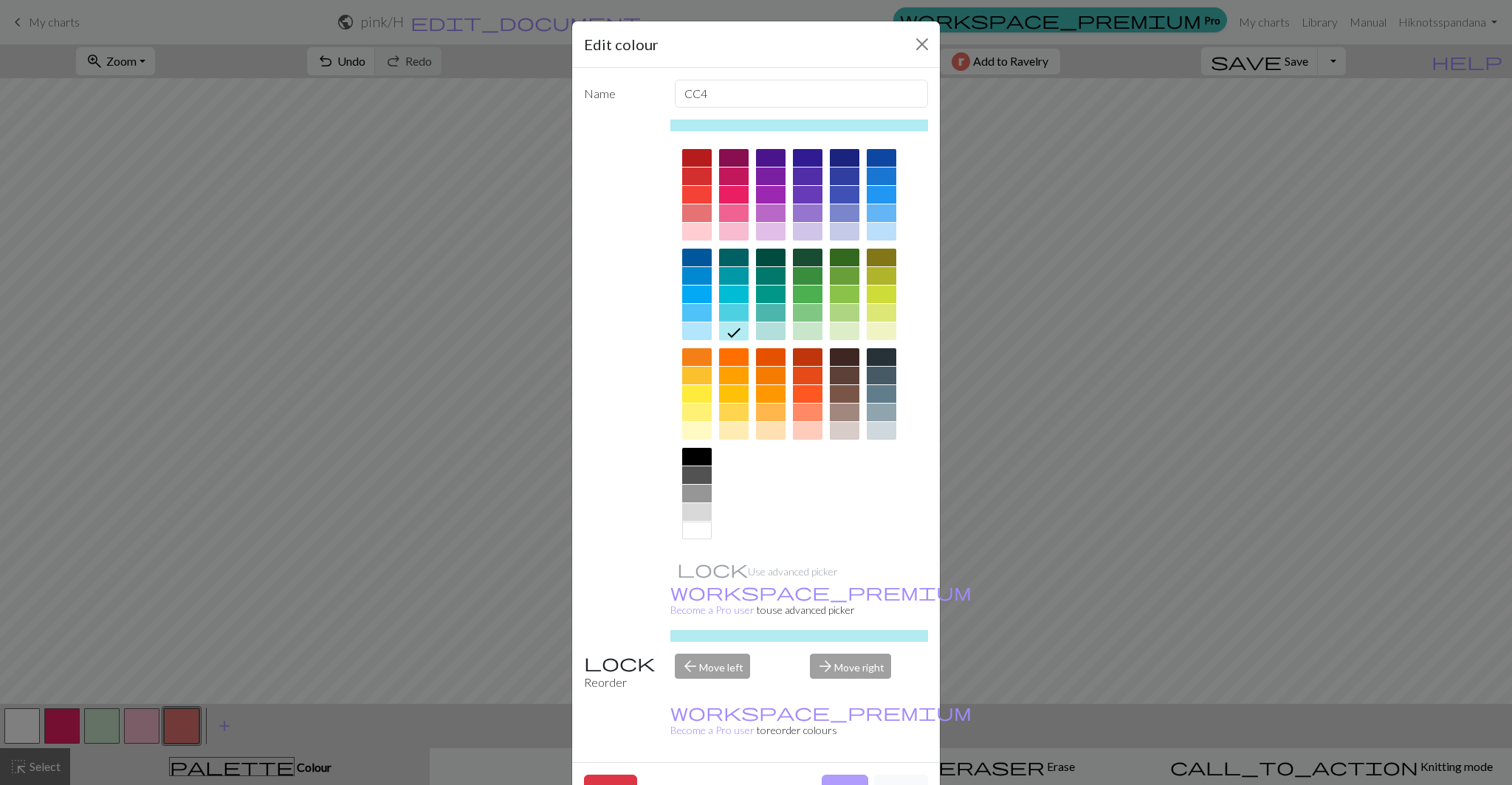
click at [837, 775] on button "Done" at bounding box center [845, 788] width 46 height 28
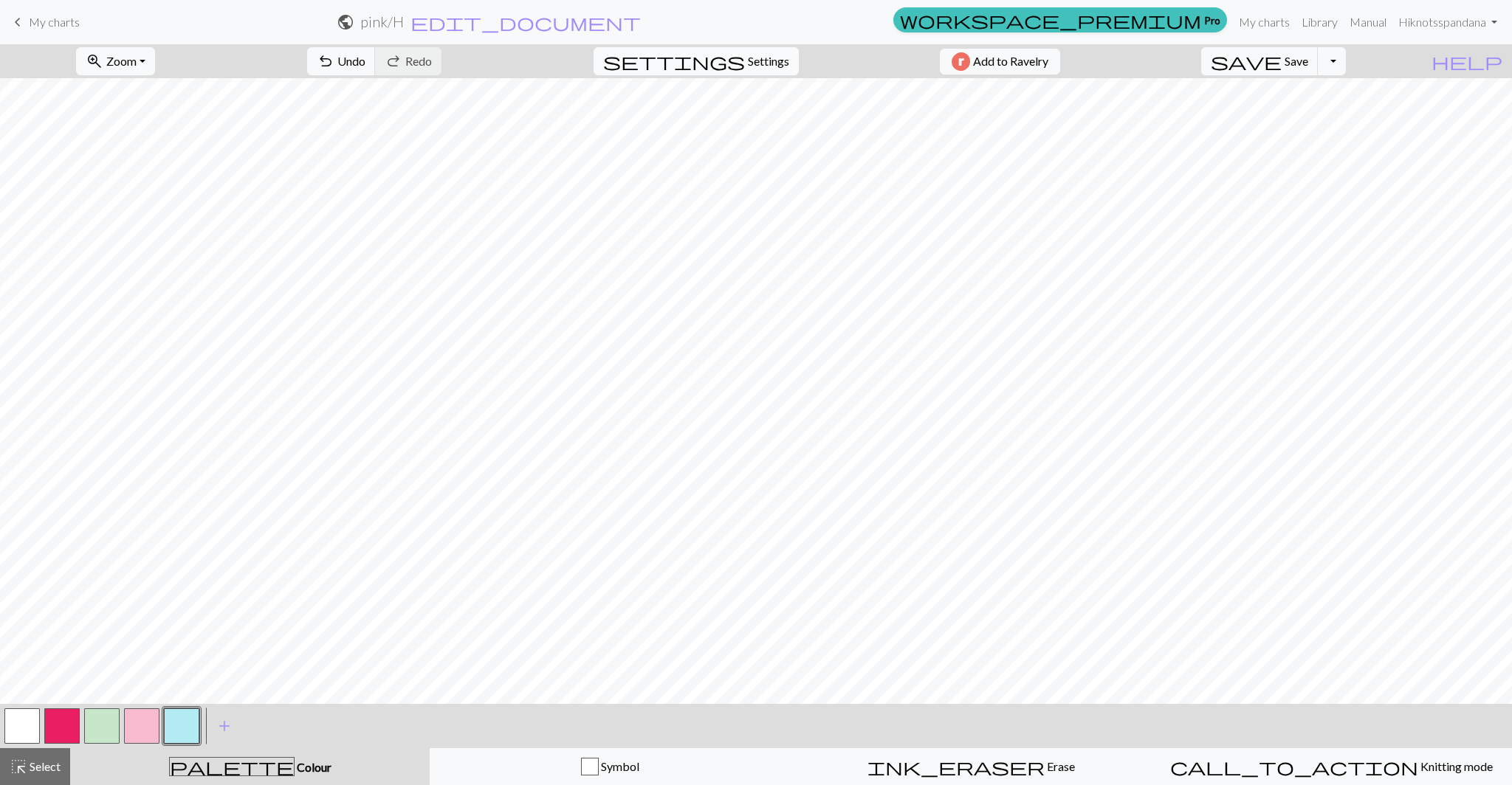
click at [767, 63] on span "Settings" at bounding box center [769, 61] width 41 height 18
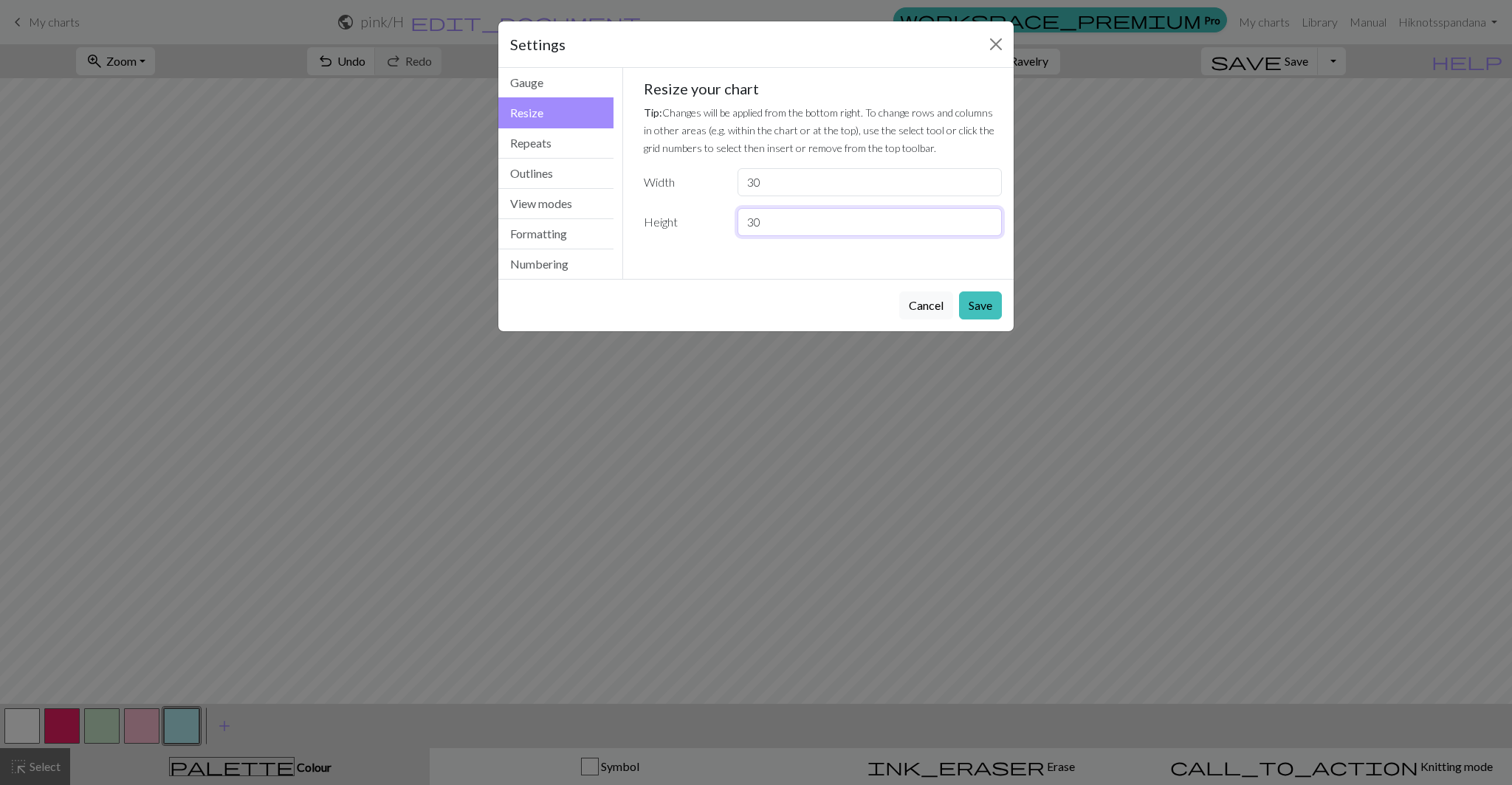
click at [777, 214] on input "30" at bounding box center [869, 222] width 264 height 28
type input "35"
click at [984, 309] on button "Save" at bounding box center [981, 305] width 43 height 28
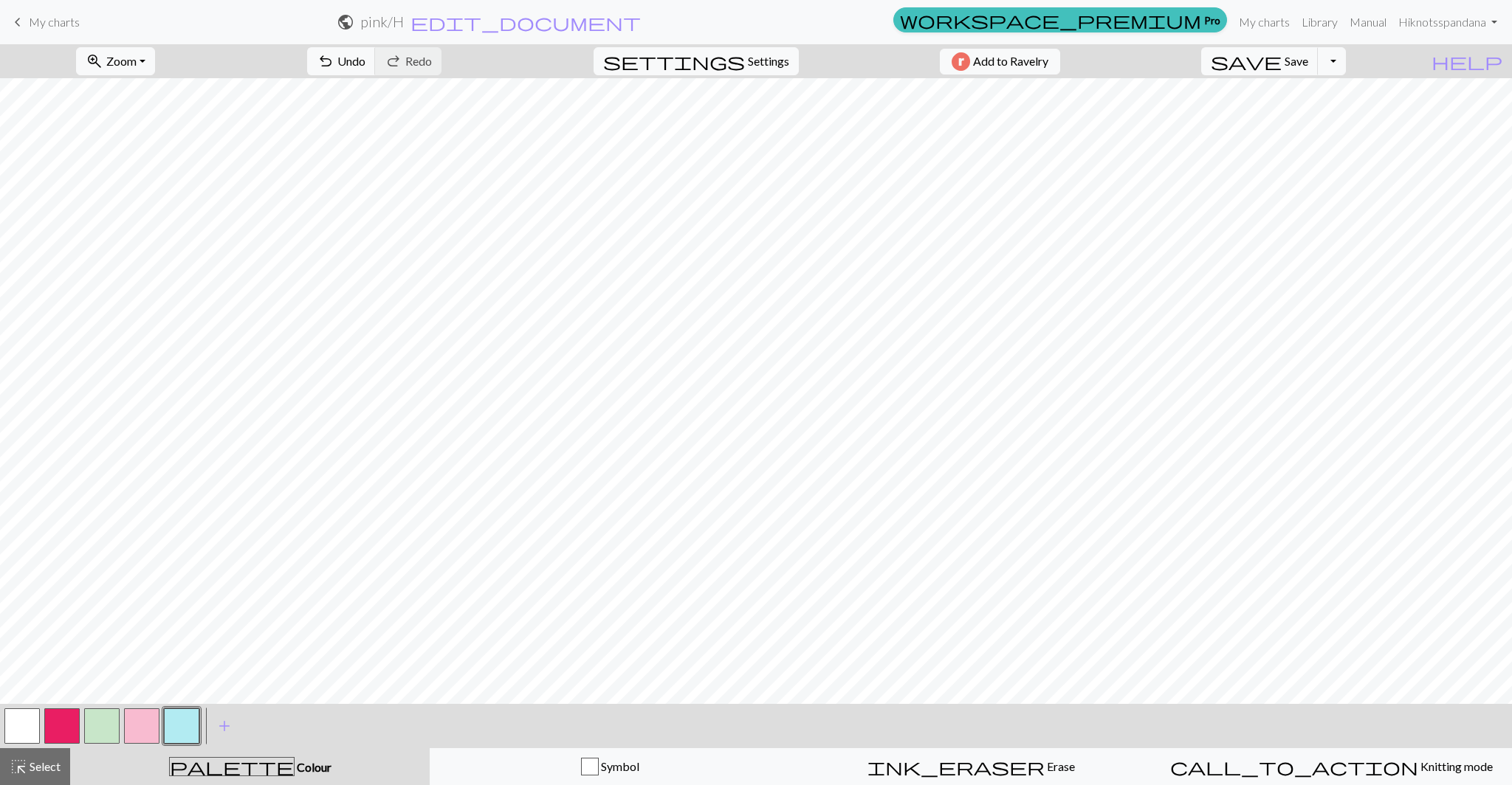
click at [29, 730] on button "button" at bounding box center [21, 726] width 35 height 35
click at [175, 728] on button "button" at bounding box center [181, 726] width 35 height 35
click at [152, 722] on button "button" at bounding box center [141, 726] width 35 height 35
click at [6, 718] on button "button" at bounding box center [21, 726] width 35 height 35
click at [75, 732] on button "button" at bounding box center [62, 726] width 35 height 35
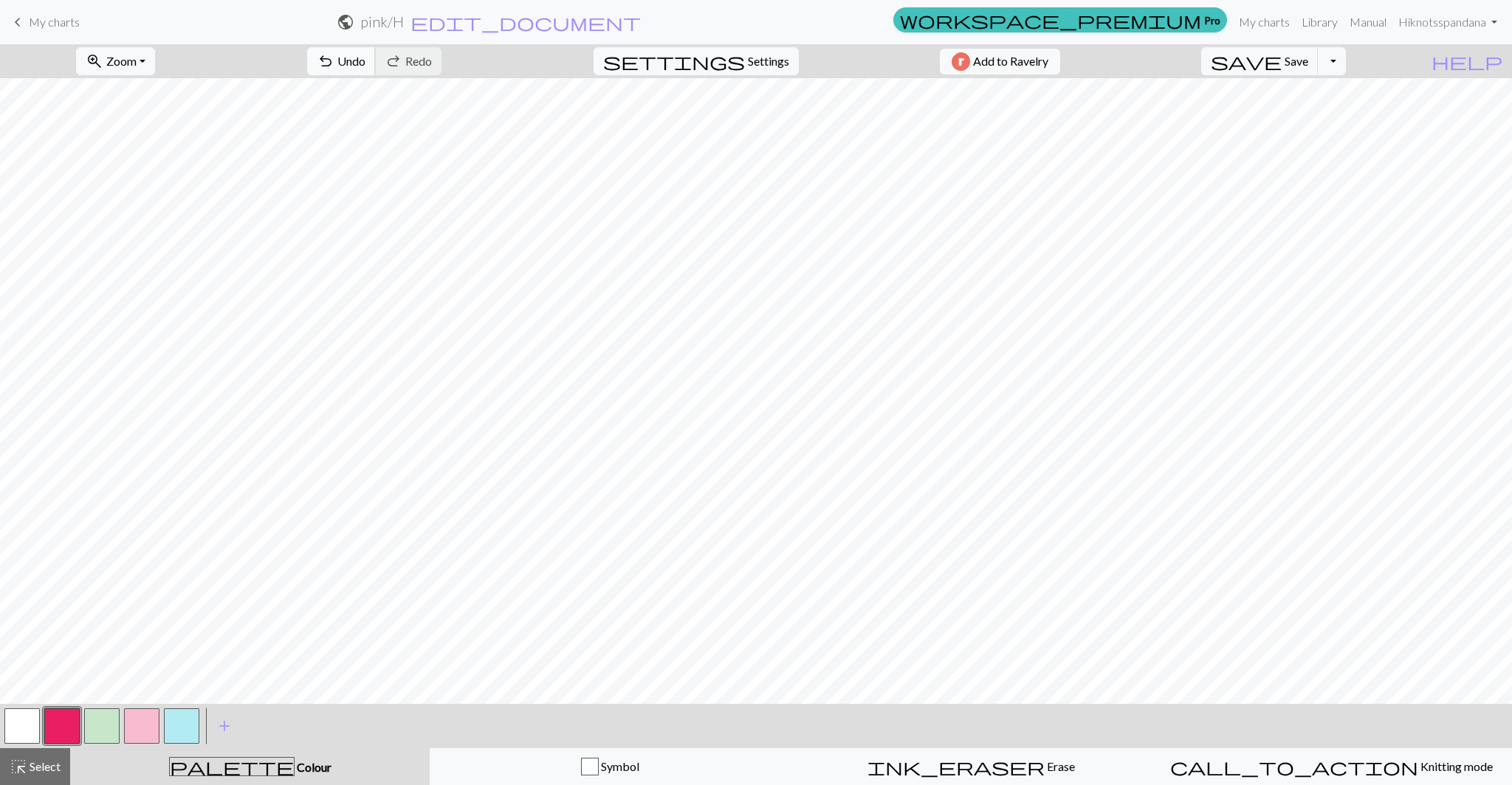
click at [334, 67] on span "undo" at bounding box center [326, 61] width 18 height 21
click at [67, 722] on button "button" at bounding box center [62, 726] width 35 height 35
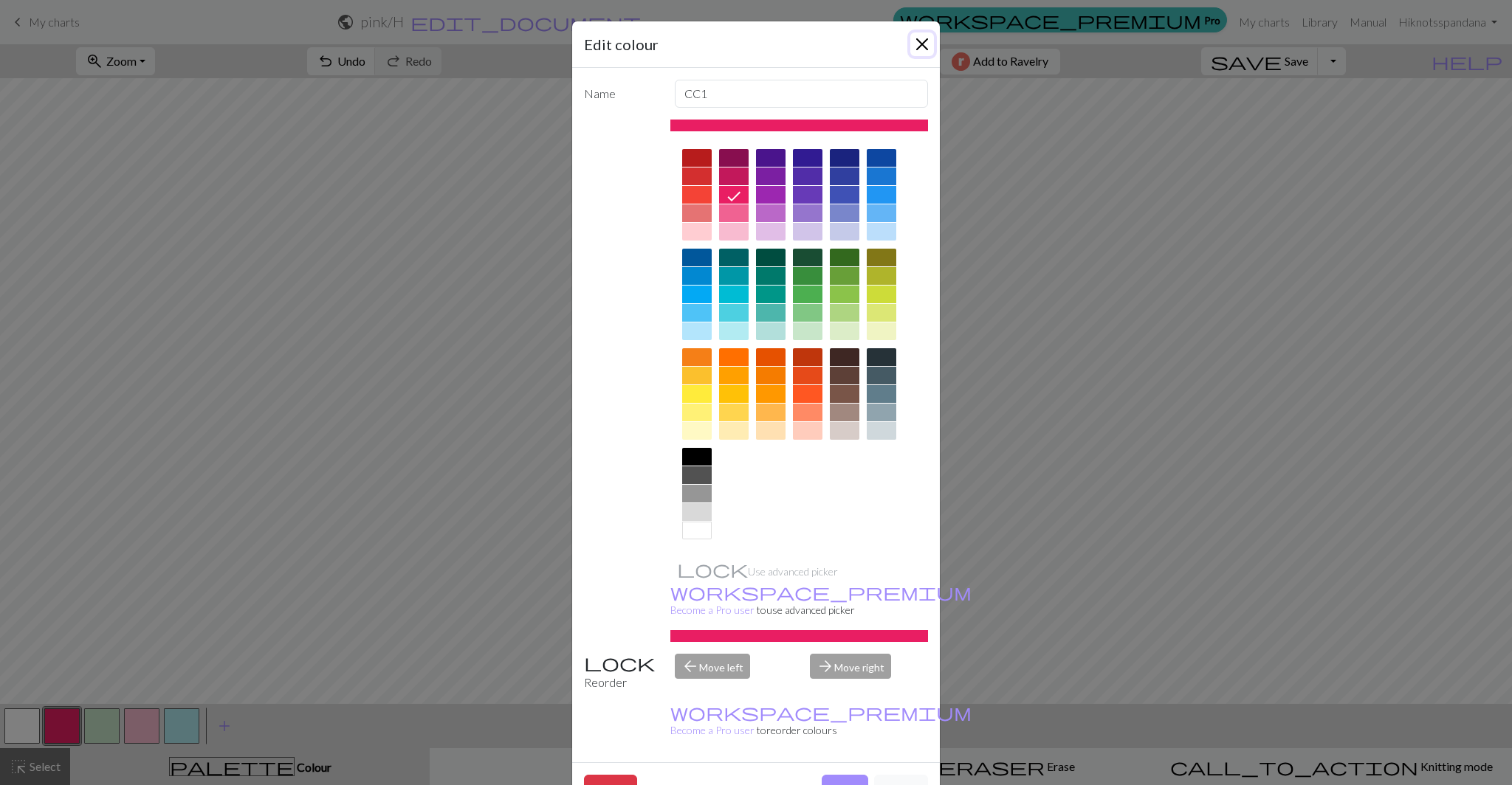
click at [918, 44] on button "Close" at bounding box center [922, 45] width 24 height 24
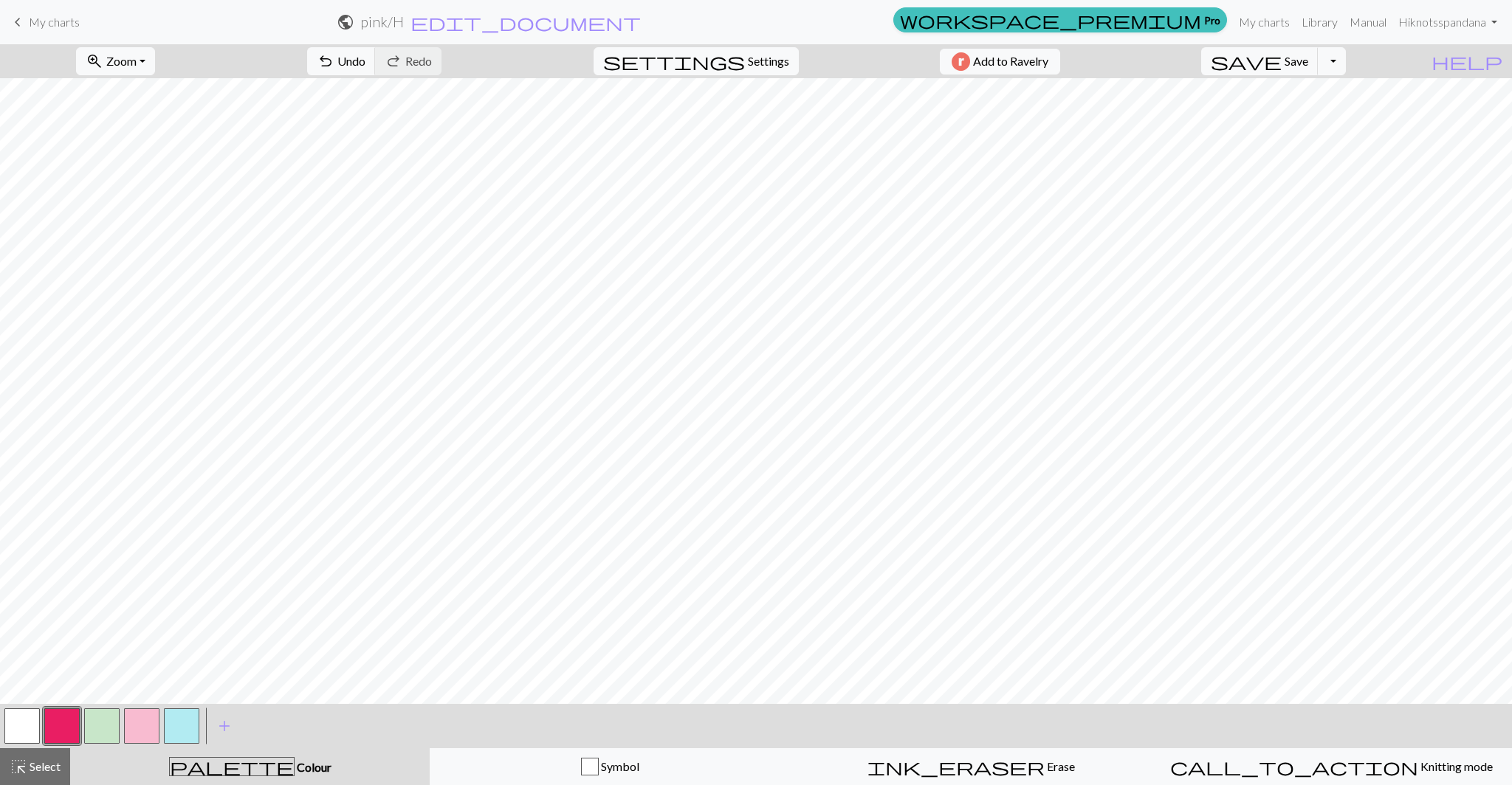
click at [87, 728] on button "button" at bounding box center [101, 726] width 35 height 35
click at [153, 716] on button "button" at bounding box center [141, 726] width 35 height 35
click at [103, 725] on button "button" at bounding box center [101, 726] width 35 height 35
click at [375, 69] on button "undo Undo Undo" at bounding box center [341, 61] width 69 height 28
click at [375, 47] on button "undo Undo Undo" at bounding box center [341, 61] width 69 height 28
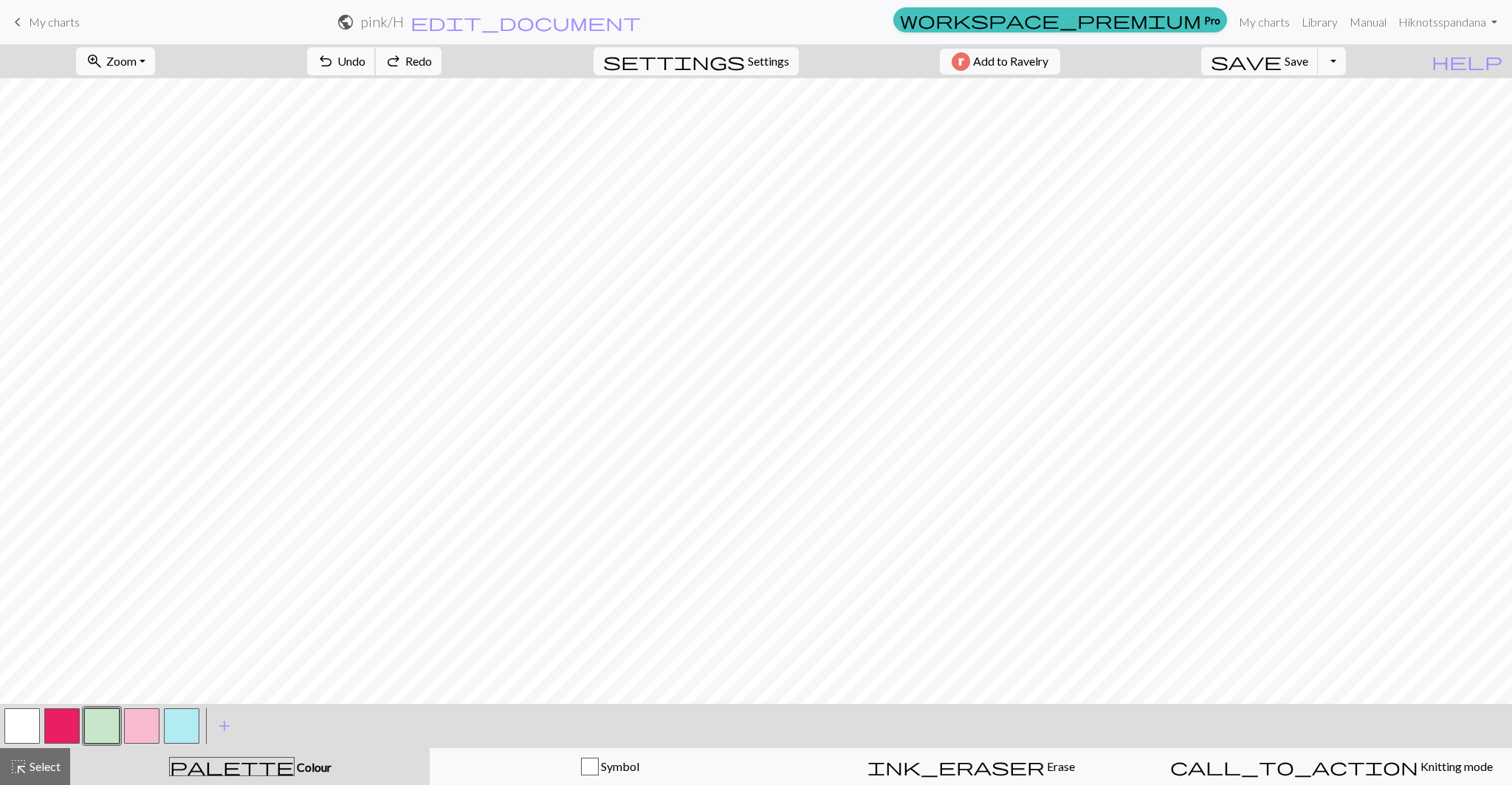
click at [365, 55] on span "Undo" at bounding box center [351, 61] width 28 height 14
click at [375, 52] on button "undo Undo Undo" at bounding box center [341, 61] width 69 height 28
click at [151, 723] on button "button" at bounding box center [141, 726] width 35 height 35
click at [1281, 53] on span "save" at bounding box center [1246, 61] width 71 height 21
click at [1346, 67] on button "Toggle Dropdown" at bounding box center [1331, 61] width 28 height 28
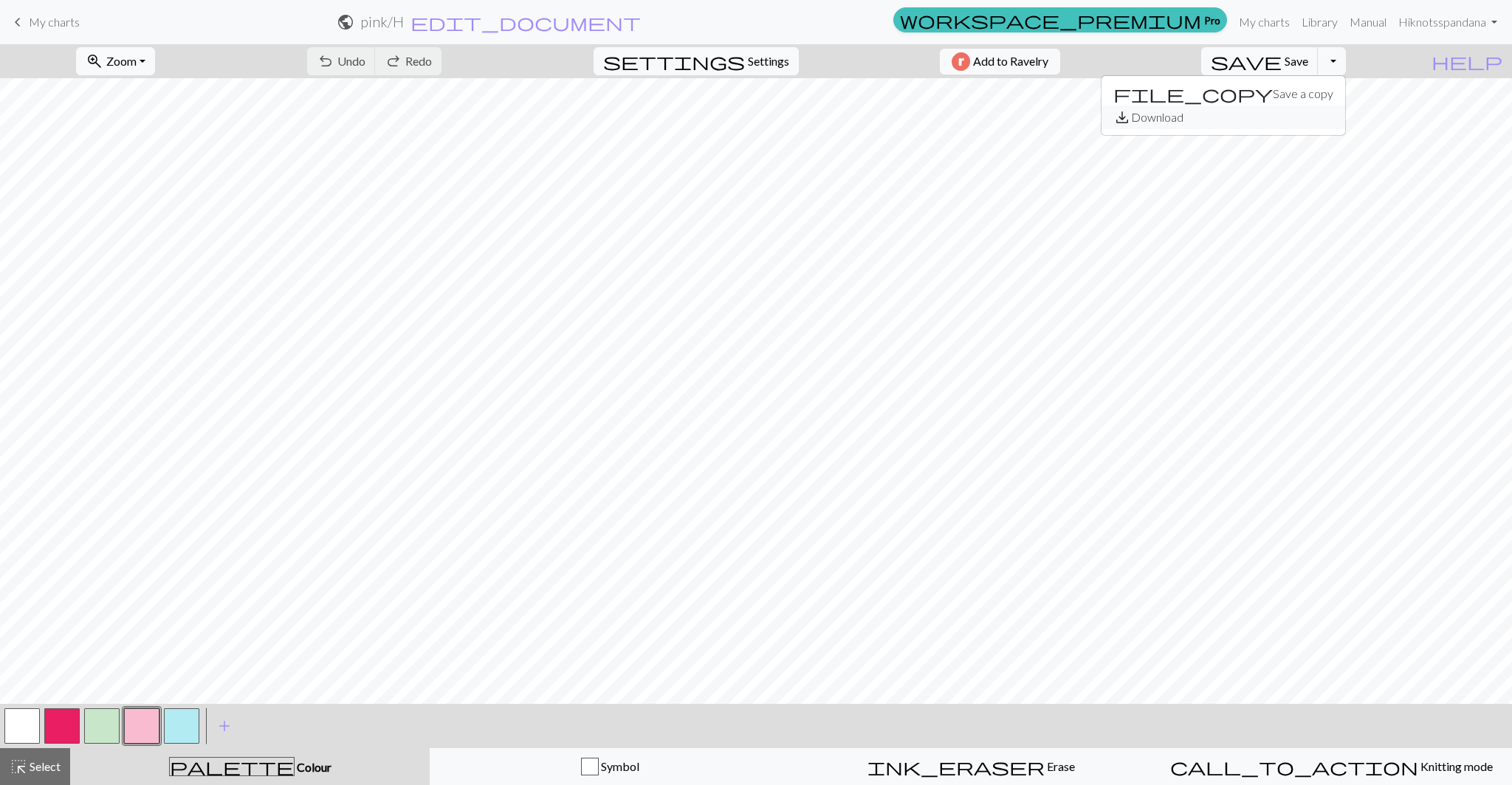
click at [1322, 115] on button "save_alt Download" at bounding box center [1223, 117] width 243 height 24
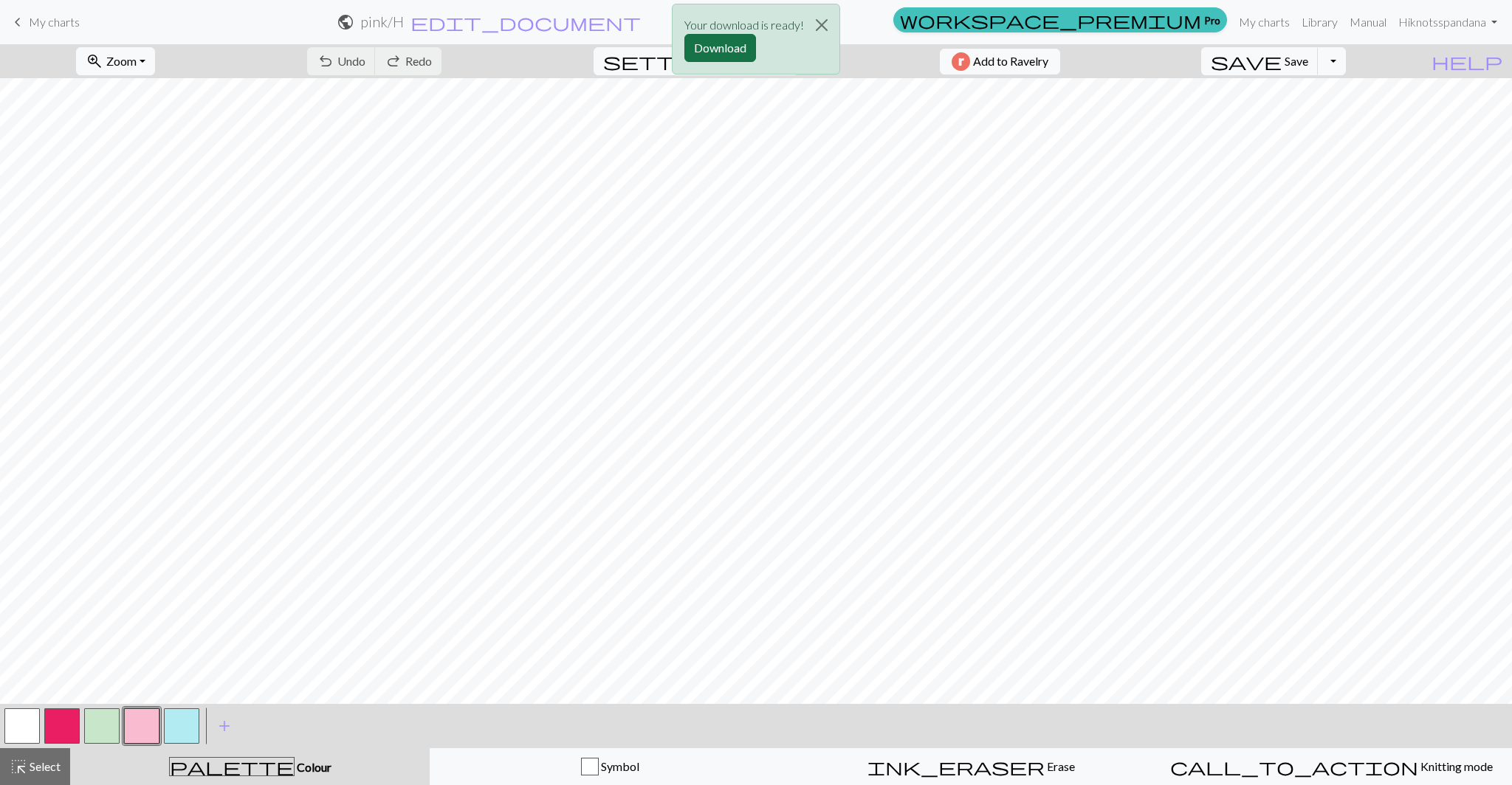
click at [741, 49] on button "Download" at bounding box center [720, 48] width 72 height 28
click at [21, 21] on span "keyboard_arrow_left" at bounding box center [17, 22] width 18 height 21
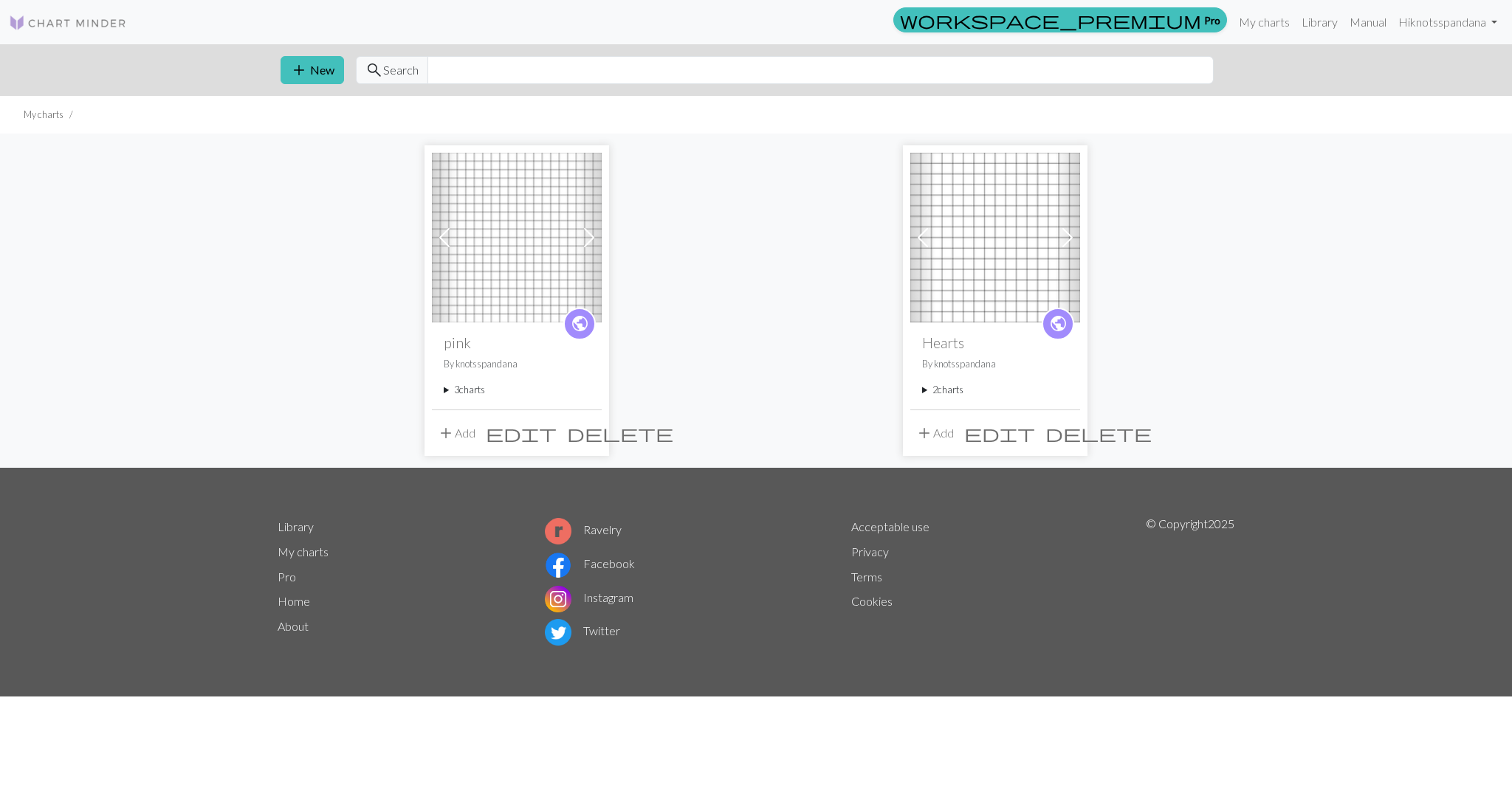
click at [472, 392] on summary "3 charts" at bounding box center [517, 390] width 147 height 14
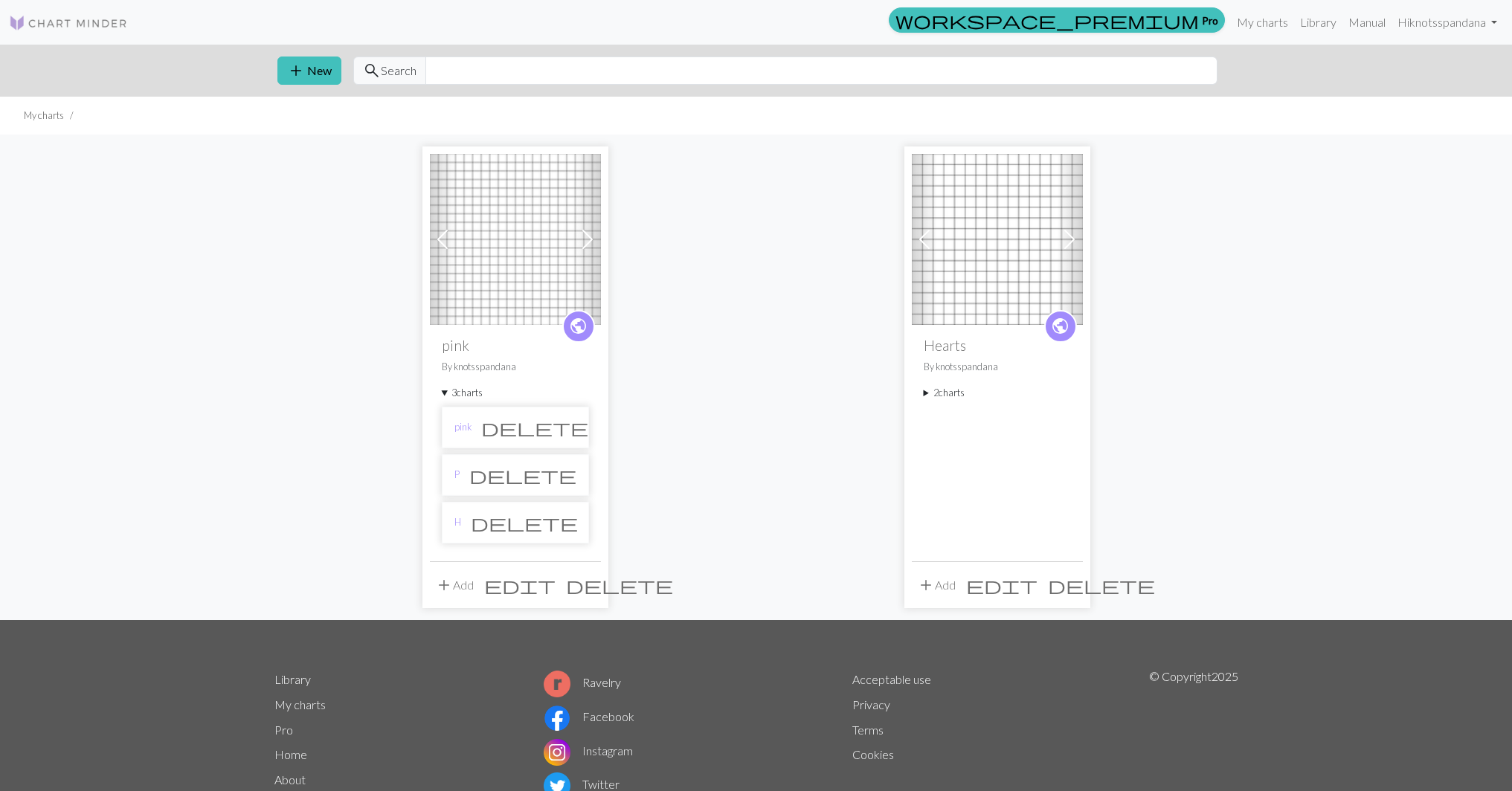
click at [491, 479] on li "P delete" at bounding box center [516, 475] width 148 height 41
click at [454, 476] on link "P" at bounding box center [457, 475] width 5 height 14
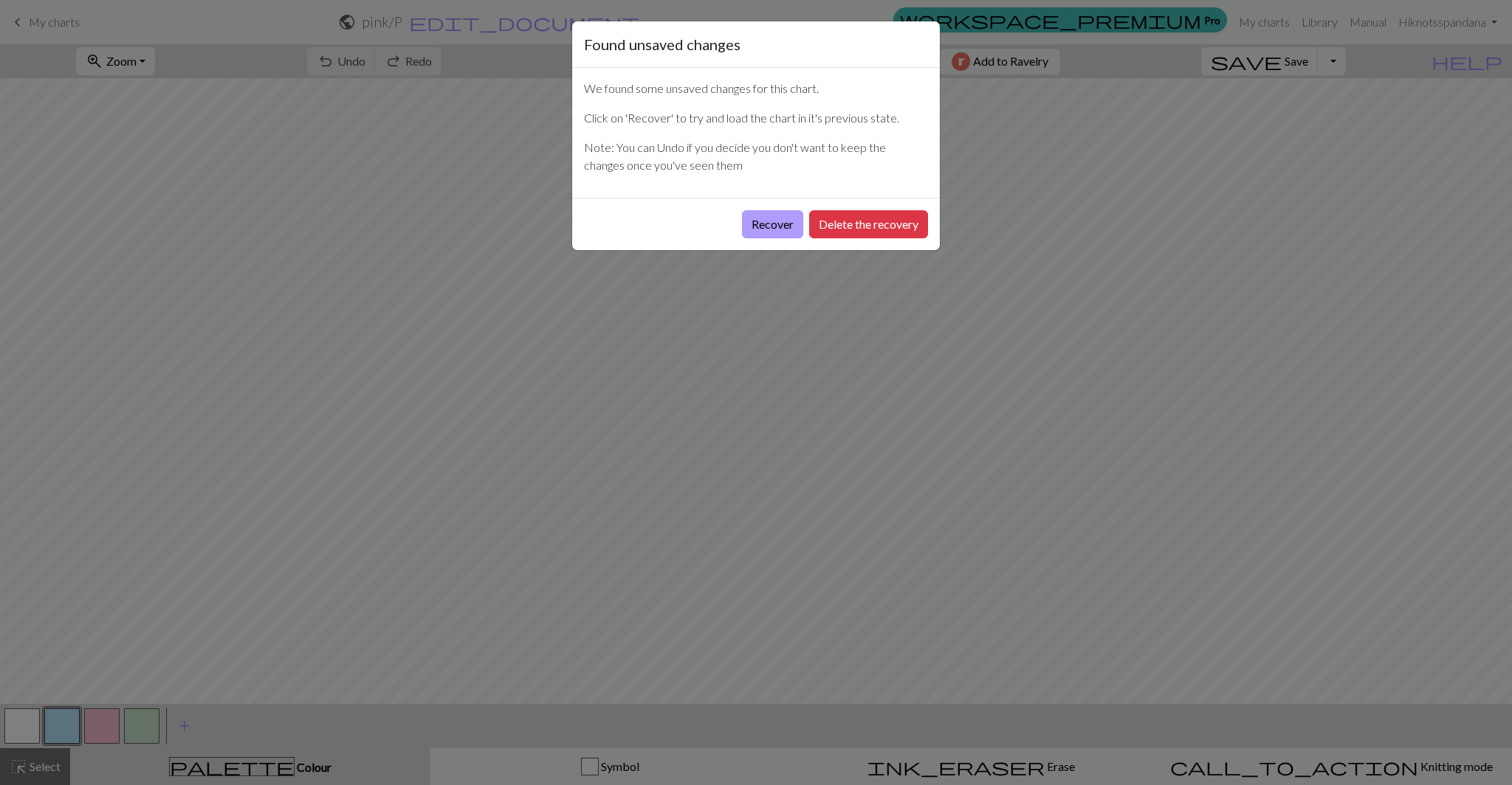
click at [760, 225] on button "Recover" at bounding box center [772, 224] width 61 height 28
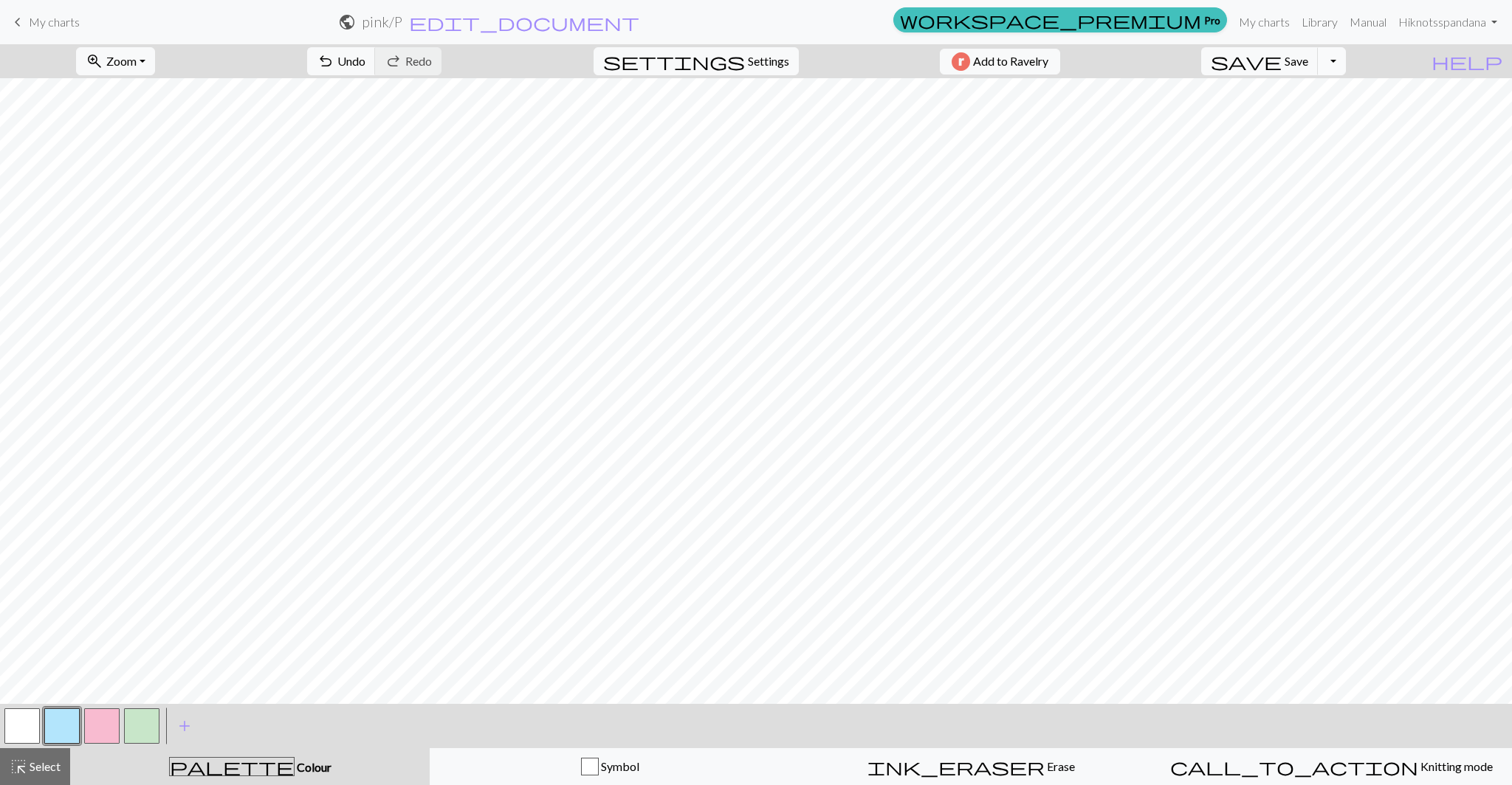
click at [1346, 71] on button "Toggle Dropdown" at bounding box center [1331, 61] width 28 height 28
click at [1323, 111] on button "save_alt Download" at bounding box center [1223, 117] width 243 height 24
click at [735, 44] on button "Download" at bounding box center [720, 48] width 72 height 28
click at [24, 23] on span "keyboard_arrow_left" at bounding box center [17, 22] width 18 height 21
click at [1281, 66] on span "save" at bounding box center [1246, 61] width 71 height 21
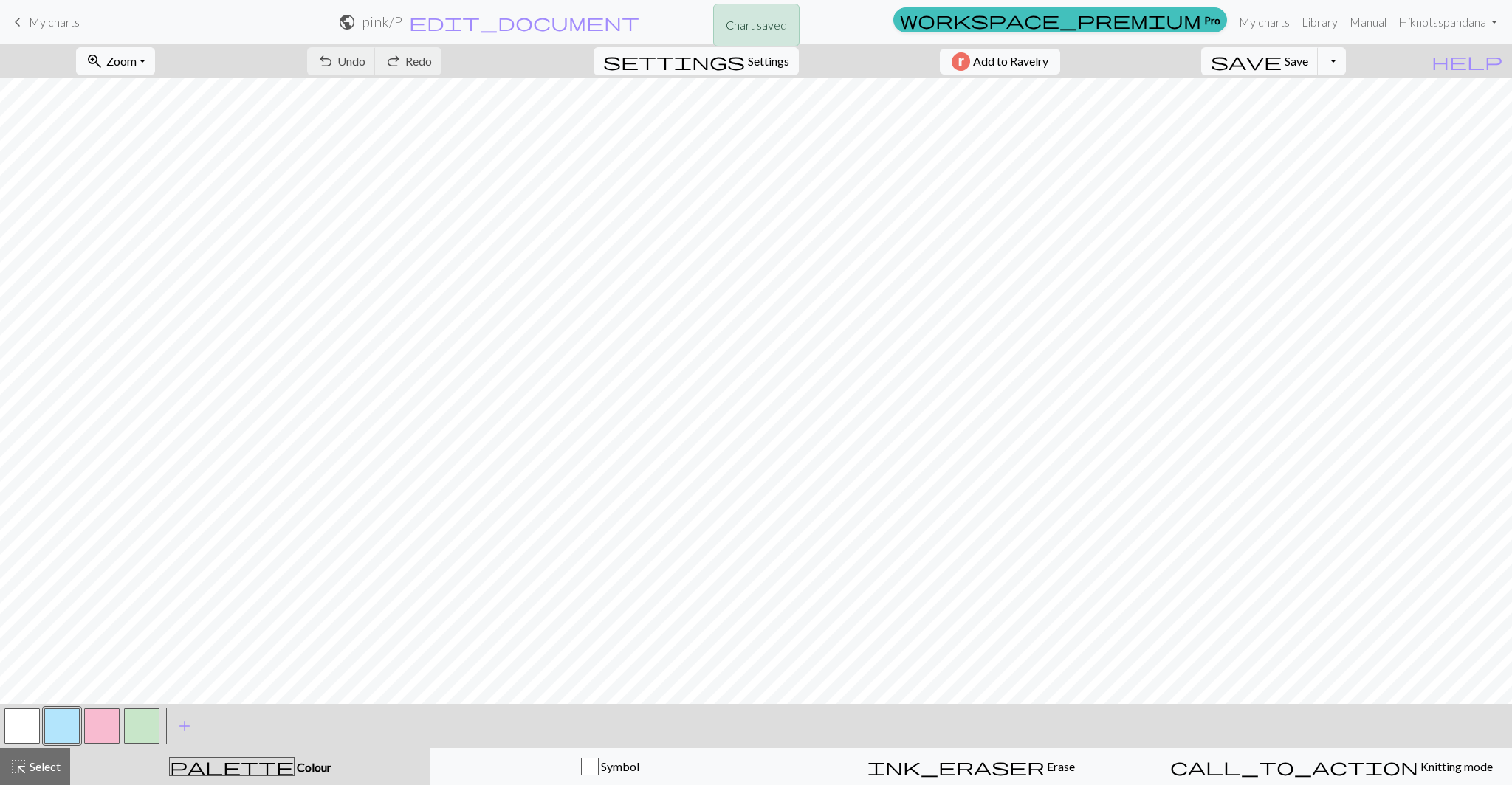
click at [25, 23] on div "Chart saved" at bounding box center [756, 29] width 1512 height 58
click at [14, 23] on span "keyboard_arrow_left" at bounding box center [17, 22] width 18 height 21
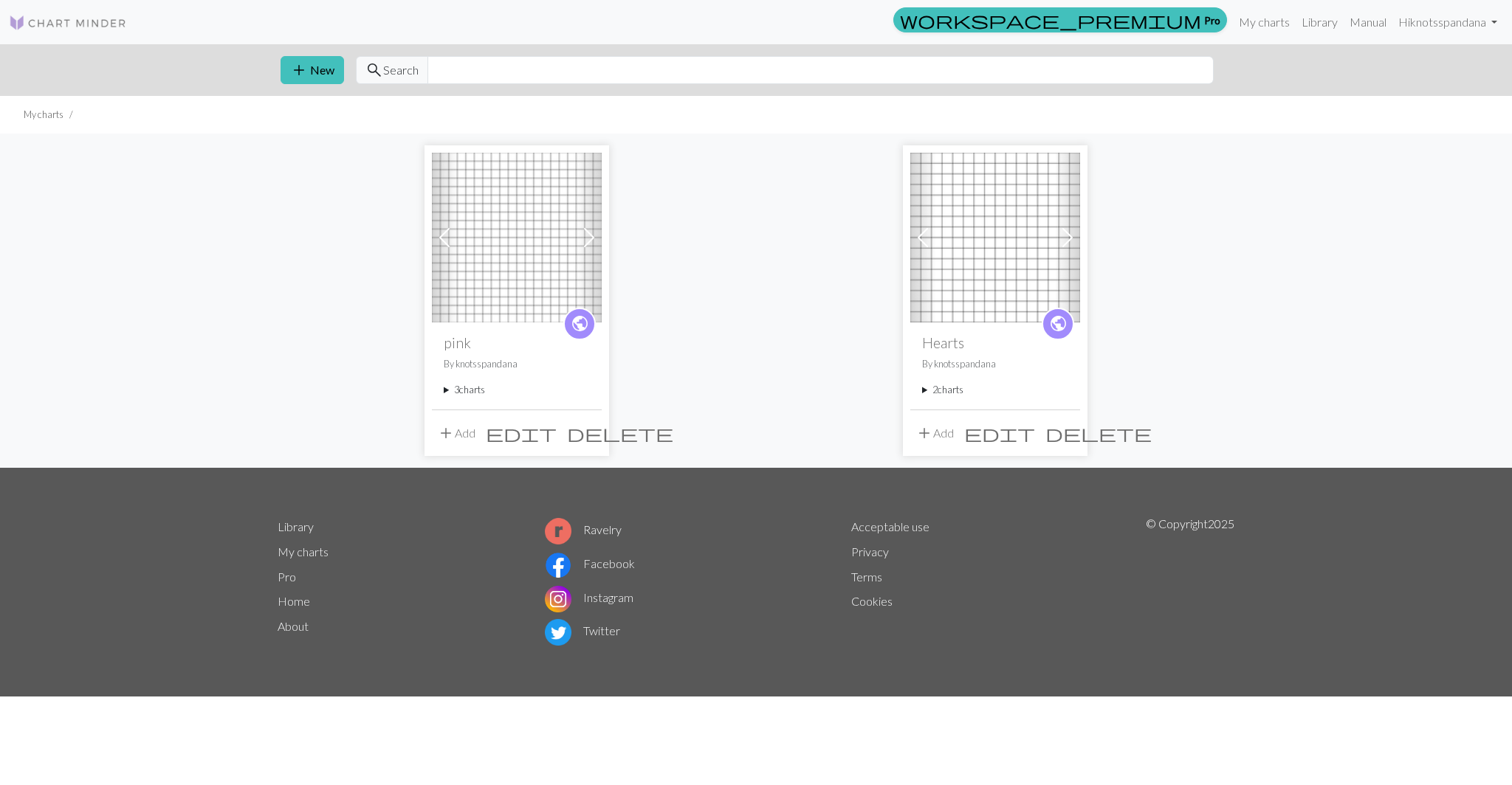
click at [444, 390] on summary "3 charts" at bounding box center [517, 390] width 147 height 14
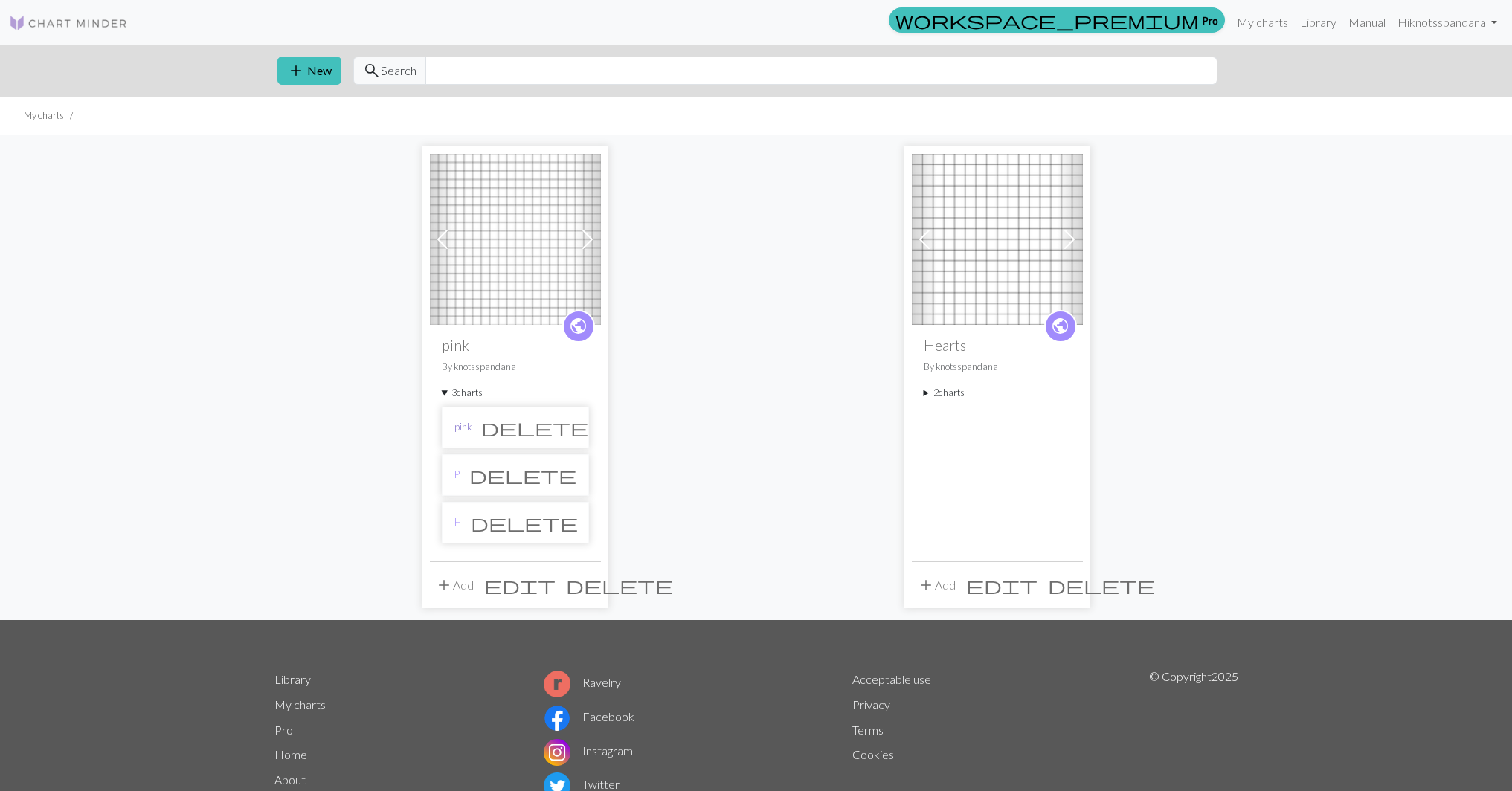
click at [461, 431] on link "pink" at bounding box center [463, 427] width 17 height 14
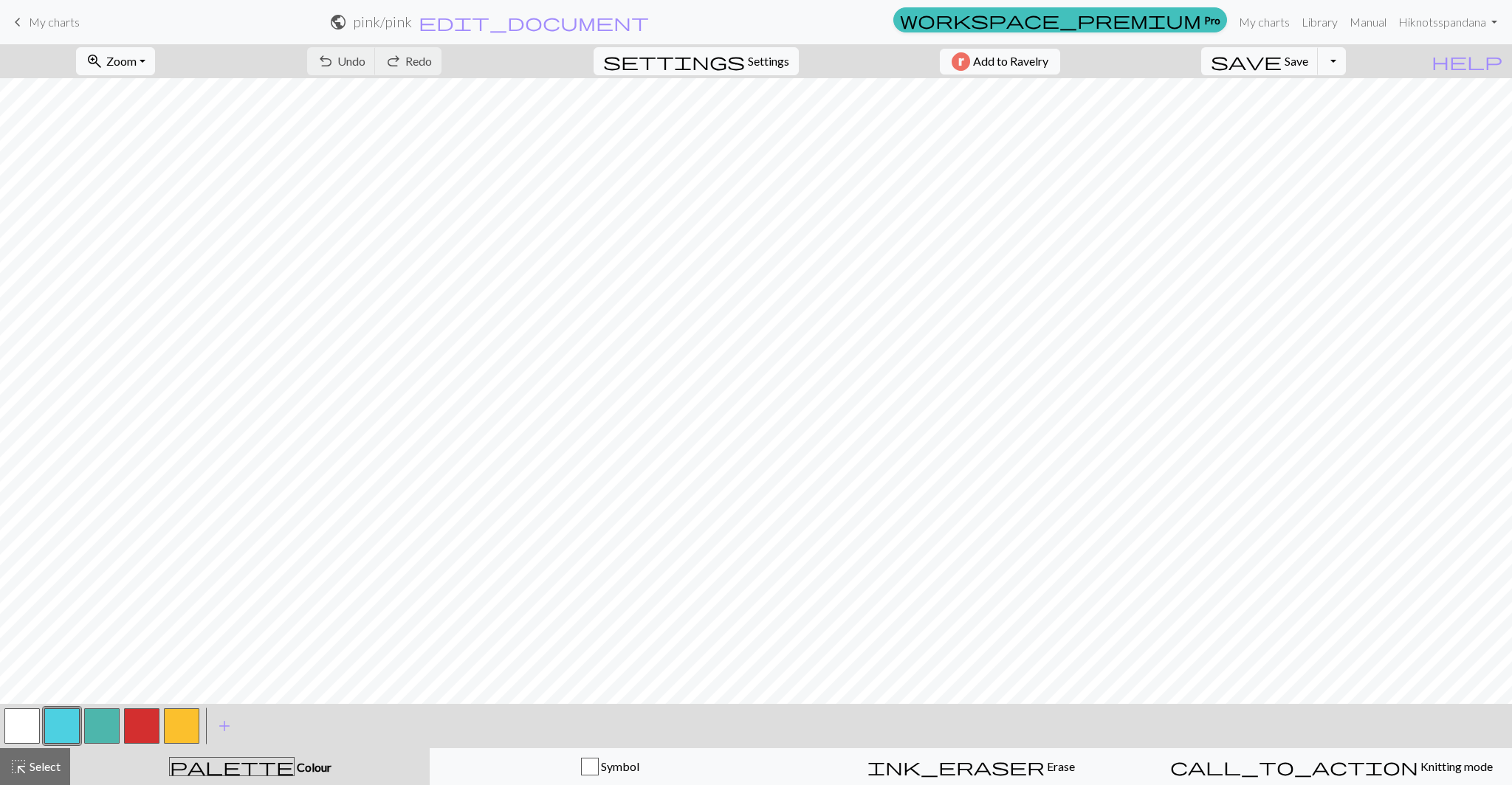
click at [22, 726] on button "button" at bounding box center [21, 726] width 35 height 35
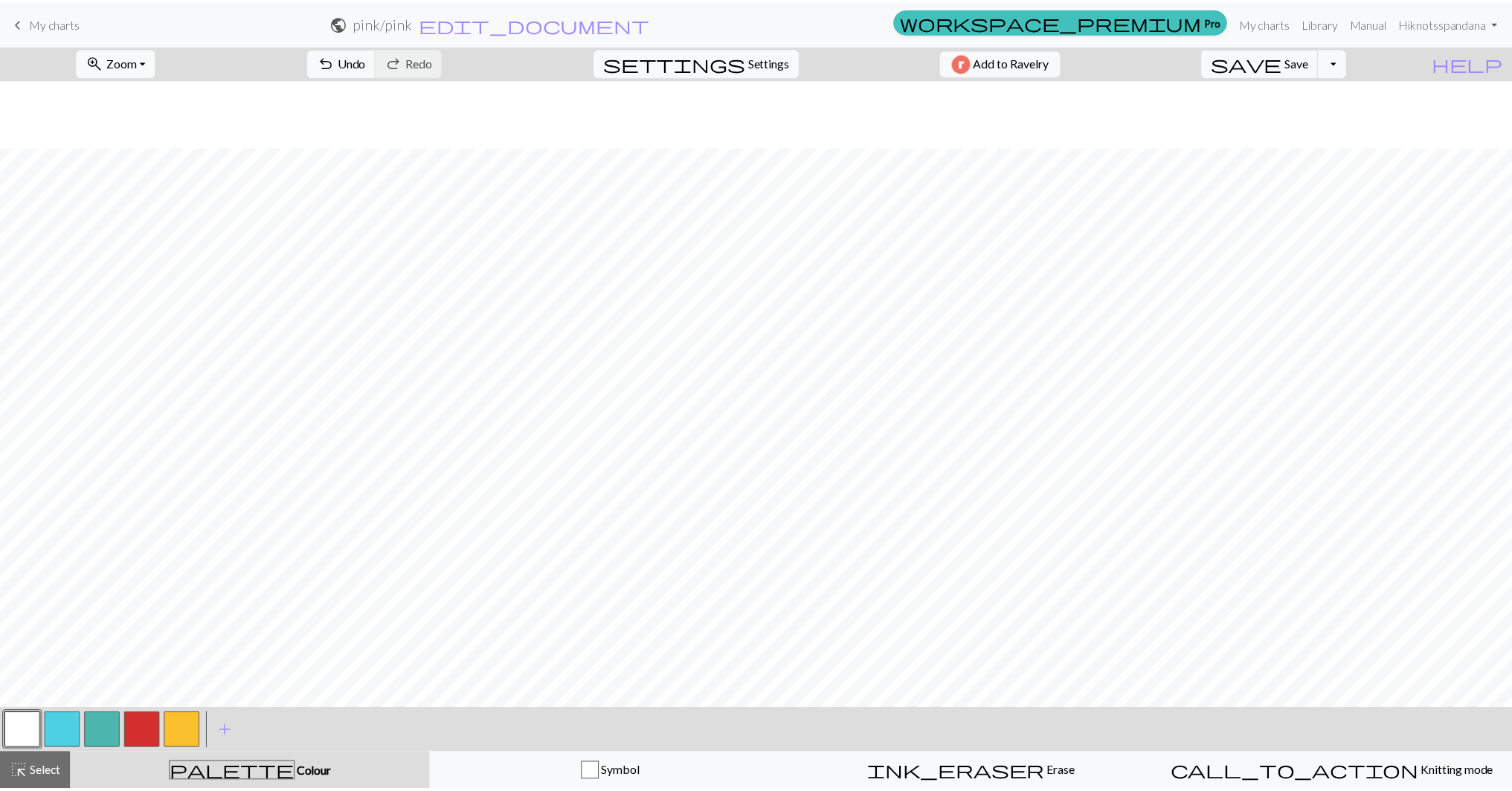
scroll to position [191, 0]
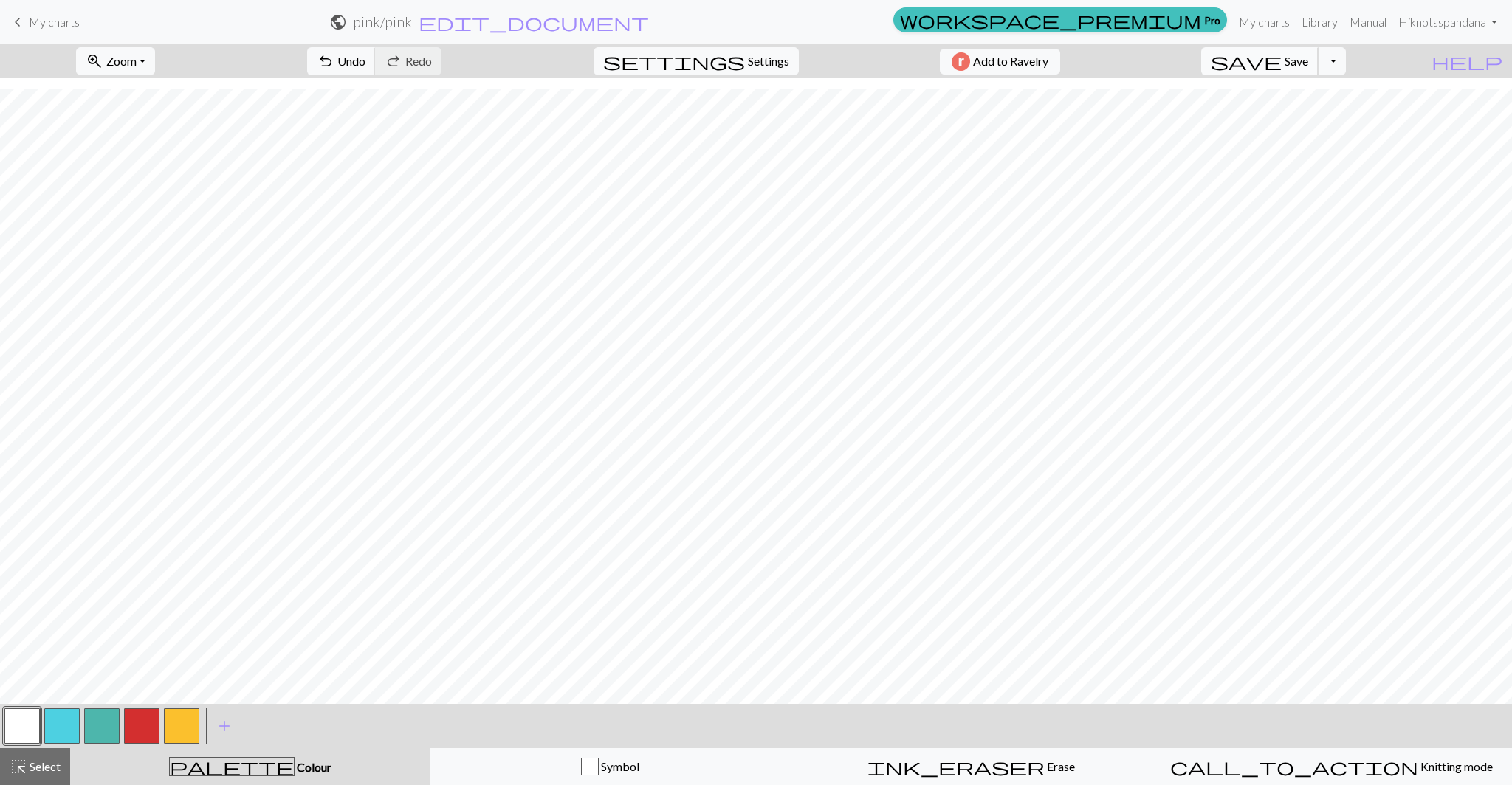
click at [1308, 63] on span "Save" at bounding box center [1297, 61] width 24 height 14
click at [1346, 69] on button "Toggle Dropdown" at bounding box center [1331, 61] width 28 height 28
click at [1334, 120] on button "save_alt Download" at bounding box center [1223, 117] width 243 height 24
click at [734, 45] on button "Download" at bounding box center [720, 48] width 72 height 28
click at [1281, 70] on span "save" at bounding box center [1246, 61] width 71 height 21
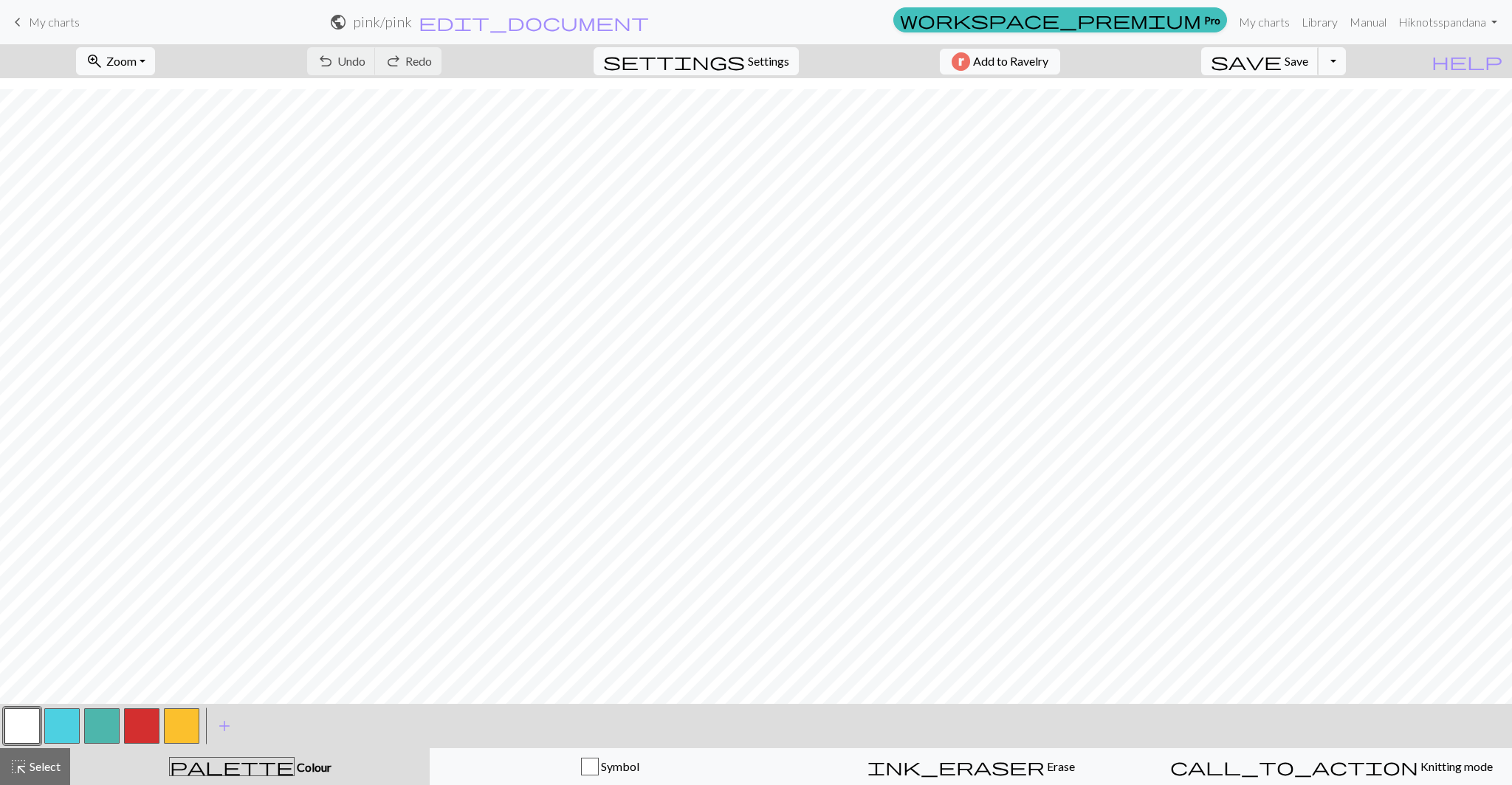
click at [1281, 70] on span "save" at bounding box center [1246, 61] width 71 height 21
click at [1317, 19] on div "Chart saved Chart saved" at bounding box center [756, 58] width 1512 height 117
click at [1318, 24] on link "Library" at bounding box center [1320, 22] width 48 height 29
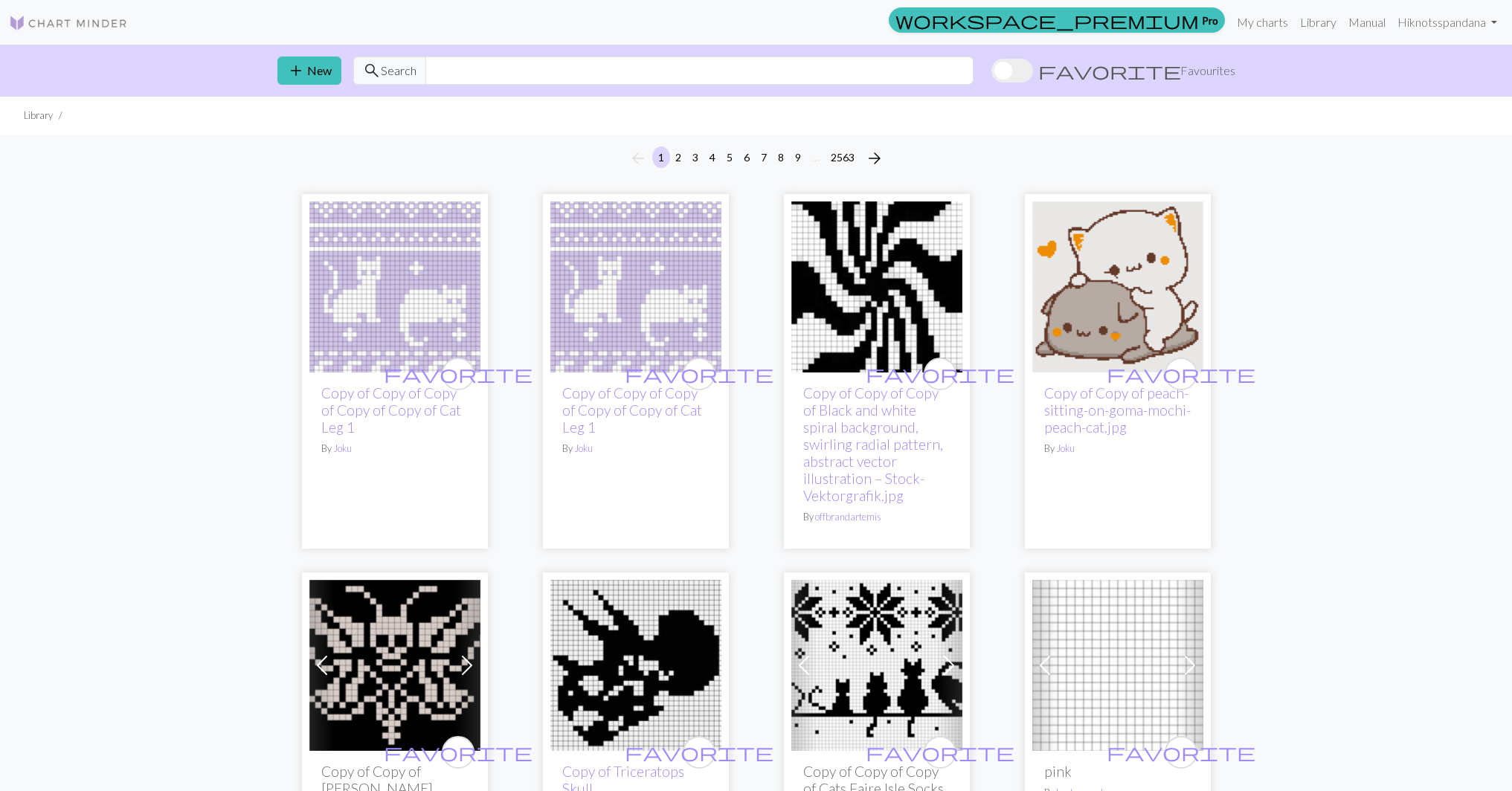
click at [699, 52] on div "add New search Search favorite Favourites" at bounding box center [756, 71] width 982 height 52
click at [691, 72] on input "text" at bounding box center [699, 70] width 548 height 28
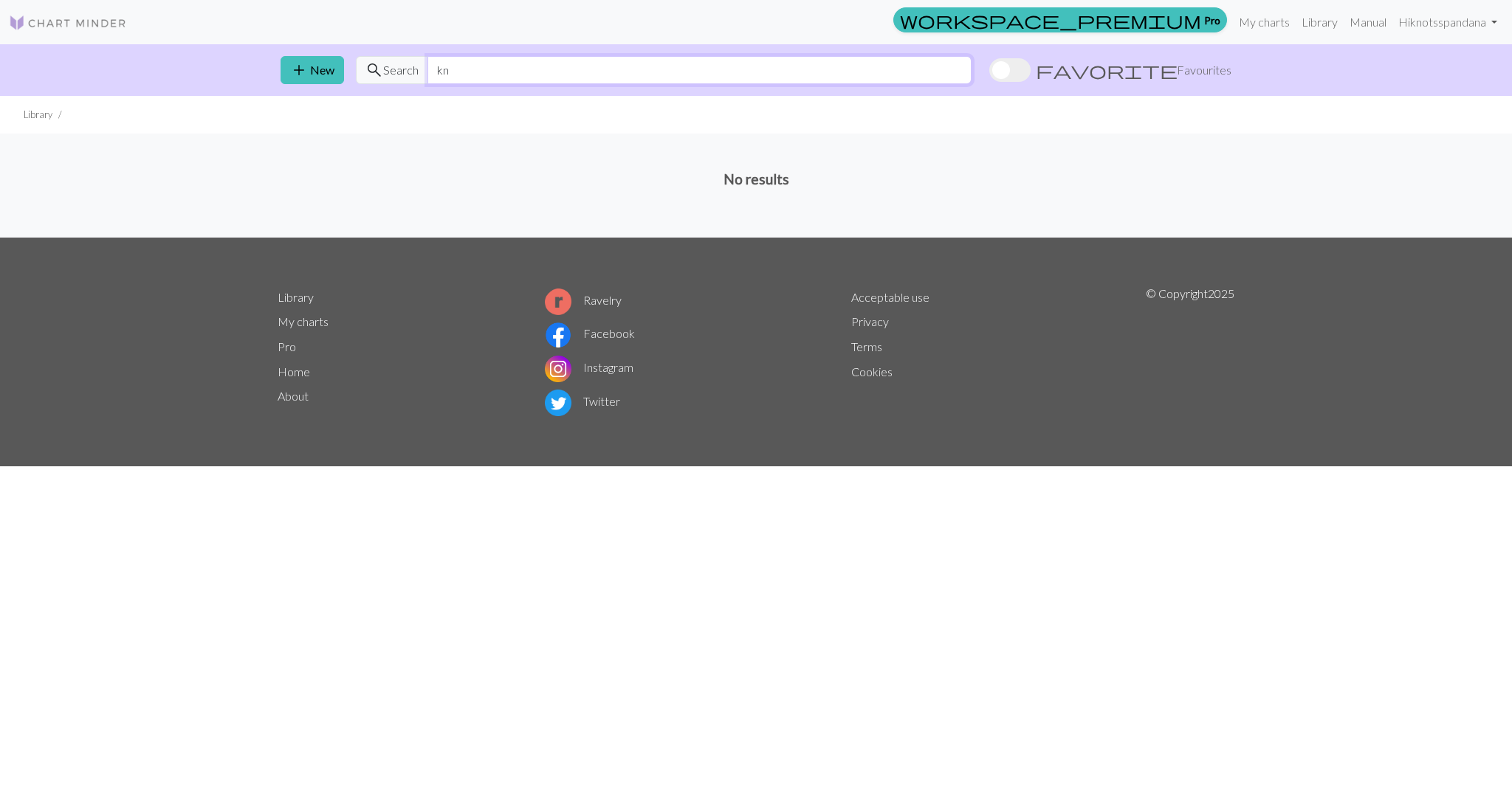
type input "k"
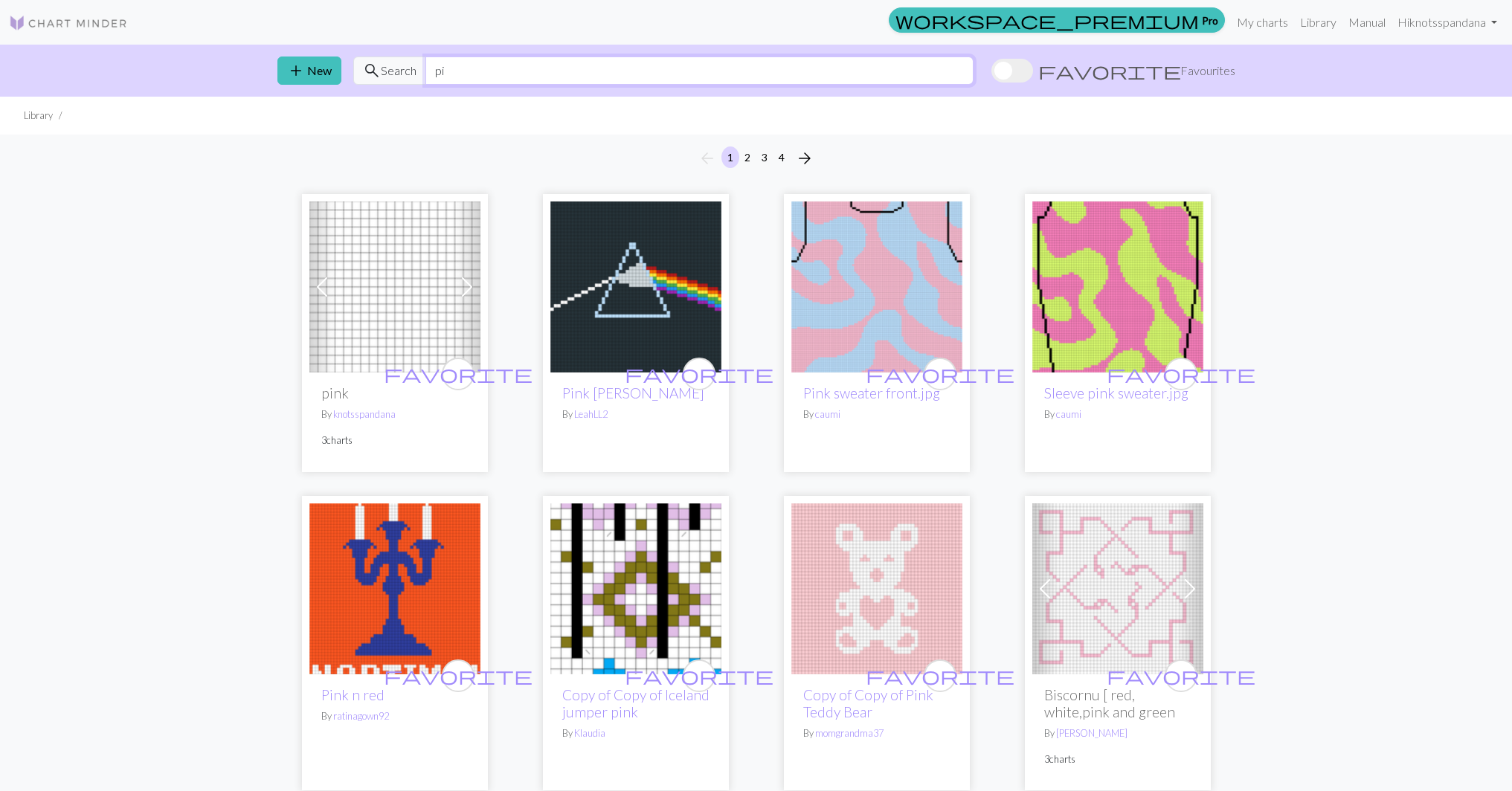
type input "p"
